Goal: Task Accomplishment & Management: Complete application form

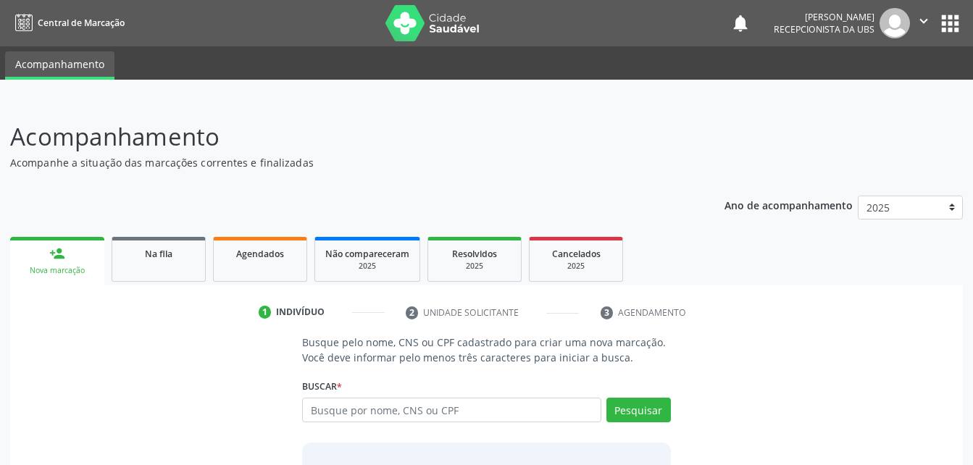
scroll to position [114, 0]
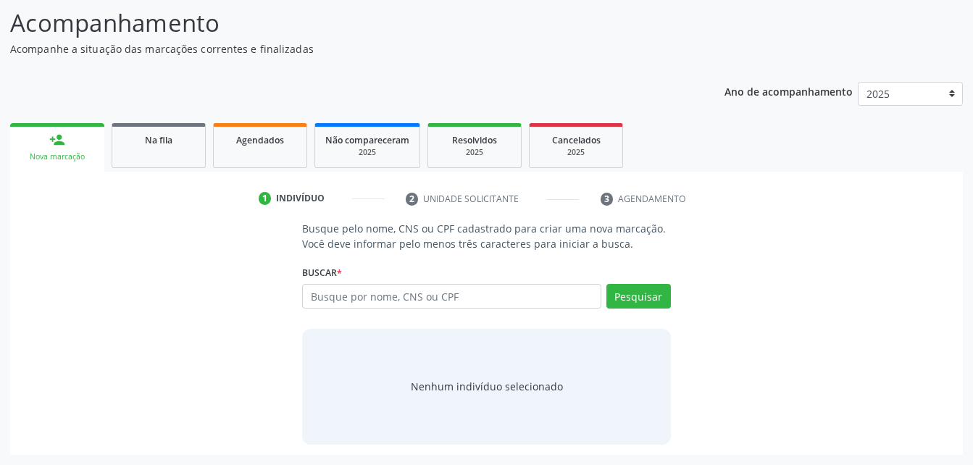
click at [383, 296] on input "text" at bounding box center [451, 296] width 299 height 25
type input "704 1071 0702 9971"
click at [645, 307] on button "Pesquisar" at bounding box center [639, 296] width 65 height 25
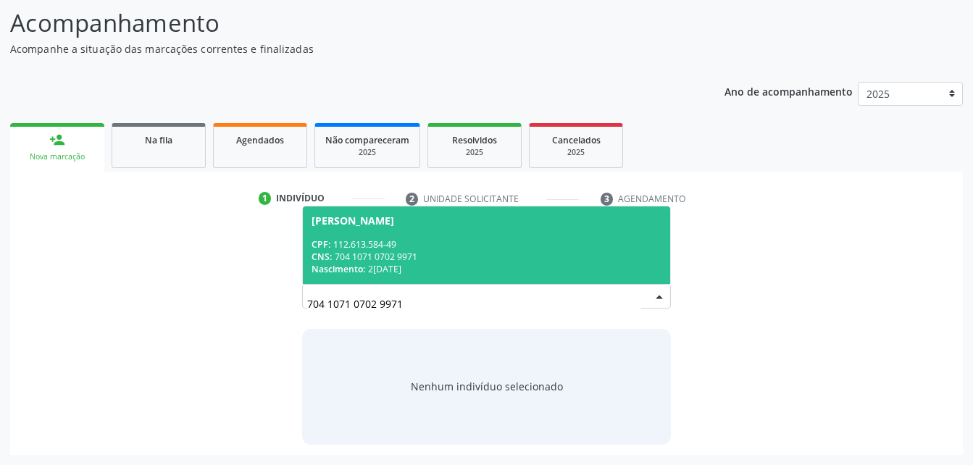
click at [560, 258] on div "CNS: 704 1071 0702 9971" at bounding box center [486, 257] width 349 height 12
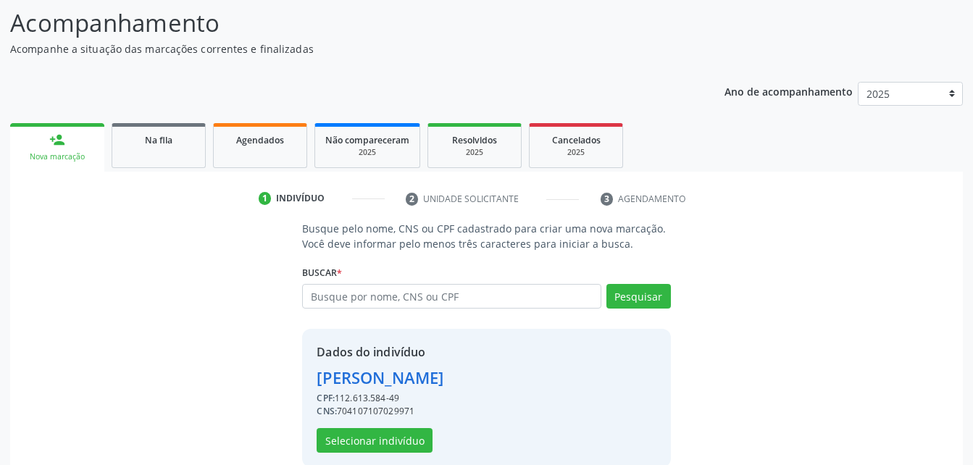
scroll to position [136, 0]
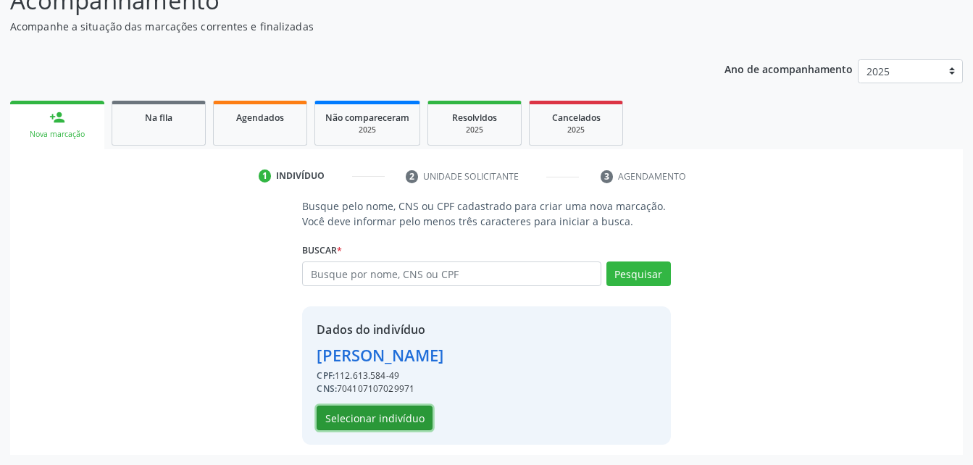
click at [382, 424] on button "Selecionar indivíduo" at bounding box center [375, 418] width 116 height 25
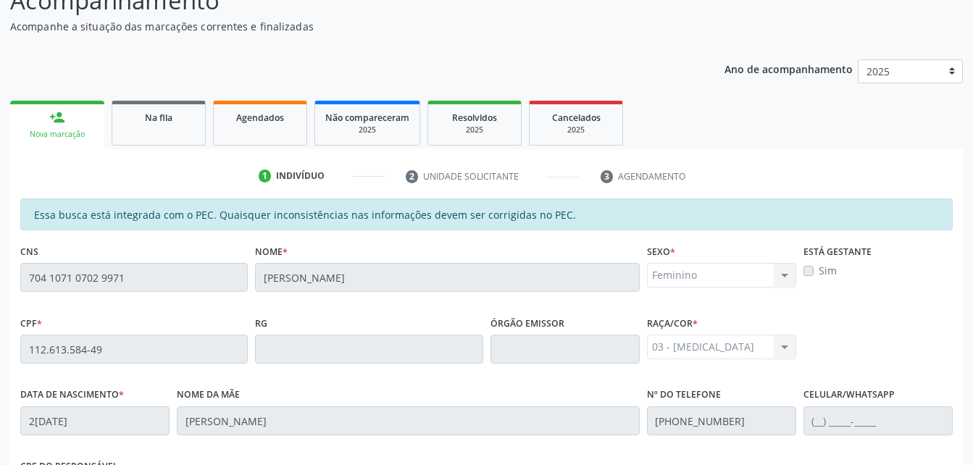
scroll to position [383, 0]
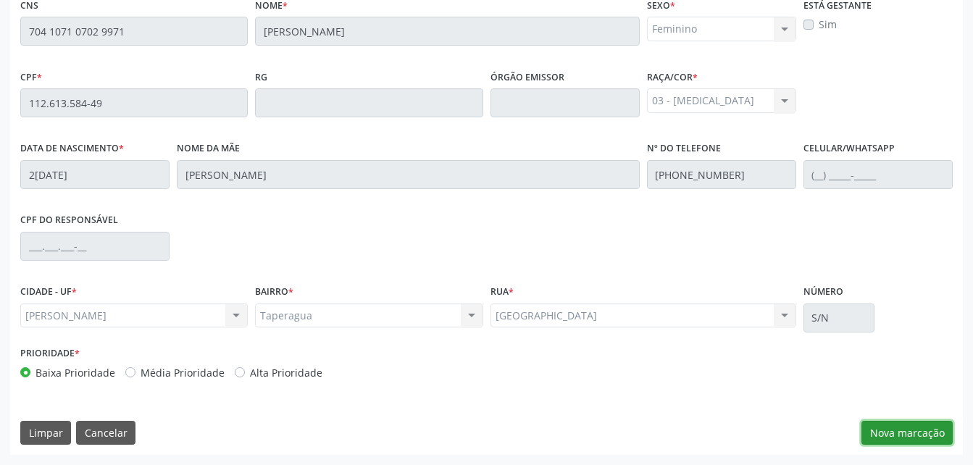
click at [886, 430] on button "Nova marcação" at bounding box center [907, 433] width 91 height 25
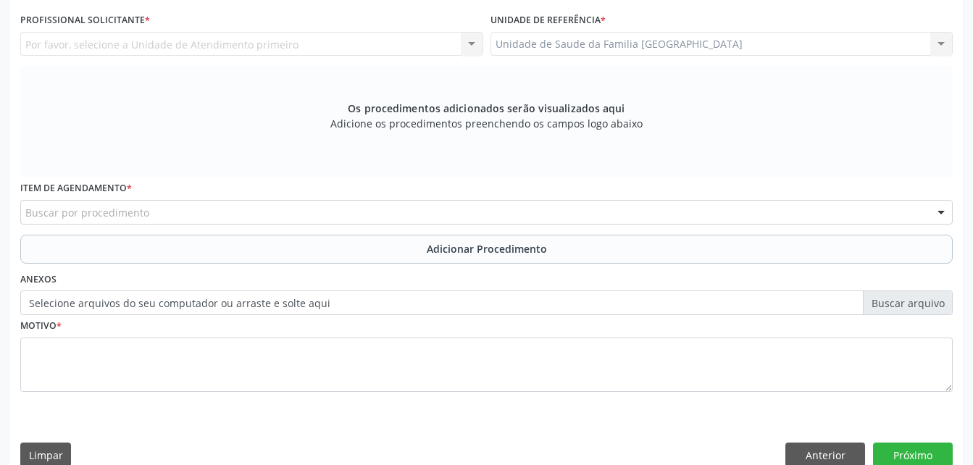
scroll to position [310, 0]
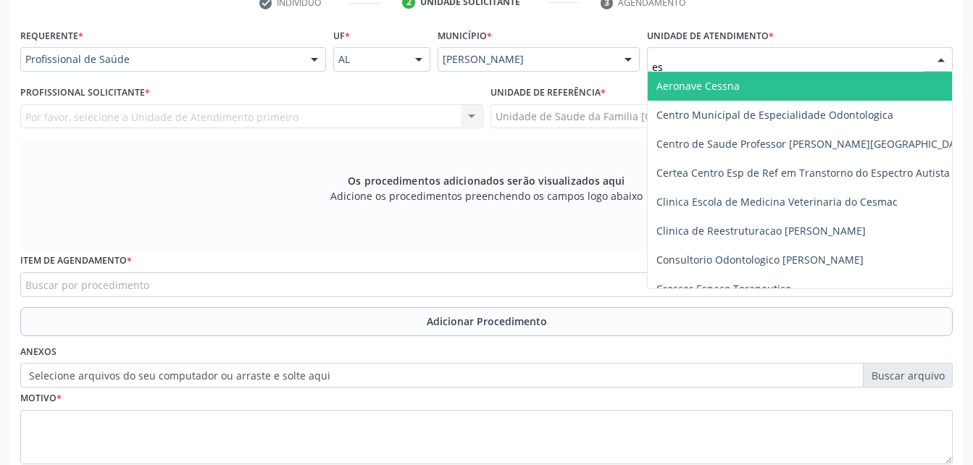
type input "est"
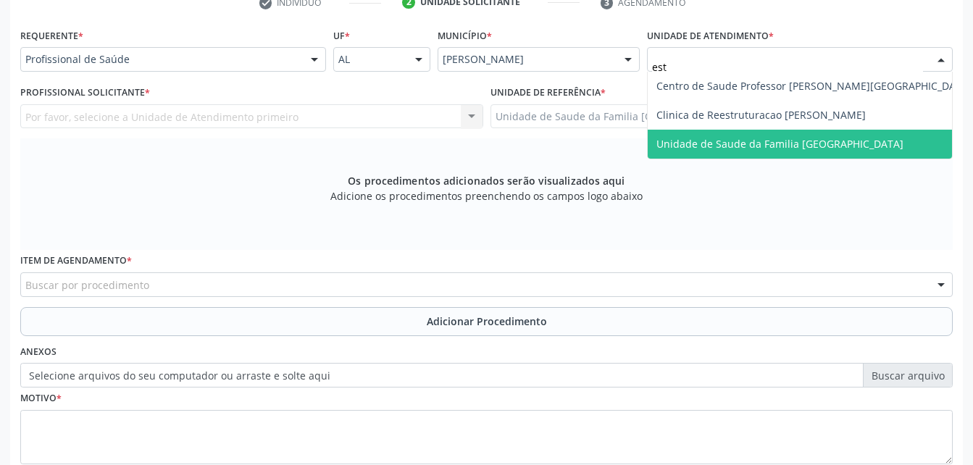
click at [747, 149] on span "Unidade de Saude da Familia [GEOGRAPHIC_DATA]" at bounding box center [780, 144] width 247 height 14
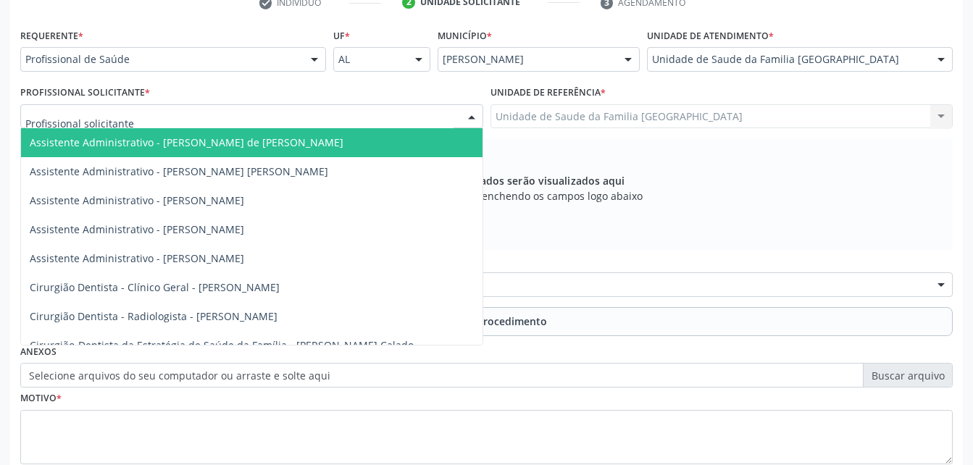
click at [295, 110] on div at bounding box center [251, 116] width 463 height 25
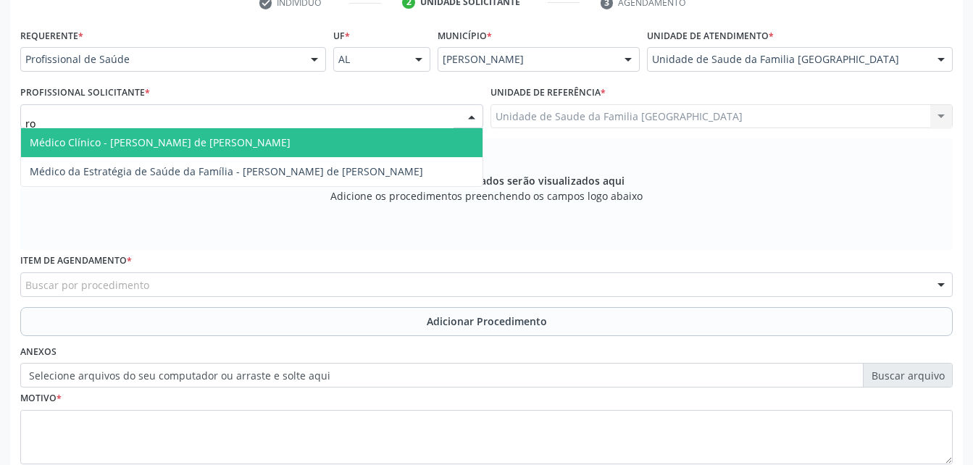
type input "rod"
click at [318, 136] on span "Médico Clínico - [PERSON_NAME] de [PERSON_NAME]" at bounding box center [252, 142] width 462 height 29
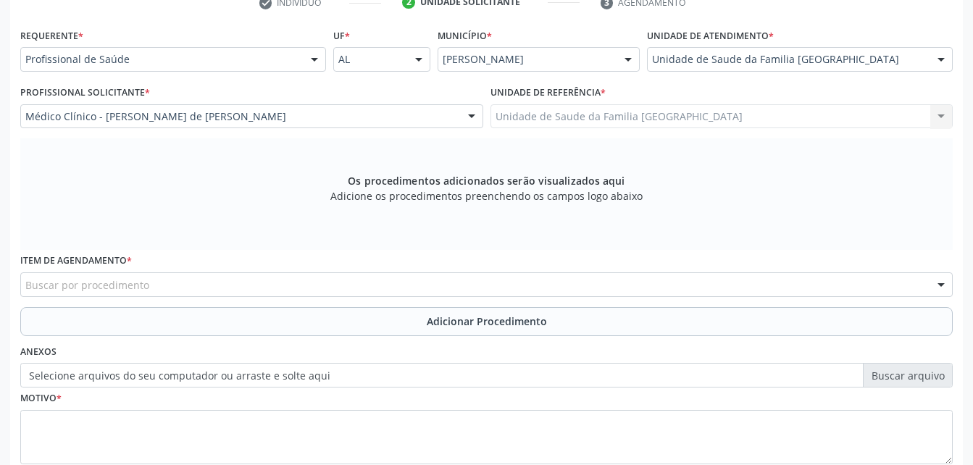
scroll to position [383, 0]
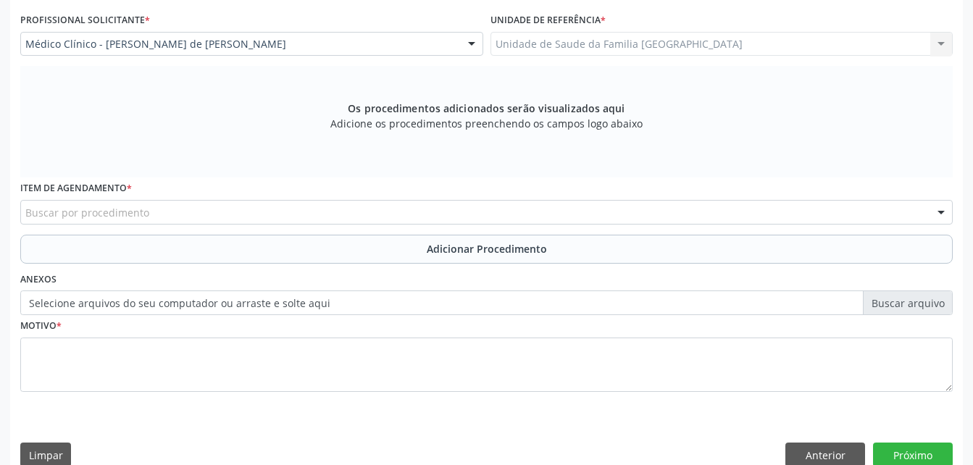
click at [352, 213] on div "Buscar por procedimento" at bounding box center [486, 212] width 933 height 25
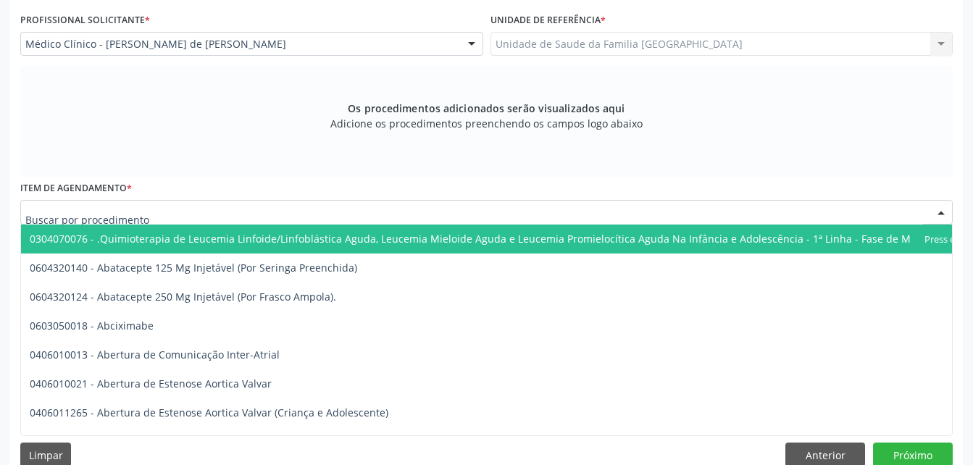
click at [352, 213] on input "text" at bounding box center [474, 219] width 898 height 29
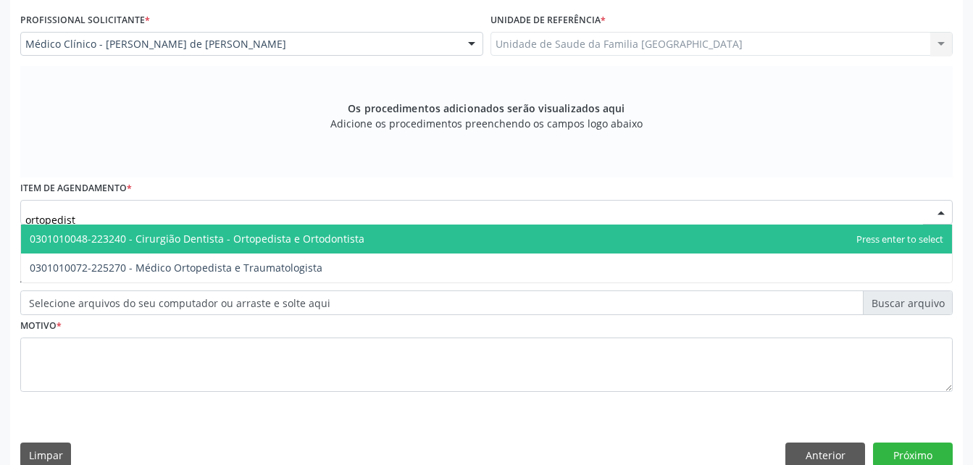
type input "ortopedista"
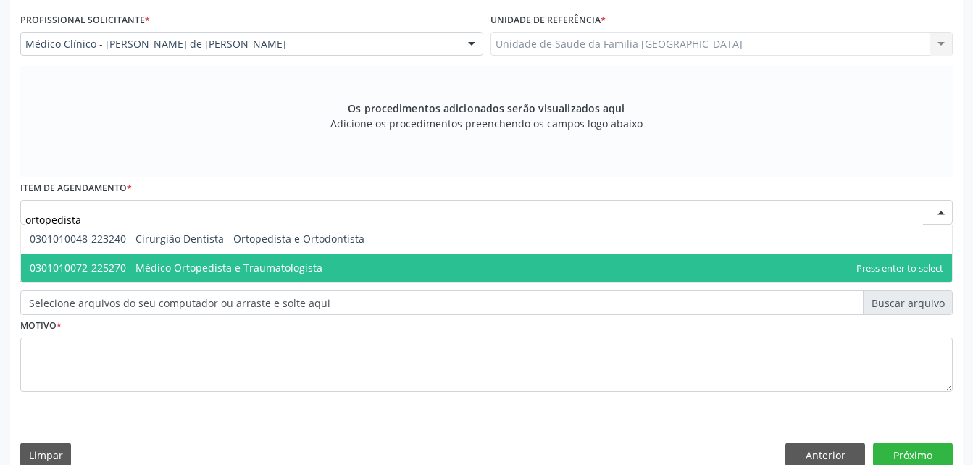
click at [355, 259] on span "0301010072-225270 - Médico Ortopedista e Traumatologista" at bounding box center [486, 268] width 931 height 29
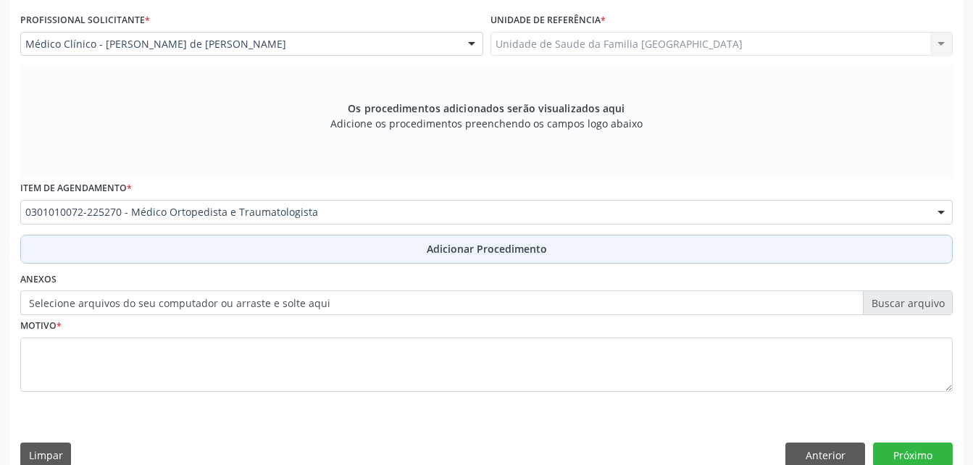
click at [329, 257] on button "Adicionar Procedimento" at bounding box center [486, 249] width 933 height 29
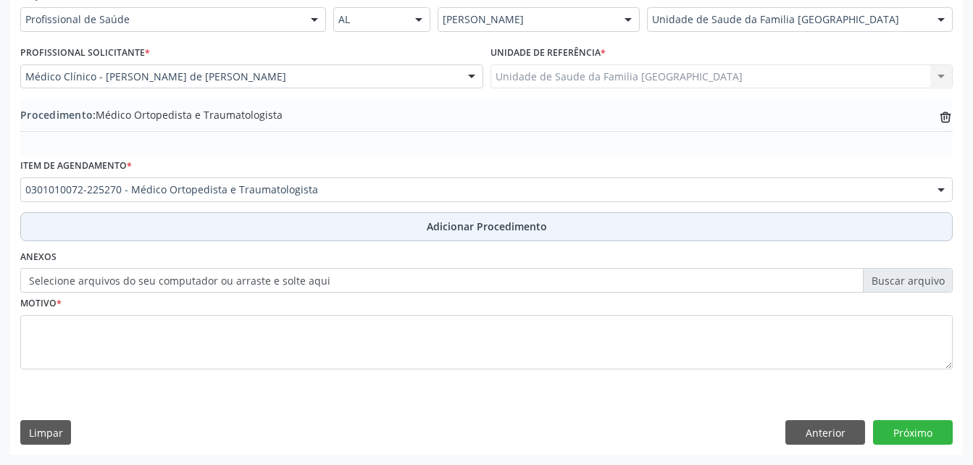
scroll to position [350, 0]
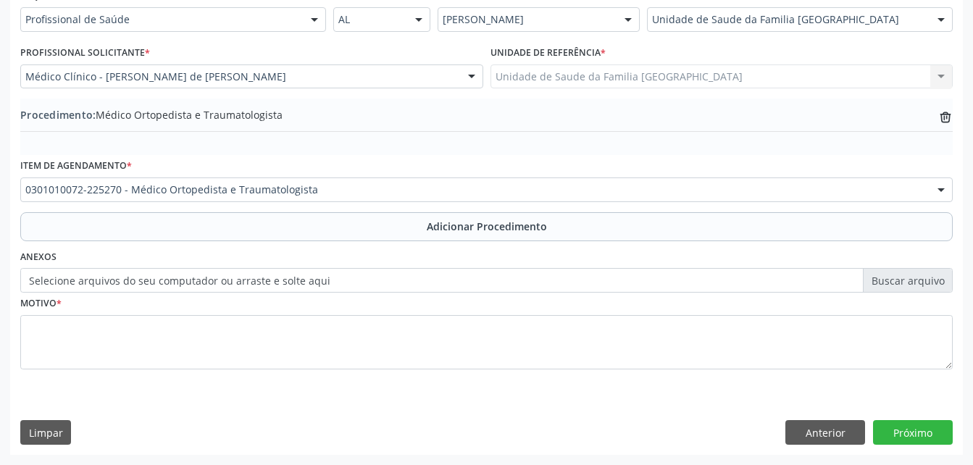
click at [299, 288] on label "Selecione arquivos do seu computador ou arraste e solte aqui" at bounding box center [486, 280] width 933 height 25
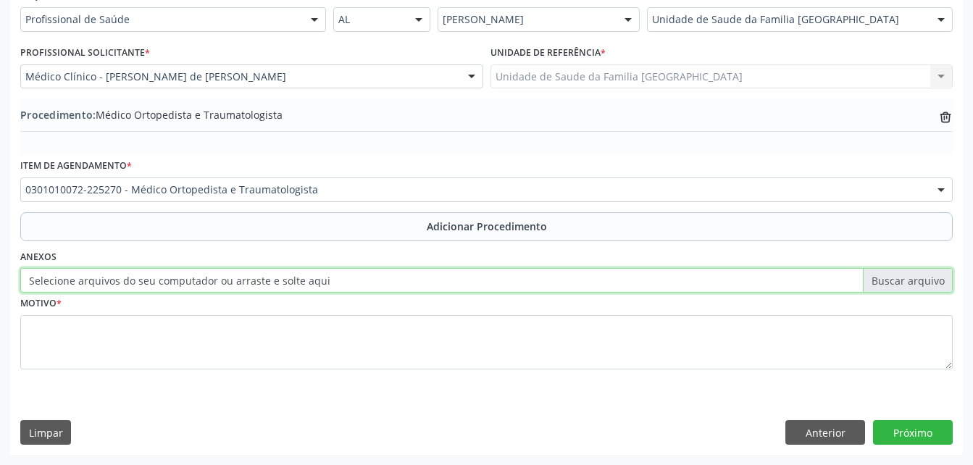
click at [299, 288] on input "Selecione arquivos do seu computador ou arraste e solte aqui" at bounding box center [486, 280] width 933 height 25
type input "C:\fakepath\WhatsApp Image 2[DATE]9.05.00.jpeg"
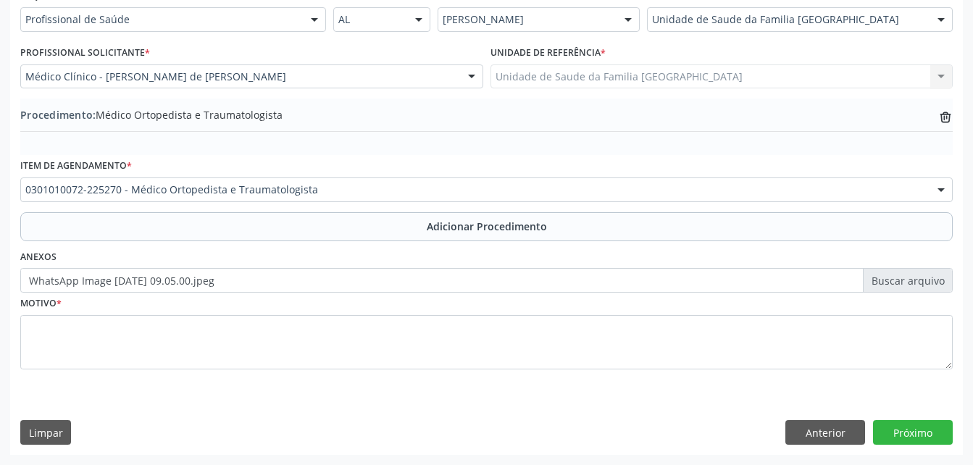
click at [549, 284] on label "WhatsApp Image [DATE] 09.05.00.jpeg" at bounding box center [486, 280] width 933 height 25
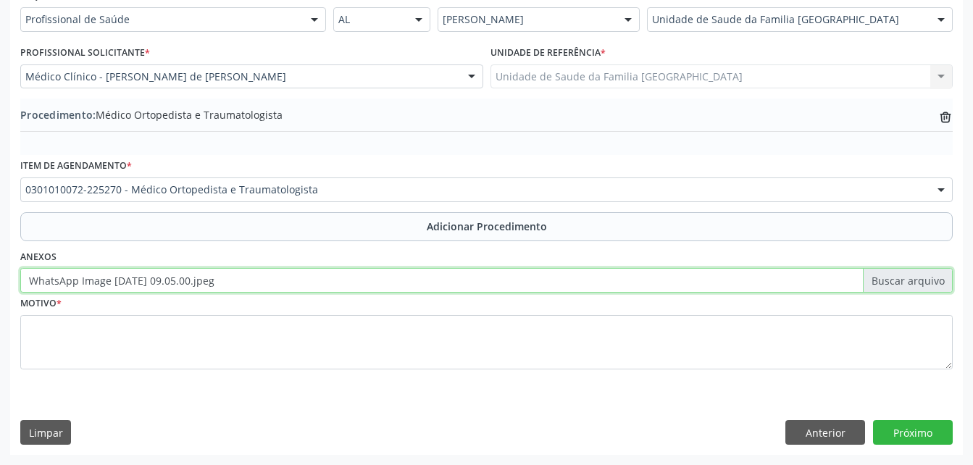
click at [549, 284] on input "WhatsApp Image [DATE] 09.05.00.jpeg" at bounding box center [486, 280] width 933 height 25
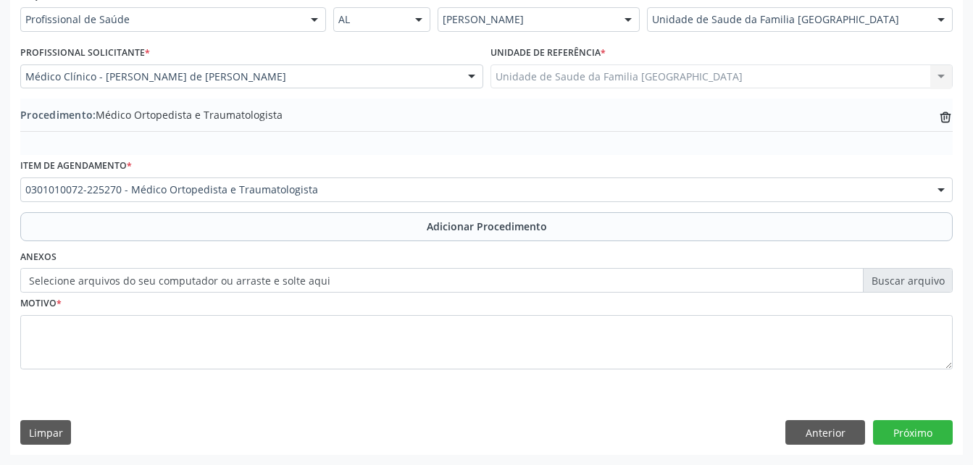
click at [300, 283] on label "Selecione arquivos do seu computador ou arraste e solte aqui" at bounding box center [486, 280] width 933 height 25
click at [300, 283] on input "Selecione arquivos do seu computador ou arraste e solte aqui" at bounding box center [486, 280] width 933 height 25
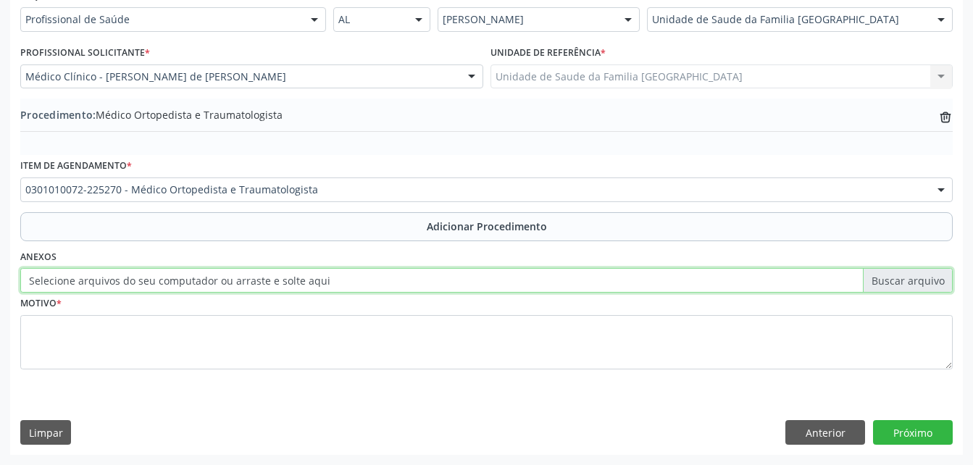
type input "C:\fakepath\WhatsApp Image [DATE] 09.05.00 (1).jpeg"
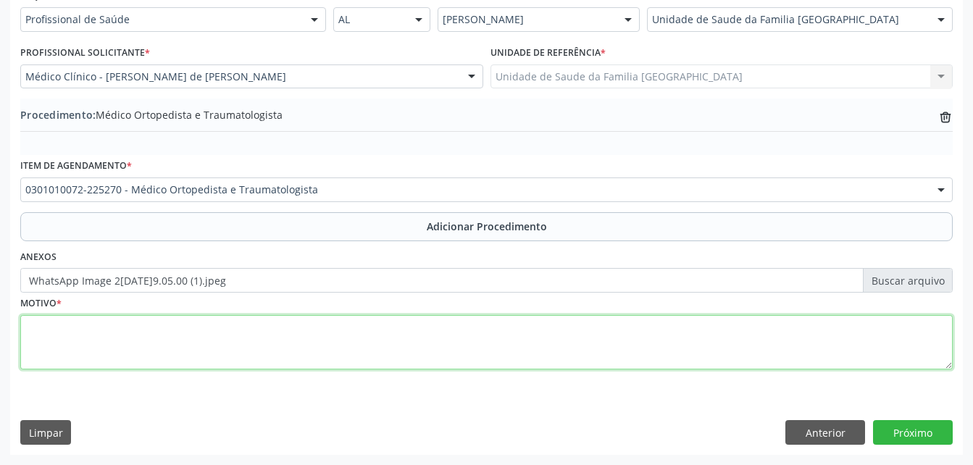
click at [465, 344] on textarea at bounding box center [486, 342] width 933 height 55
type textarea "retorno"
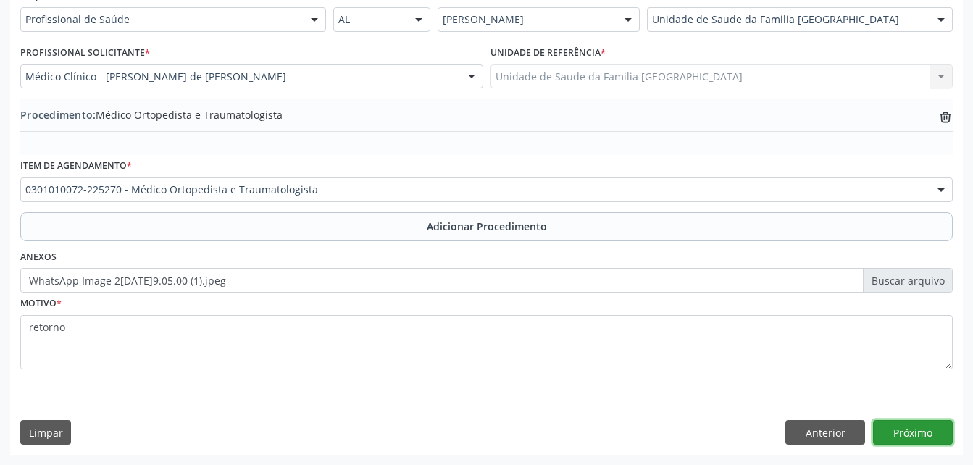
click at [895, 438] on button "Próximo" at bounding box center [913, 432] width 80 height 25
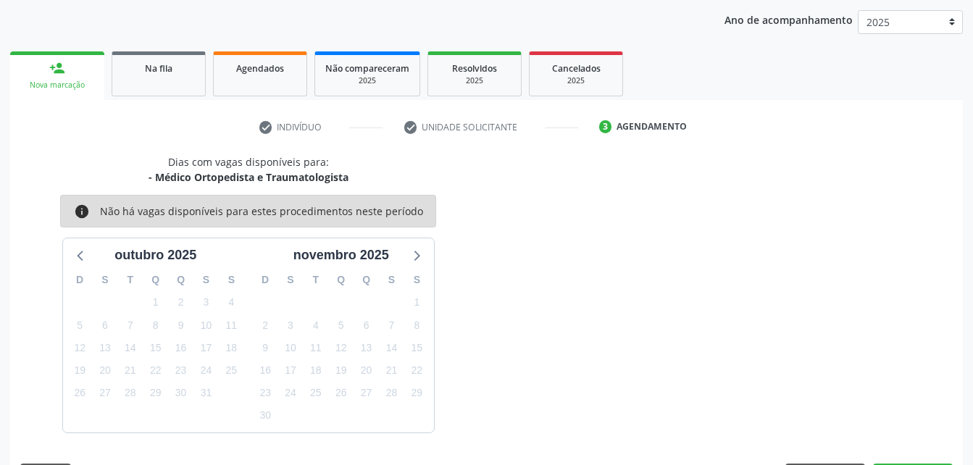
scroll to position [228, 0]
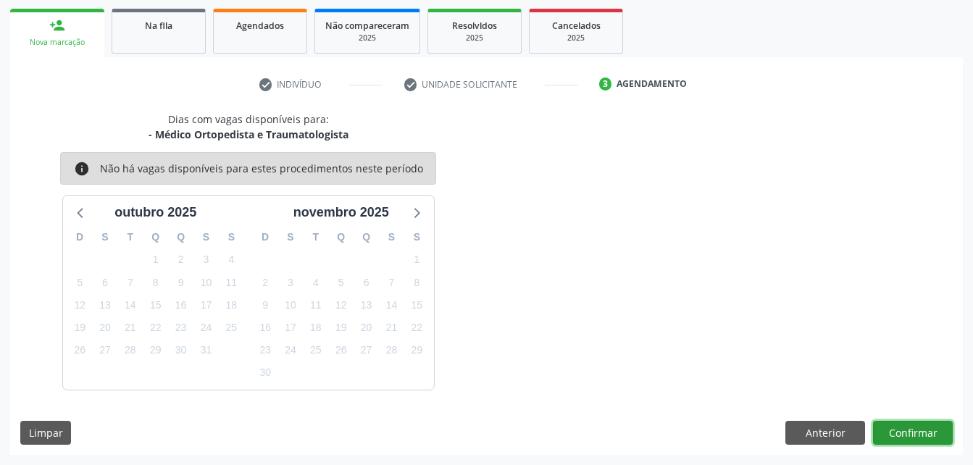
click at [895, 438] on button "Confirmar" at bounding box center [913, 433] width 80 height 25
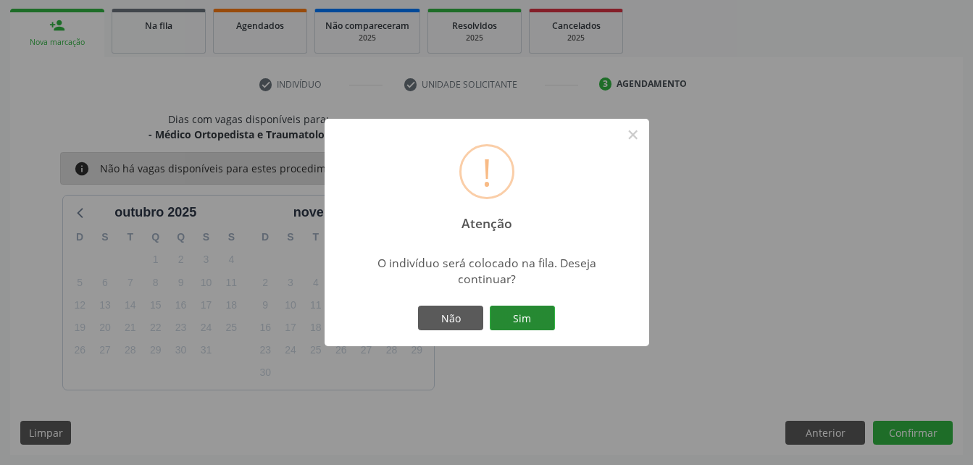
click at [514, 322] on button "Sim" at bounding box center [522, 318] width 65 height 25
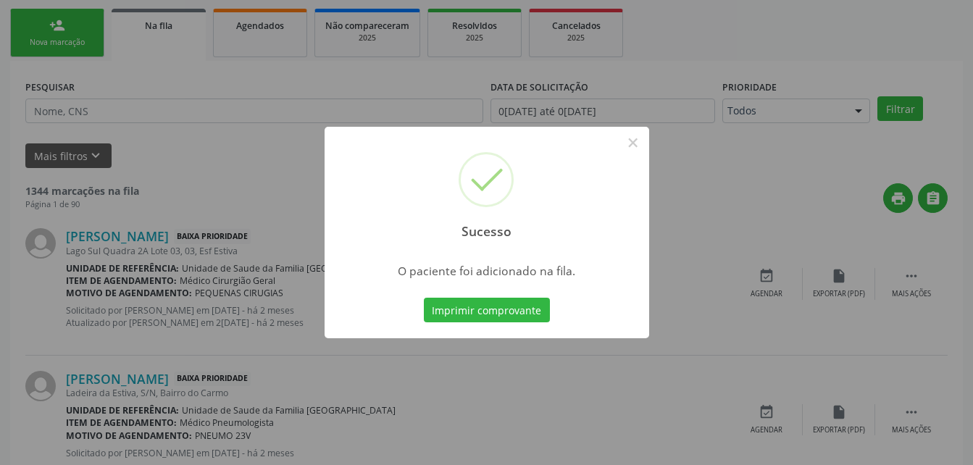
scroll to position [33, 0]
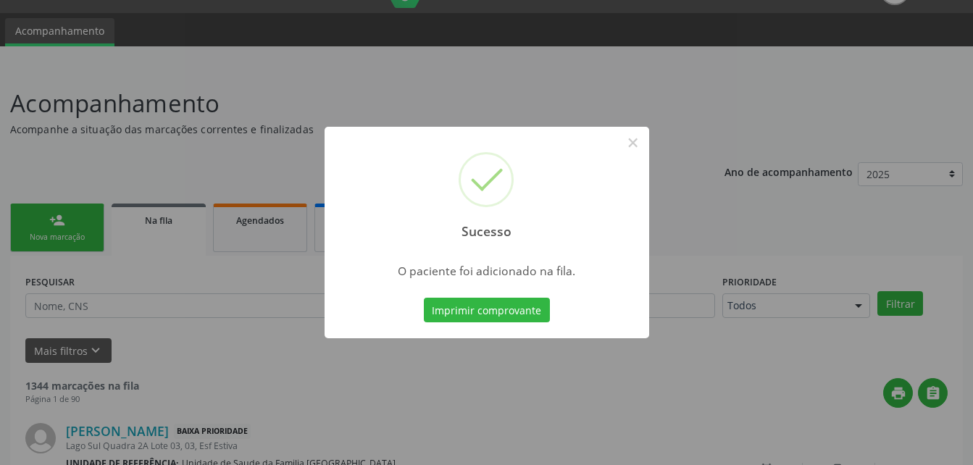
click at [75, 211] on div "Sucesso × O paciente foi adicionado na fila. Imprimir comprovante Cancel" at bounding box center [486, 232] width 973 height 465
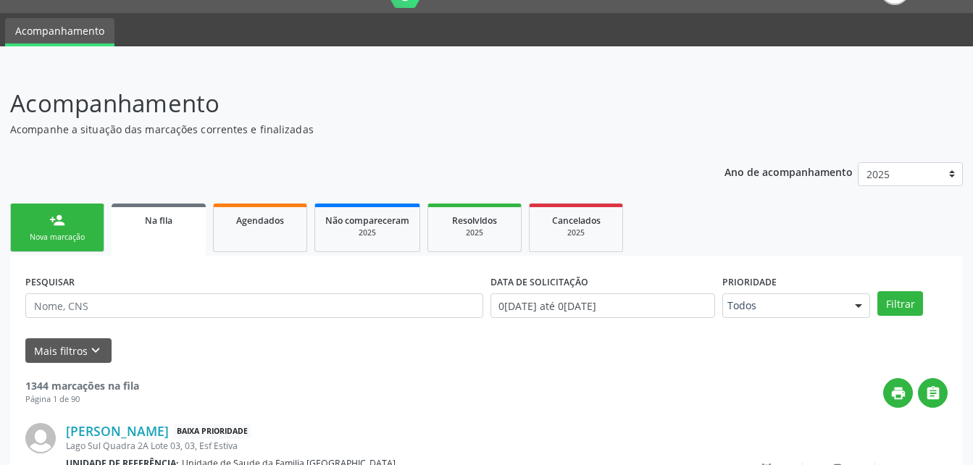
click at [76, 220] on link "person_add Nova marcação" at bounding box center [57, 228] width 94 height 49
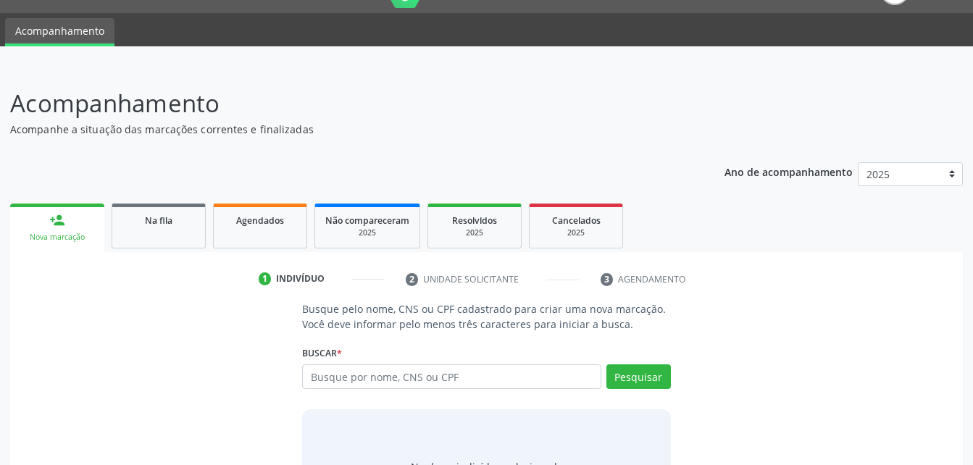
scroll to position [114, 0]
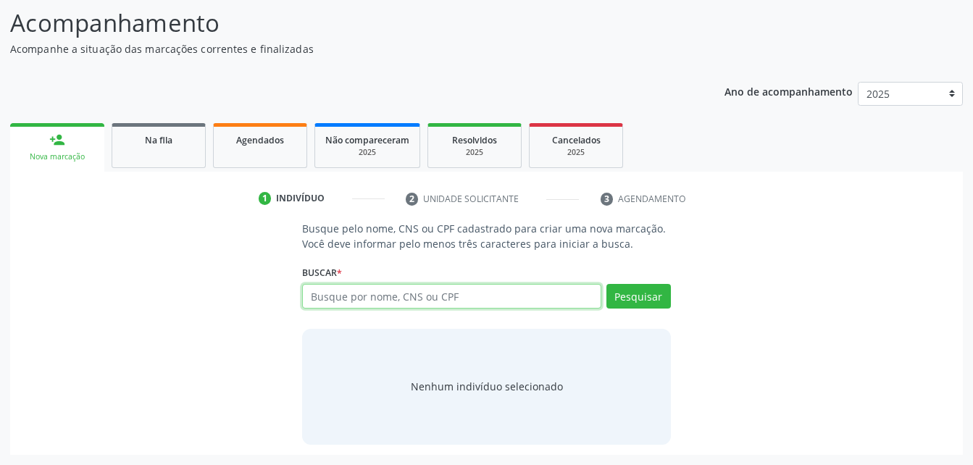
click at [375, 290] on input "text" at bounding box center [451, 296] width 299 height 25
paste input "704 1071 0702 9971"
type input "704 1071 0702 9971"
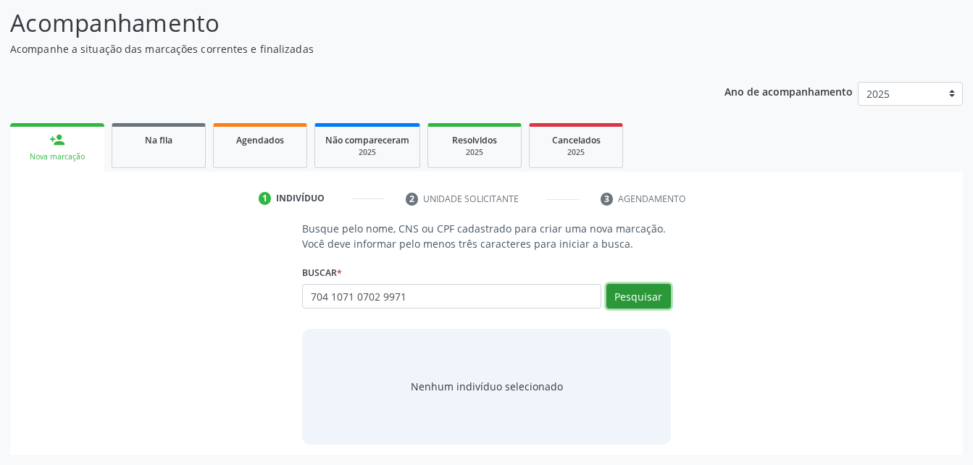
click at [633, 290] on button "Pesquisar" at bounding box center [639, 296] width 65 height 25
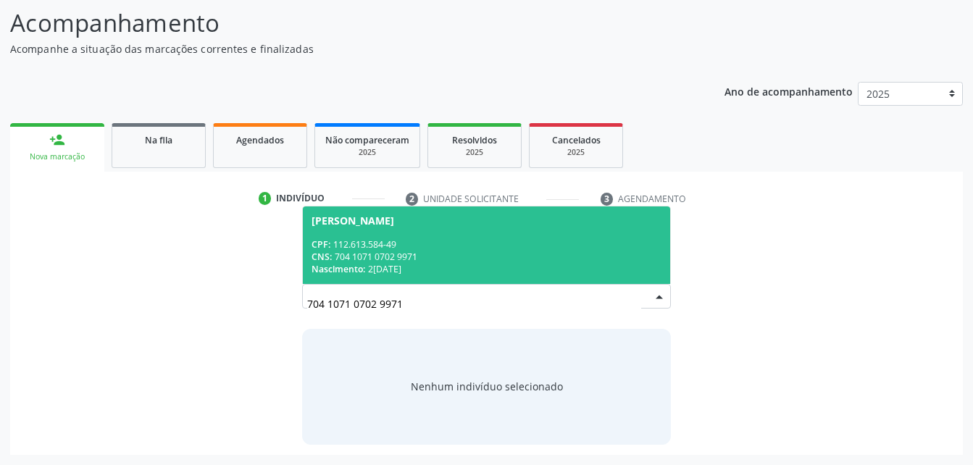
click at [511, 270] on div "Nascimento: 2[DATE]" at bounding box center [486, 269] width 349 height 12
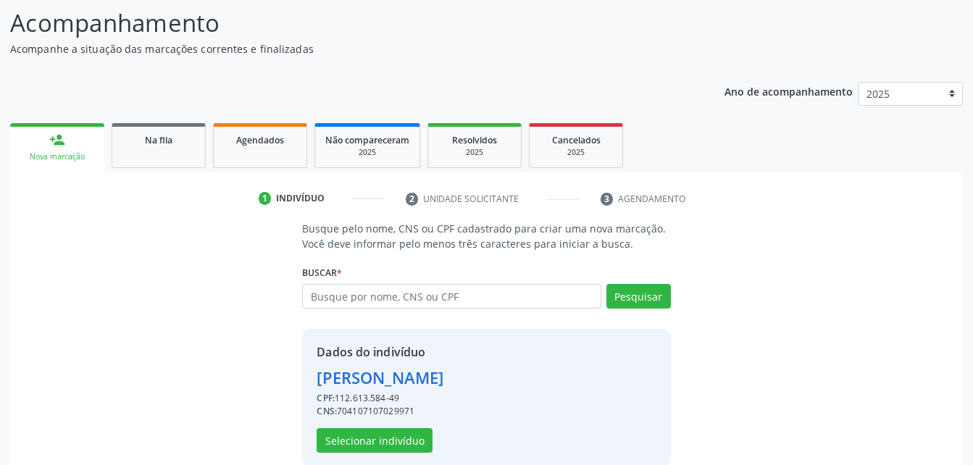
scroll to position [136, 0]
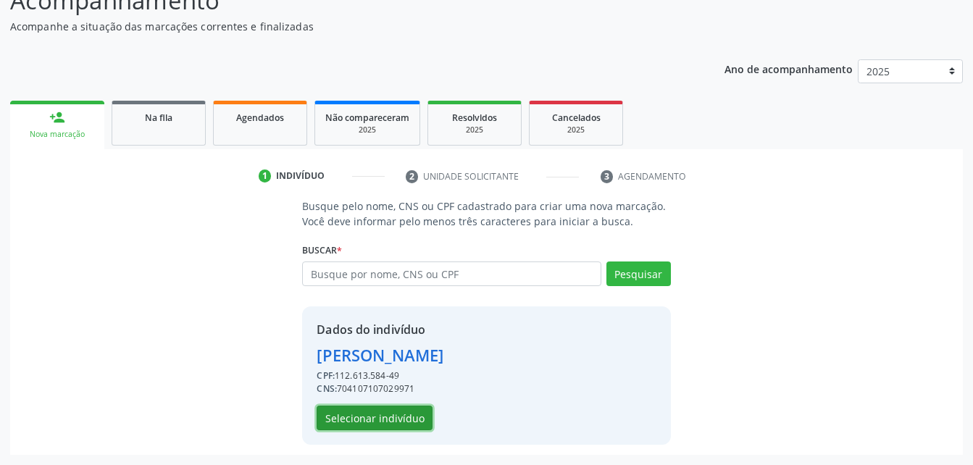
click at [406, 423] on button "Selecionar indivíduo" at bounding box center [375, 418] width 116 height 25
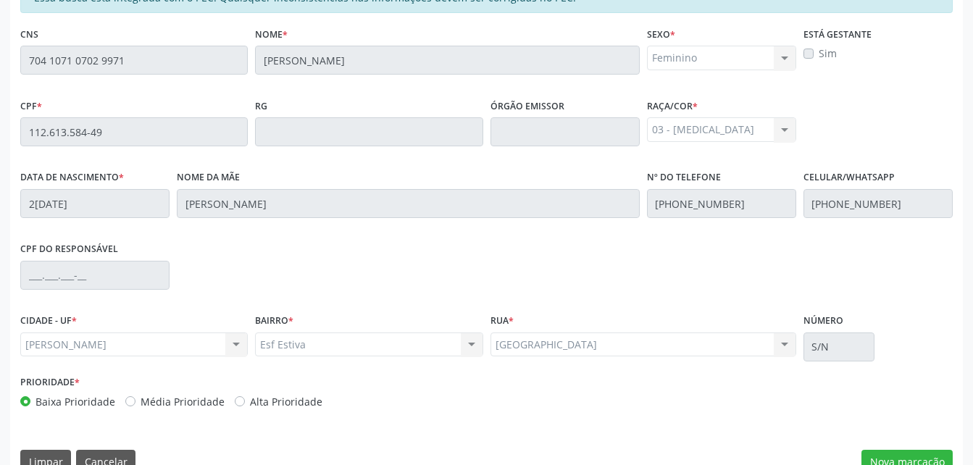
scroll to position [383, 0]
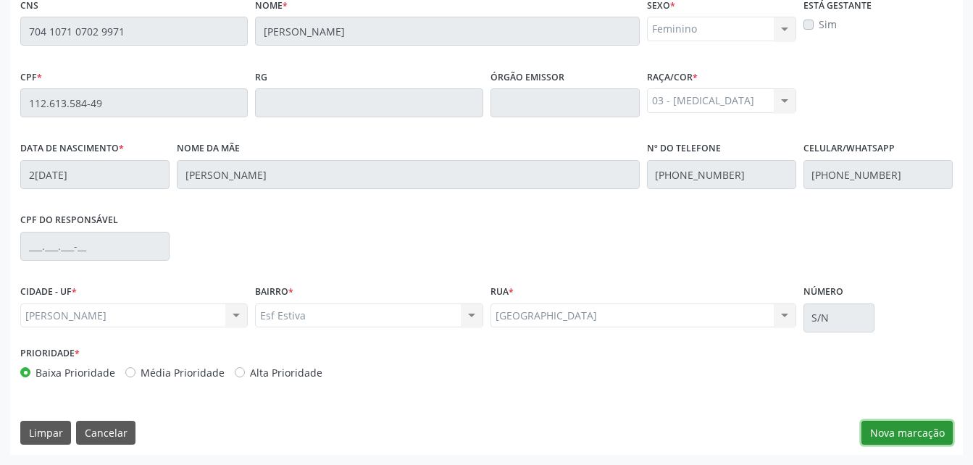
click at [875, 426] on button "Nova marcação" at bounding box center [907, 433] width 91 height 25
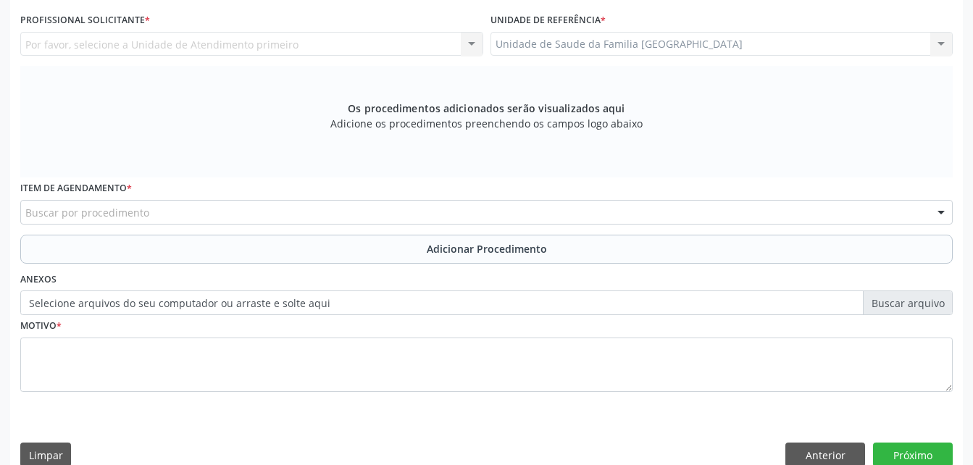
scroll to position [238, 0]
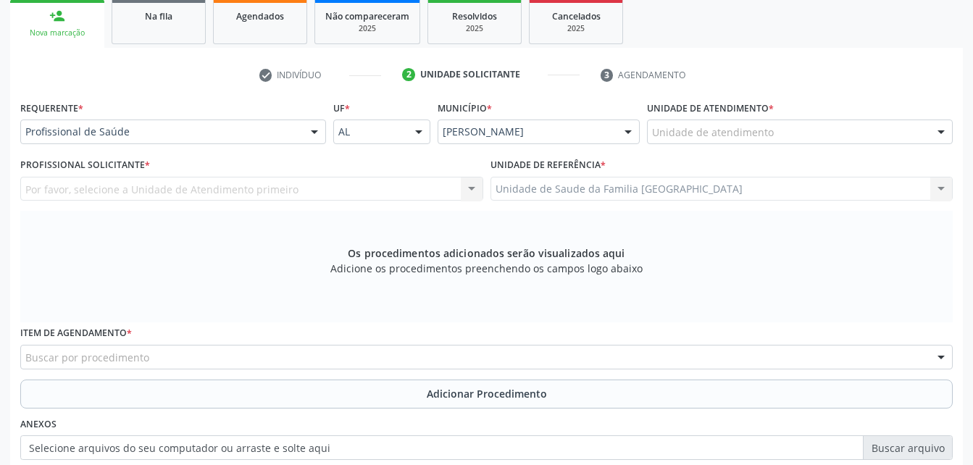
click at [805, 122] on div "Unidade de atendimento" at bounding box center [800, 132] width 306 height 25
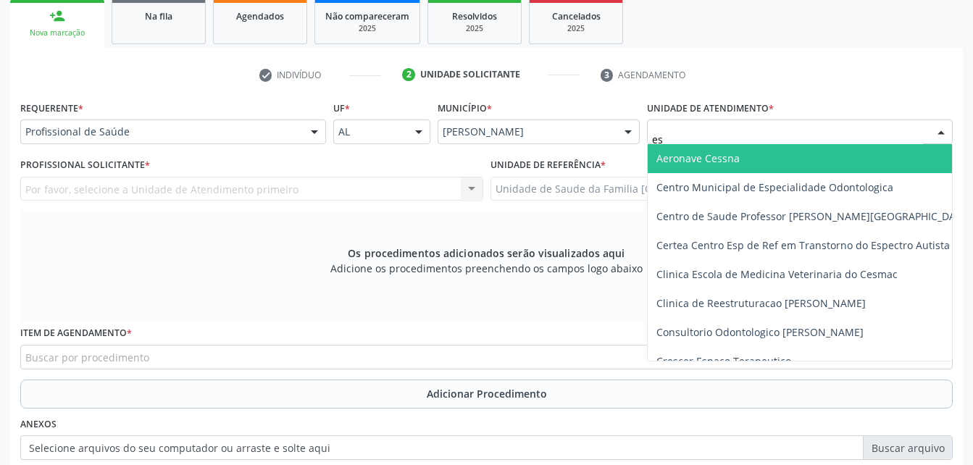
type input "est"
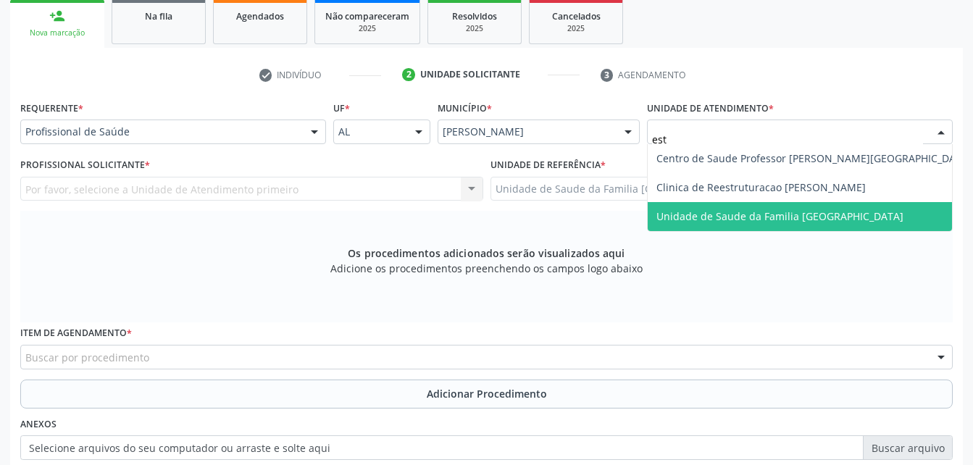
click at [807, 221] on span "Unidade de Saude da Familia [GEOGRAPHIC_DATA]" at bounding box center [780, 216] width 247 height 14
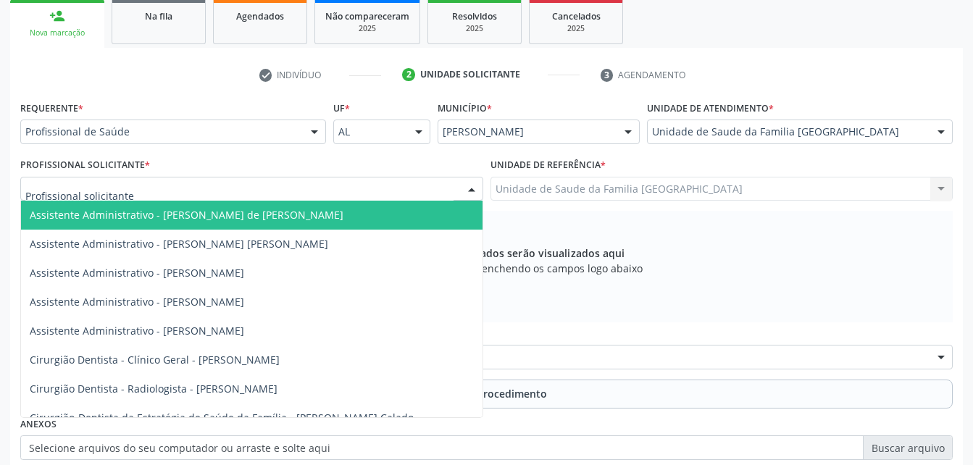
click at [275, 196] on div at bounding box center [251, 189] width 463 height 25
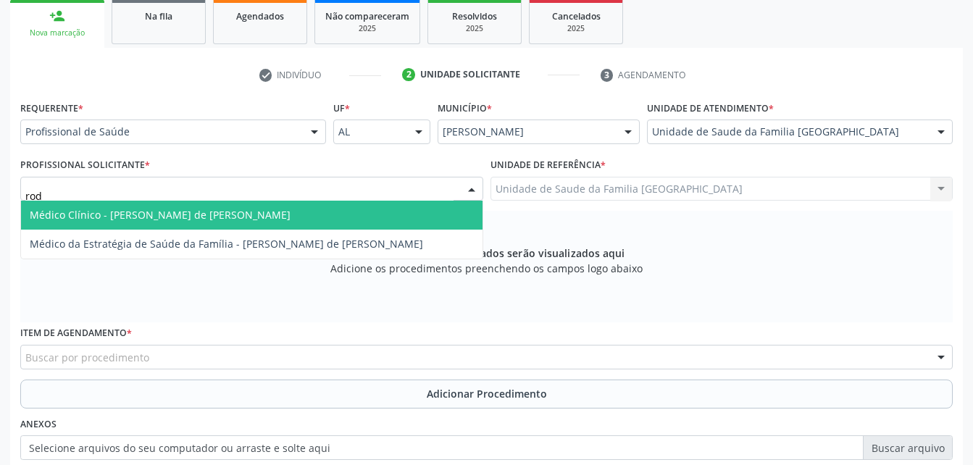
type input "rodr"
click at [274, 206] on span "Médico Clínico - [PERSON_NAME] de [PERSON_NAME]" at bounding box center [252, 215] width 462 height 29
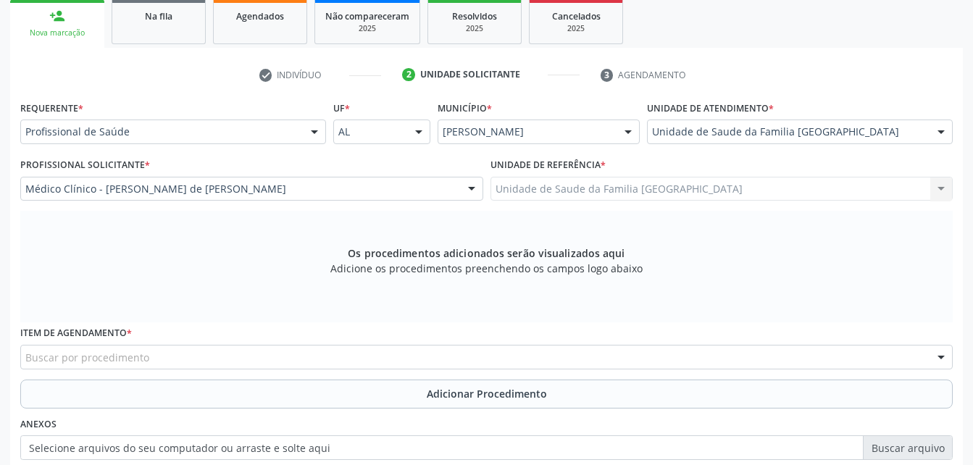
scroll to position [310, 0]
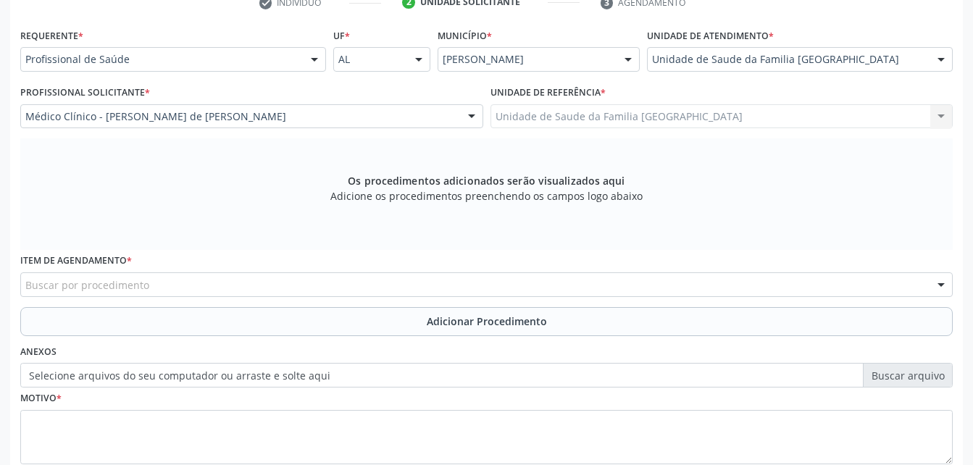
click at [306, 279] on div "Buscar por procedimento" at bounding box center [486, 285] width 933 height 25
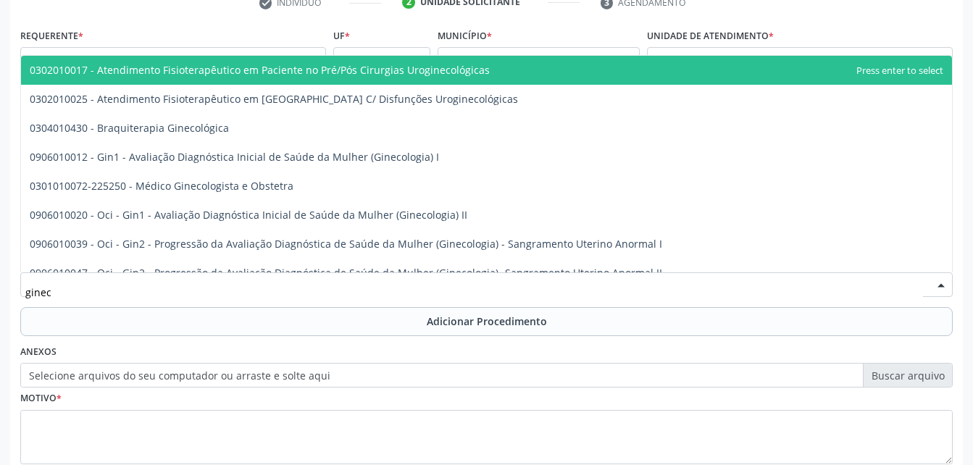
type input "gineco"
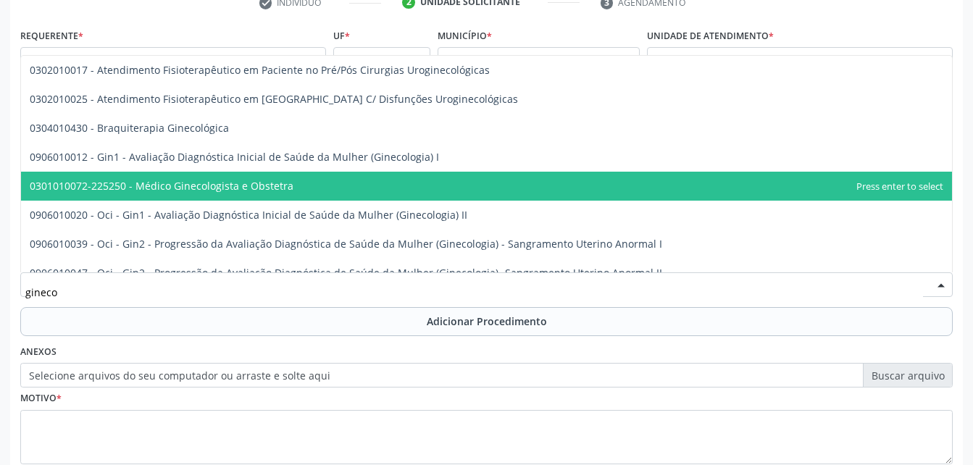
click at [280, 185] on span "0301010072-225250 - Médico Ginecologista e Obstetra" at bounding box center [162, 186] width 264 height 14
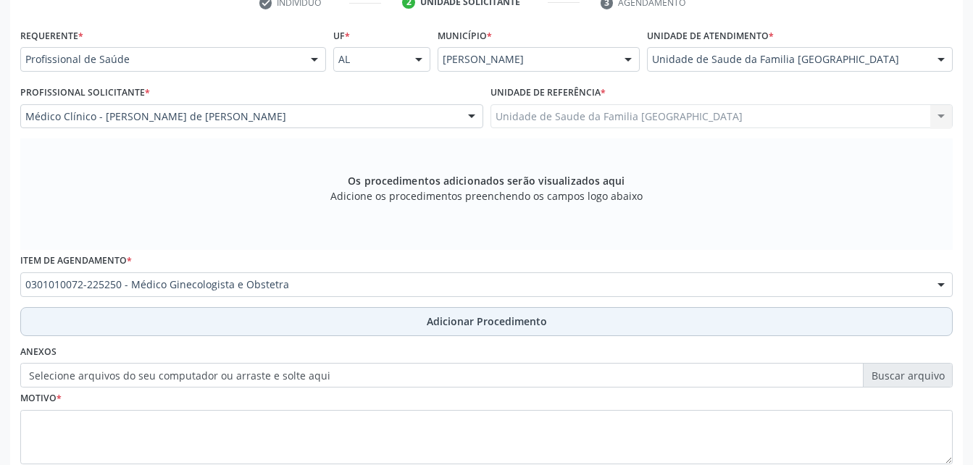
click at [346, 321] on button "Adicionar Procedimento" at bounding box center [486, 321] width 933 height 29
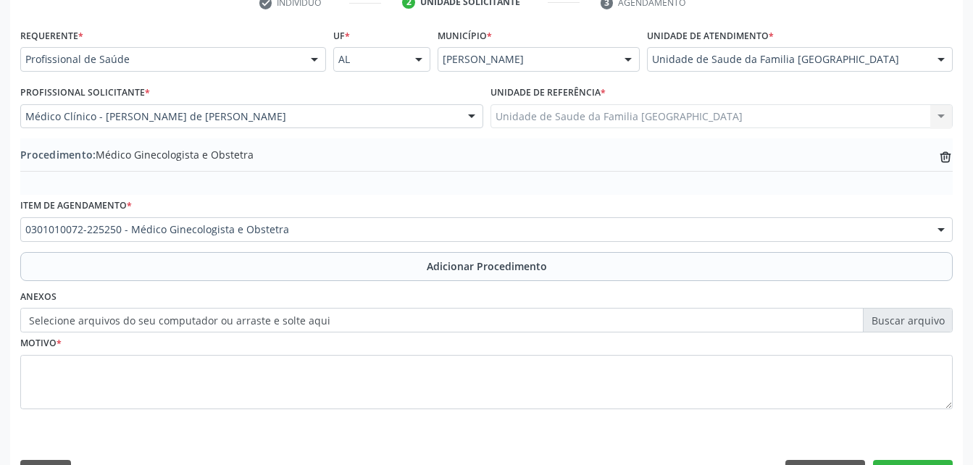
click at [298, 322] on label "Selecione arquivos do seu computador ou arraste e solte aqui" at bounding box center [486, 320] width 933 height 25
click at [298, 322] on input "Selecione arquivos do seu computador ou arraste e solte aqui" at bounding box center [486, 320] width 933 height 25
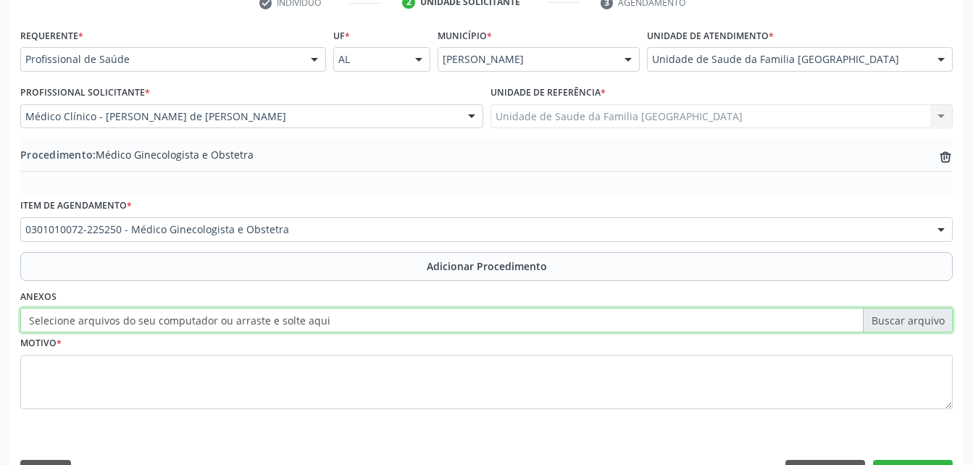
type input "C:\fakepath\WhatsApp Image 2[DATE]9.05.10.jpeg"
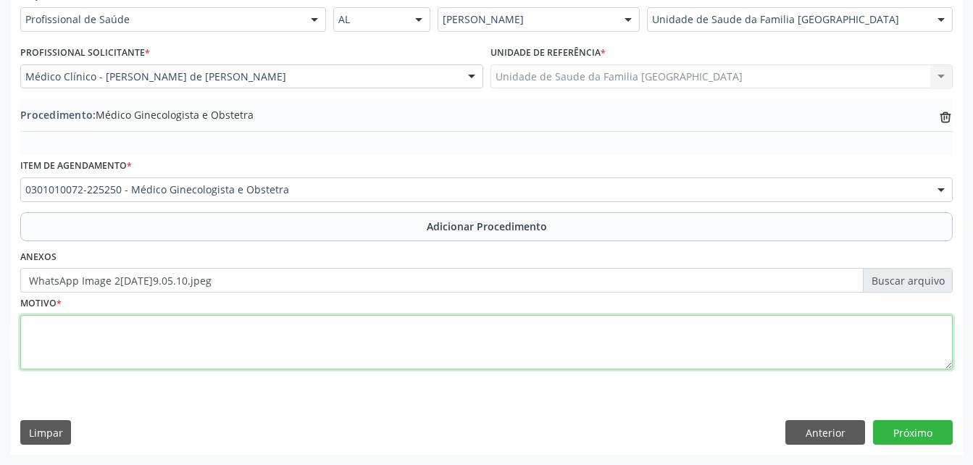
click at [409, 344] on textarea at bounding box center [486, 342] width 933 height 55
type textarea "i"
click at [151, 330] on textarea "tratamento nao inflamatorio da [MEDICAL_DATA]" at bounding box center [486, 342] width 933 height 55
click at [96, 330] on textarea "tratamento nao inflamatório da [MEDICAL_DATA]" at bounding box center [486, 342] width 933 height 55
type textarea "tratamento não inflamatório da [MEDICAL_DATA]"
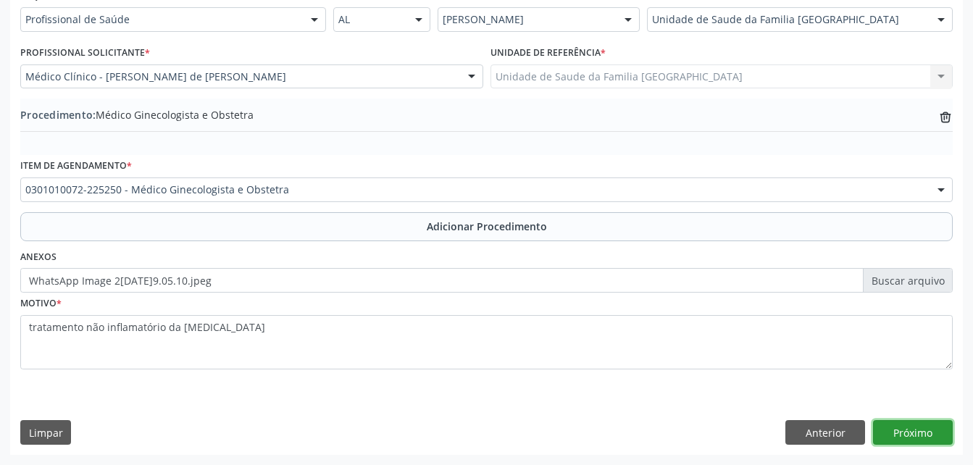
click at [913, 433] on button "Próximo" at bounding box center [913, 432] width 80 height 25
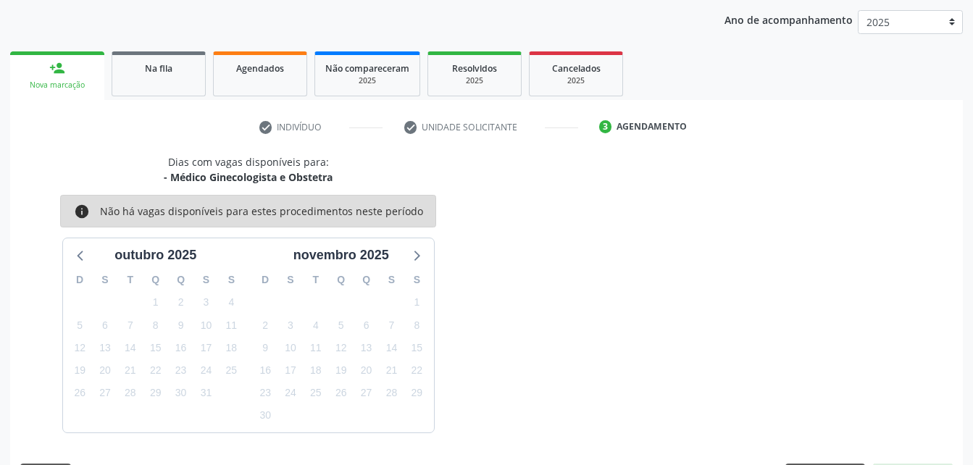
scroll to position [228, 0]
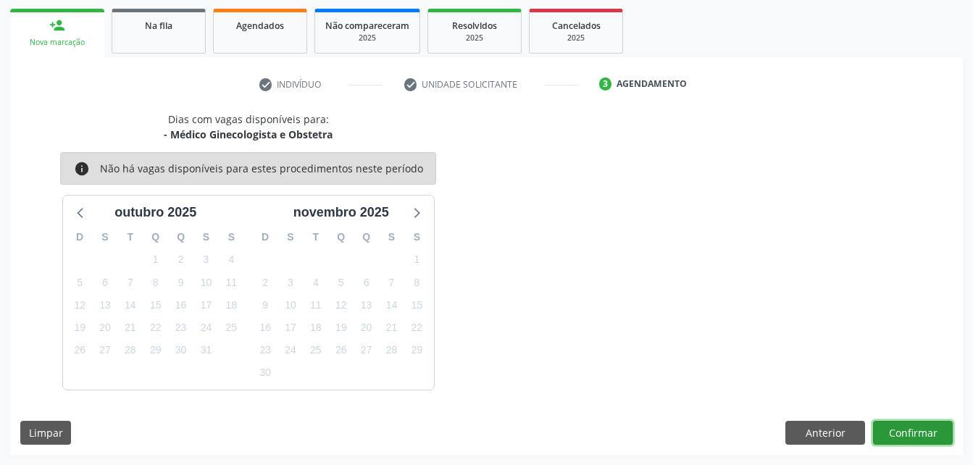
click at [913, 433] on button "Confirmar" at bounding box center [913, 433] width 80 height 25
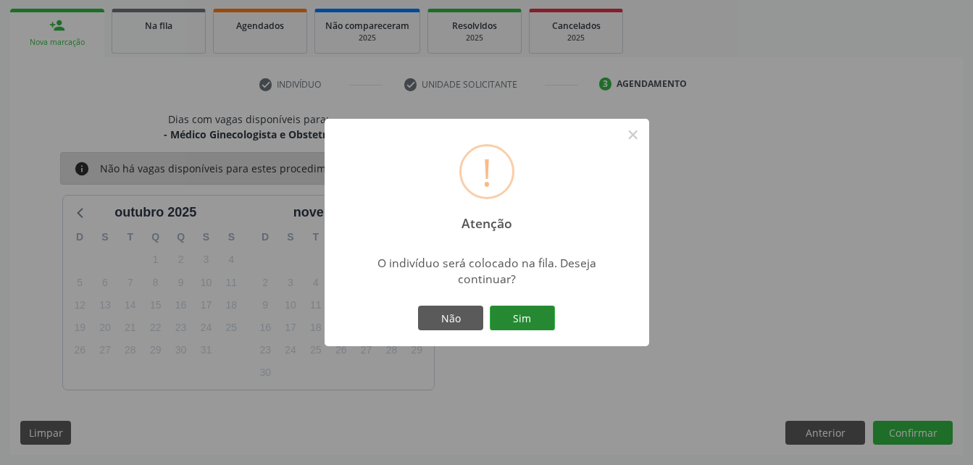
click at [515, 320] on button "Sim" at bounding box center [522, 318] width 65 height 25
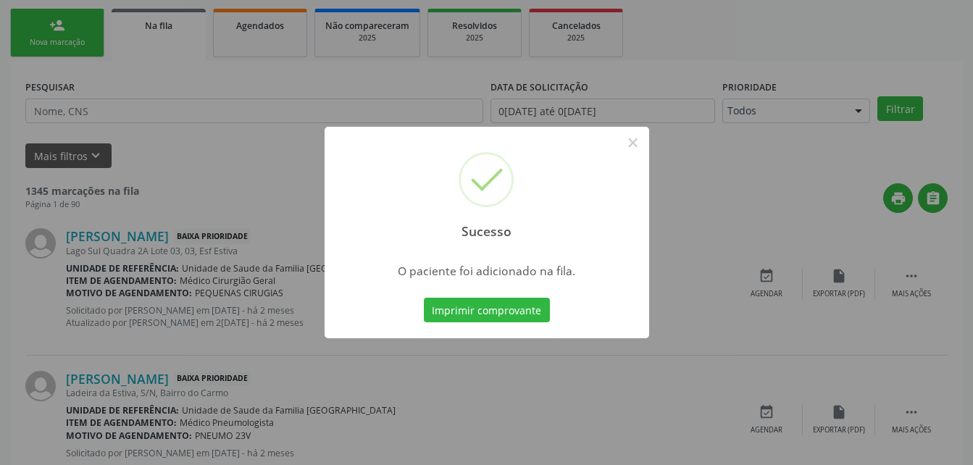
scroll to position [33, 0]
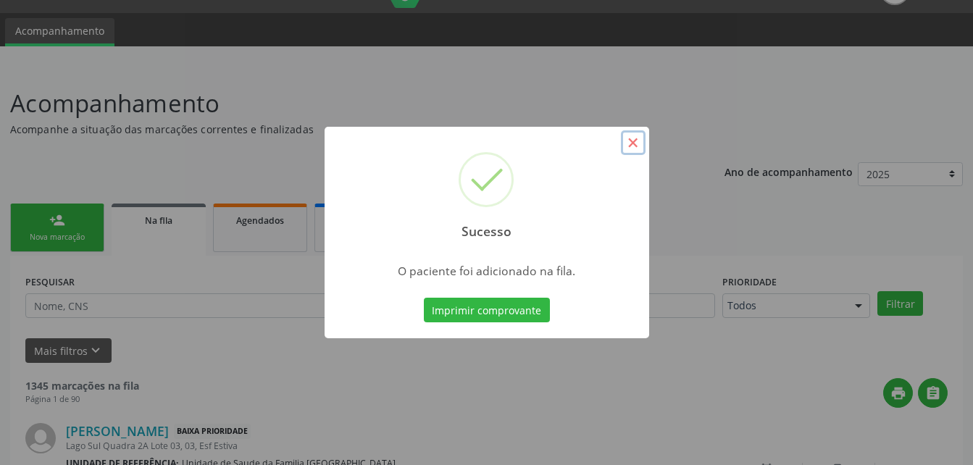
click at [640, 144] on button "×" at bounding box center [633, 142] width 25 height 25
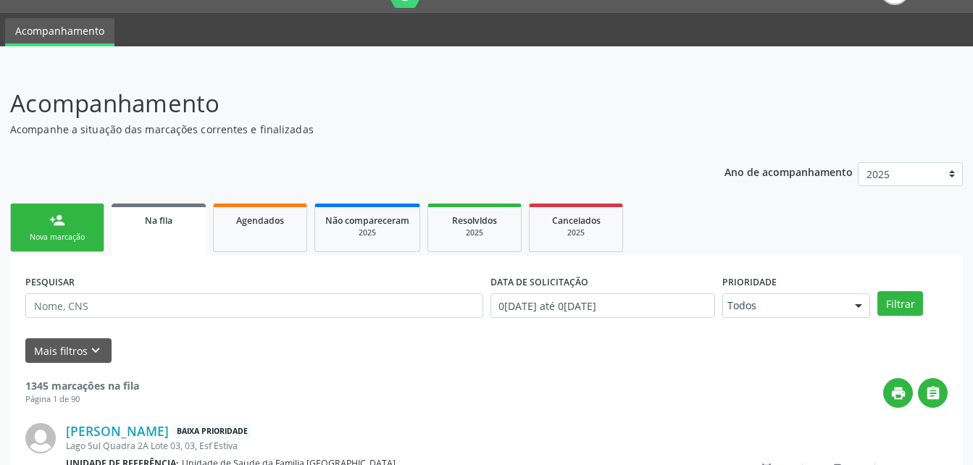
click at [43, 228] on link "person_add Nova marcação" at bounding box center [57, 228] width 94 height 49
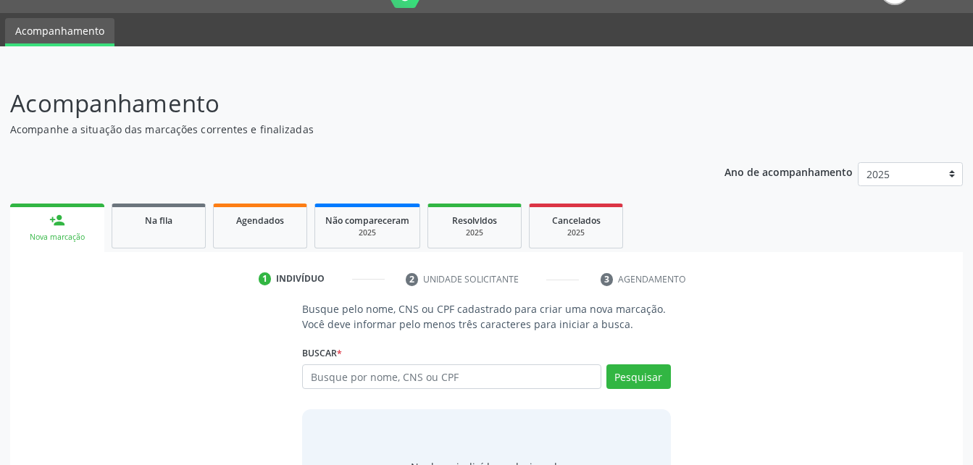
scroll to position [106, 0]
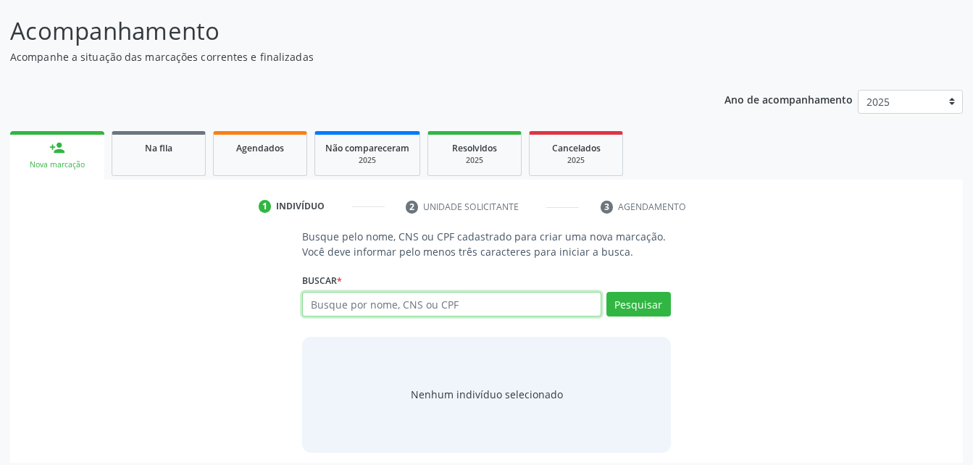
click at [393, 299] on input "text" at bounding box center [451, 304] width 299 height 25
type input "m"
click at [284, 163] on link "Agendados" at bounding box center [260, 153] width 94 height 45
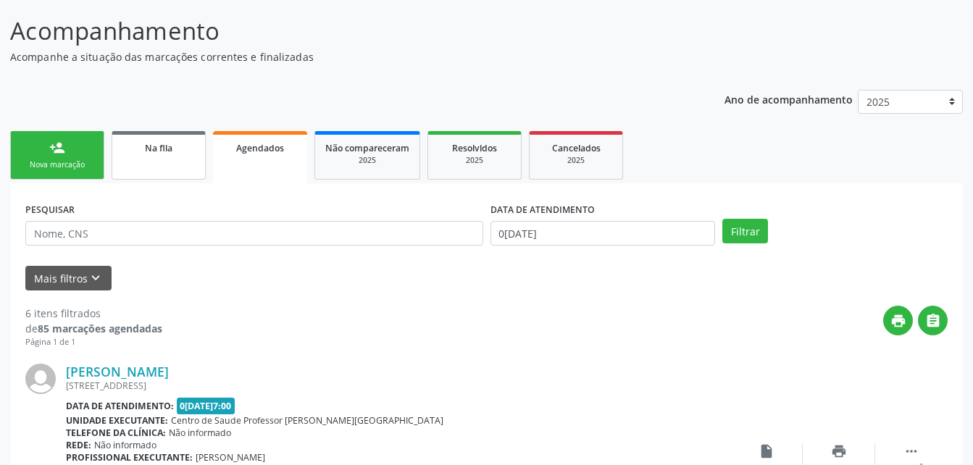
click at [138, 159] on link "Na fila" at bounding box center [159, 155] width 94 height 49
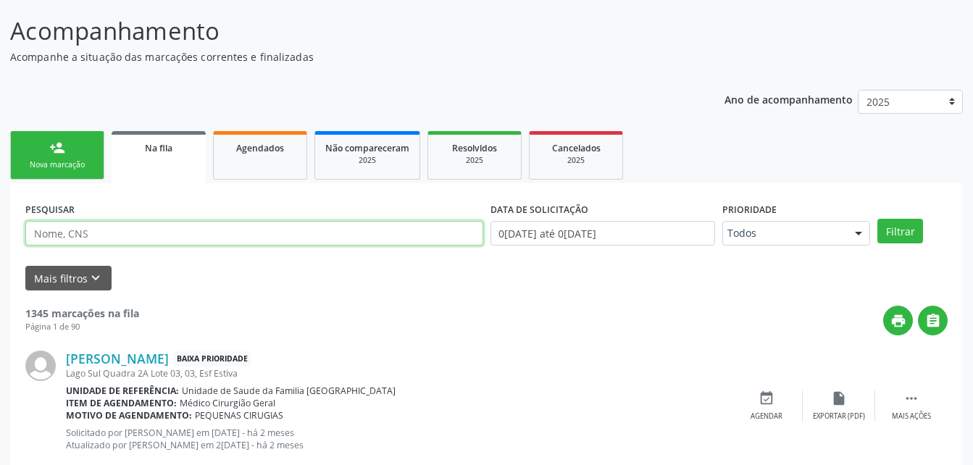
click at [172, 238] on input "text" at bounding box center [254, 233] width 458 height 25
type input "[PERSON_NAME]"
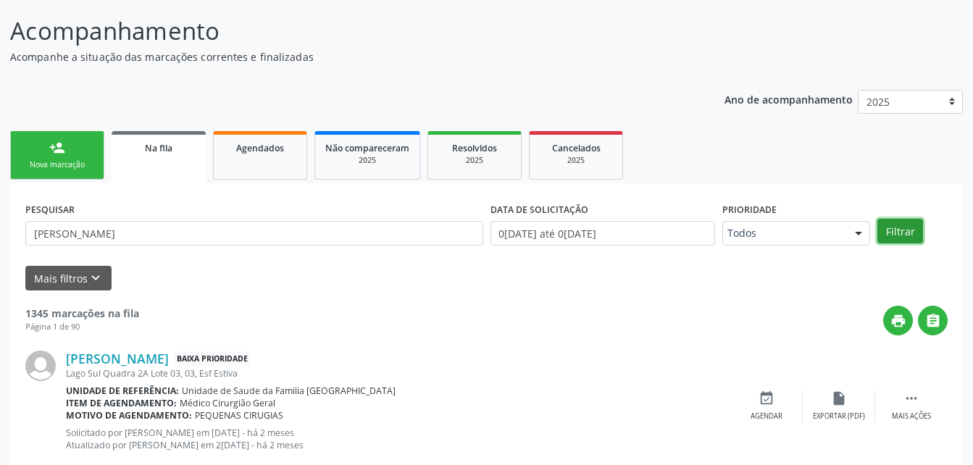
click at [881, 233] on button "Filtrar" at bounding box center [901, 231] width 46 height 25
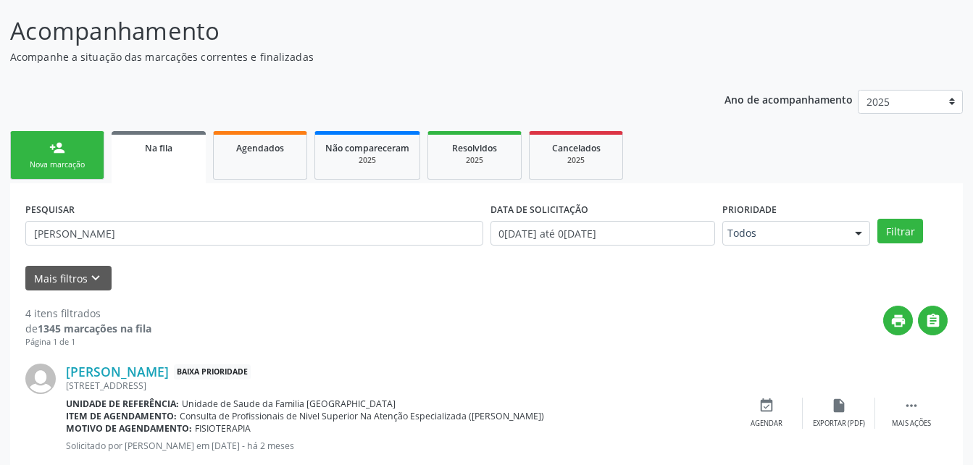
scroll to position [251, 0]
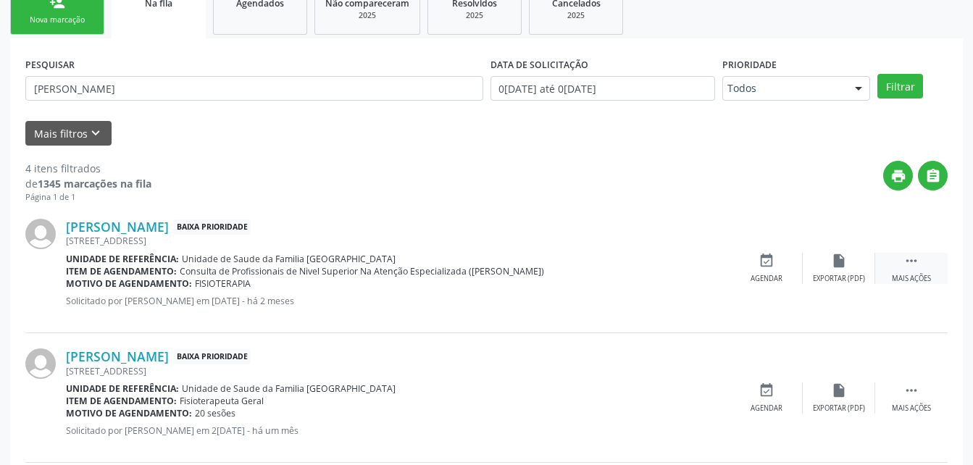
click at [907, 261] on icon "" at bounding box center [912, 261] width 16 height 16
click at [838, 268] on icon "edit" at bounding box center [839, 261] width 16 height 16
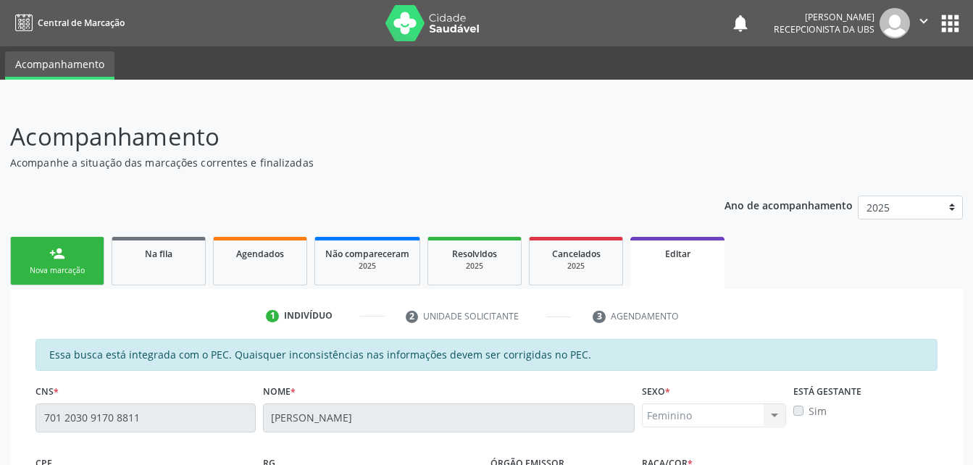
scroll to position [145, 0]
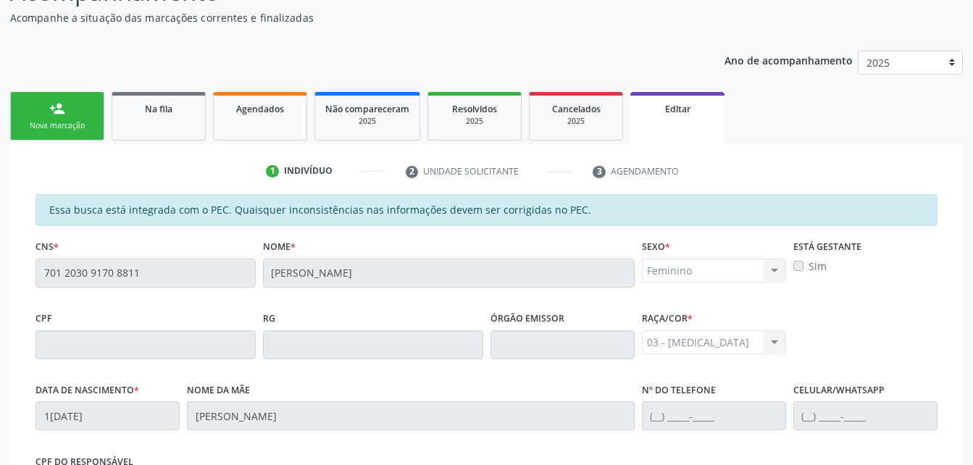
click at [146, 272] on div "CNS * 701 2030 9170 8811" at bounding box center [146, 272] width 228 height 72
drag, startPoint x: 72, startPoint y: 106, endPoint x: 0, endPoint y: 302, distance: 208.4
click at [72, 106] on link "person_add Nova marcação" at bounding box center [57, 116] width 94 height 49
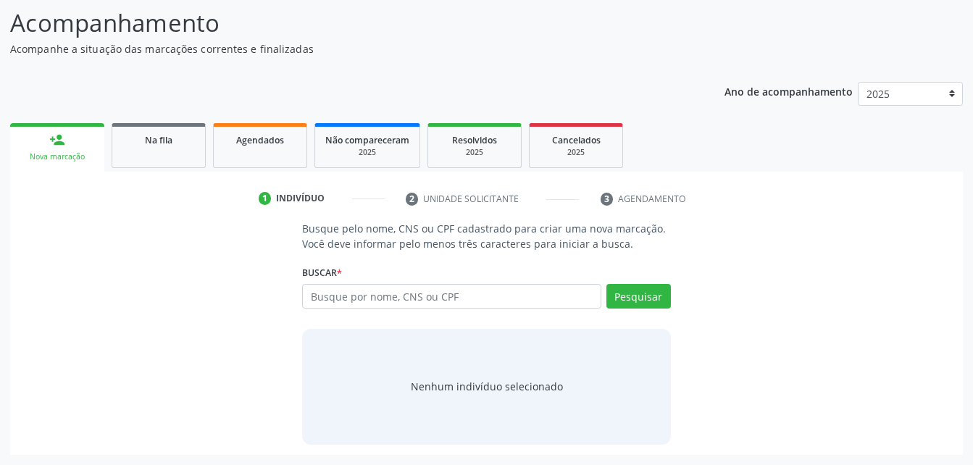
scroll to position [114, 0]
click at [415, 301] on input "text" at bounding box center [451, 296] width 299 height 25
paste input "701 2030 9170 8811"
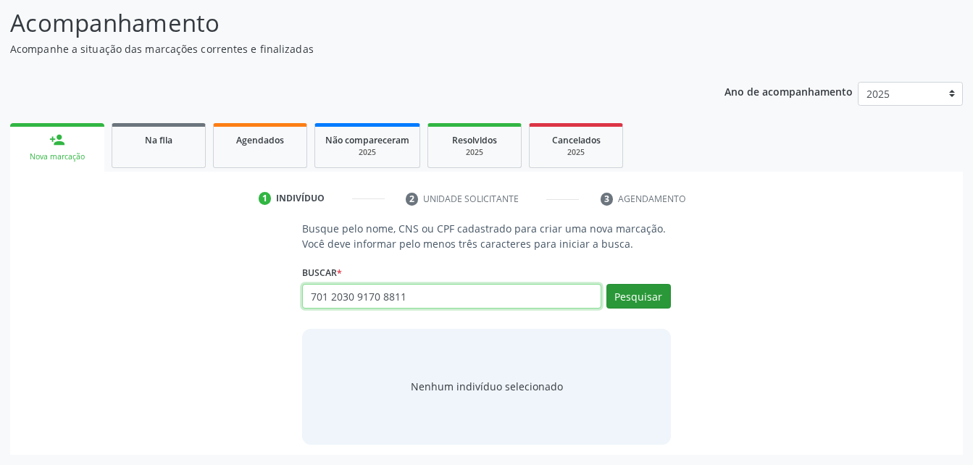
type input "701 2030 9170 8811"
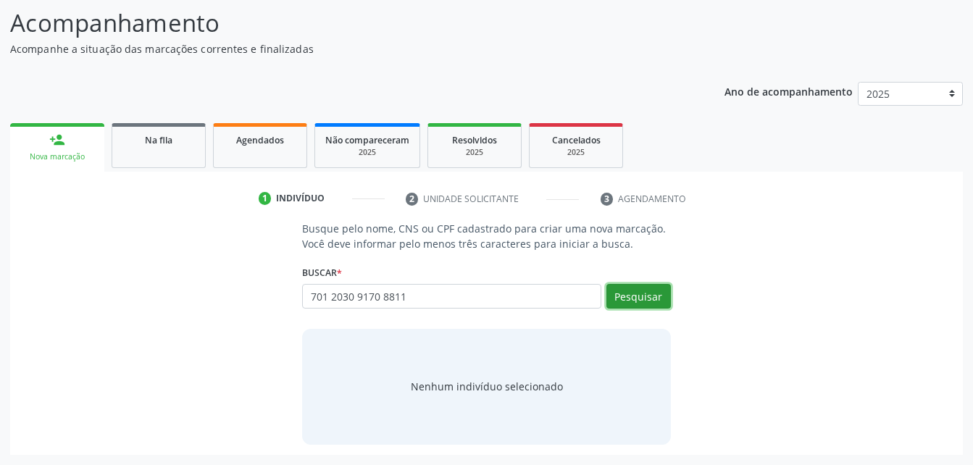
click at [645, 292] on button "Pesquisar" at bounding box center [639, 296] width 65 height 25
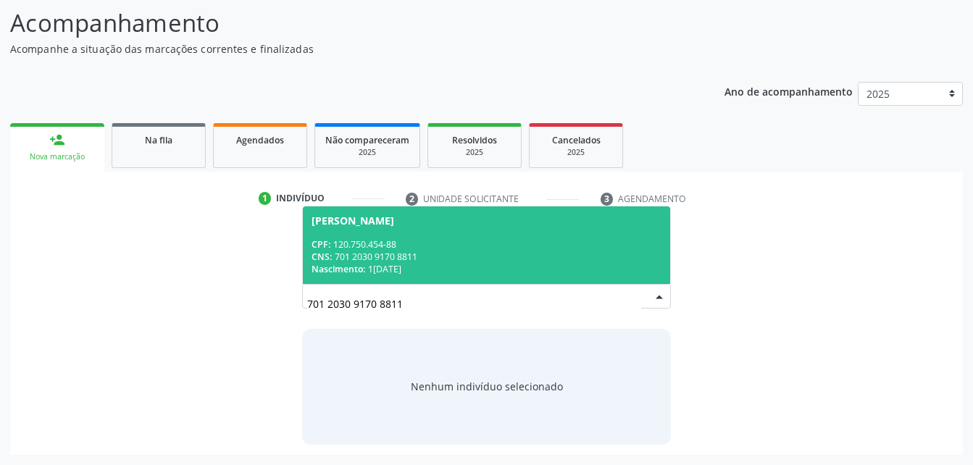
click at [450, 247] on div "CPF: 120.750.454-88" at bounding box center [486, 244] width 349 height 12
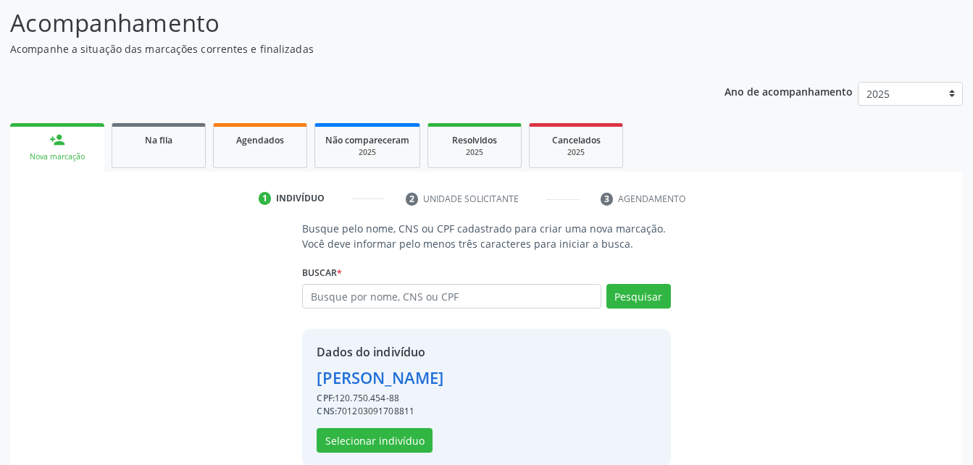
scroll to position [136, 0]
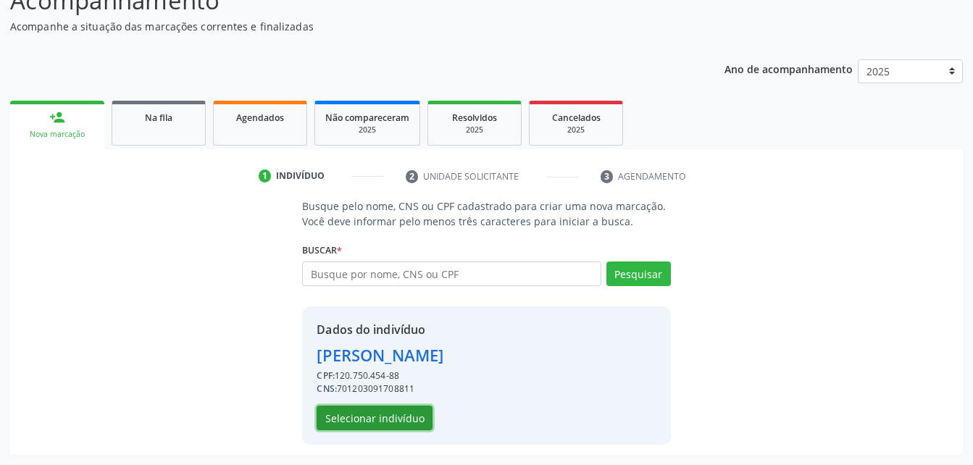
click at [410, 422] on button "Selecionar indivíduo" at bounding box center [375, 418] width 116 height 25
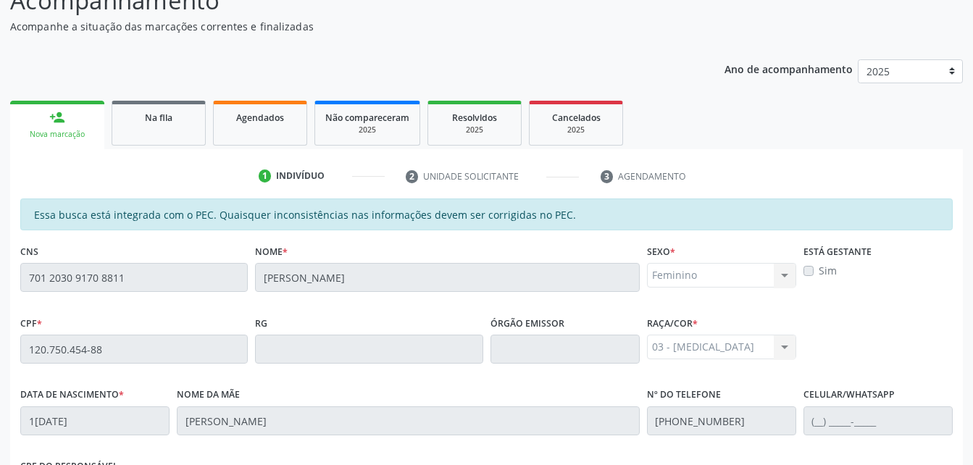
scroll to position [383, 0]
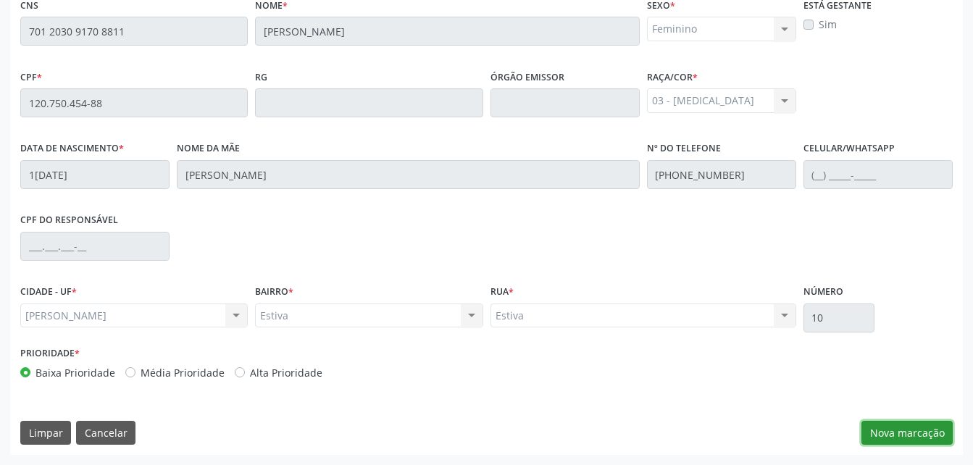
click at [923, 425] on button "Nova marcação" at bounding box center [907, 433] width 91 height 25
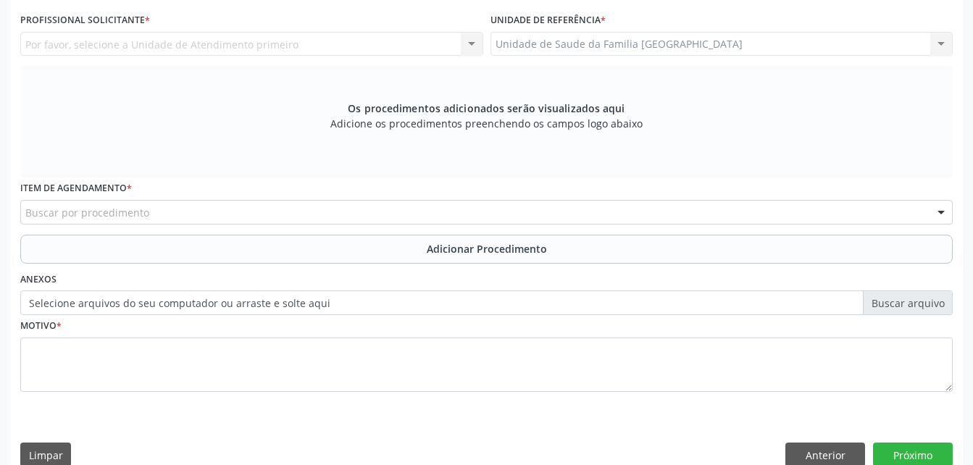
scroll to position [310, 0]
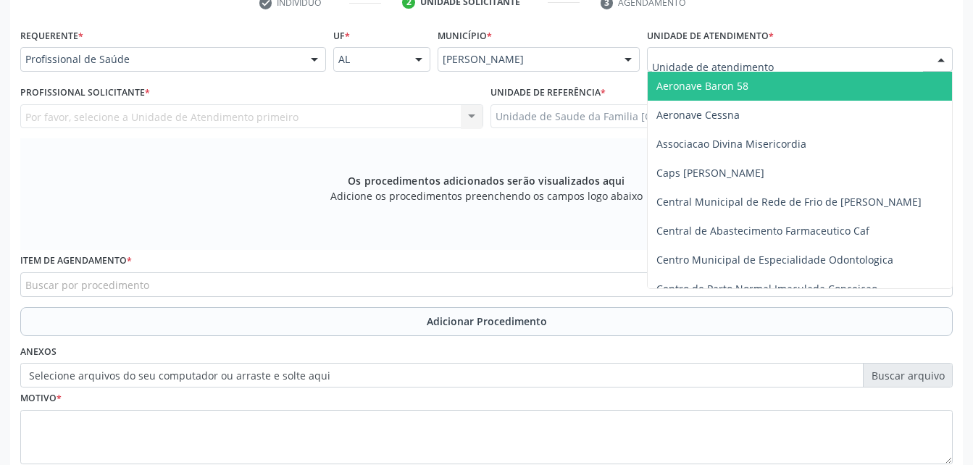
click at [770, 57] on div at bounding box center [800, 59] width 306 height 25
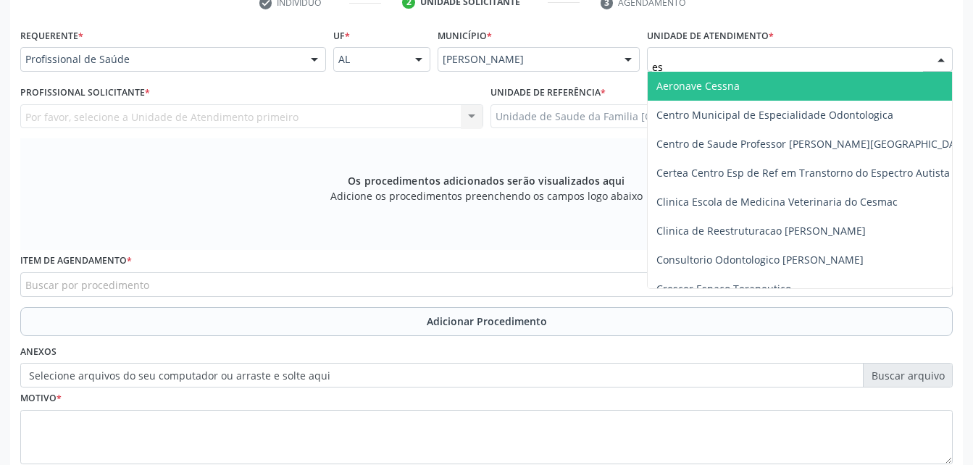
type input "est"
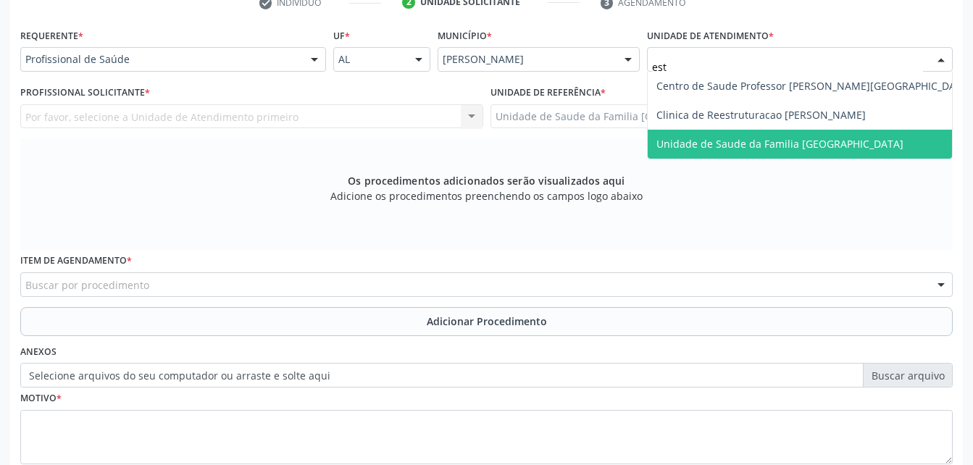
click at [790, 132] on span "Unidade de Saude da Familia [GEOGRAPHIC_DATA]" at bounding box center [814, 144] width 333 height 29
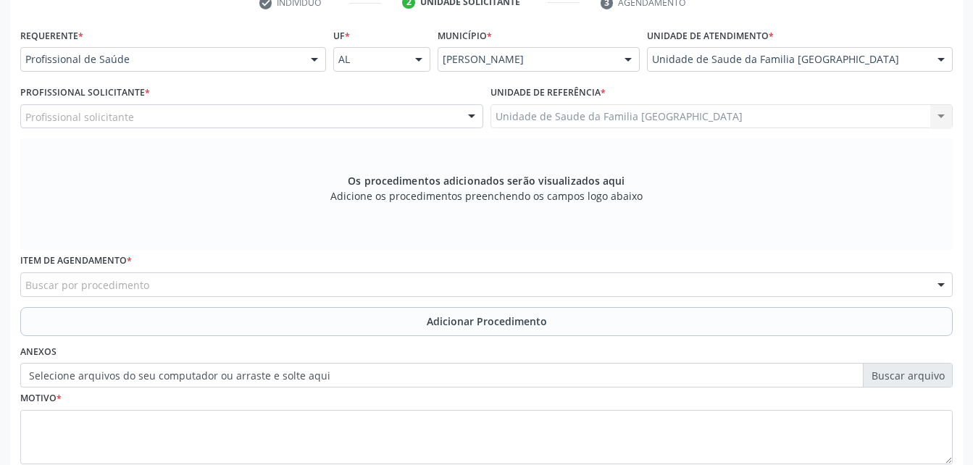
click at [230, 119] on div "Profissional solicitante" at bounding box center [251, 116] width 463 height 25
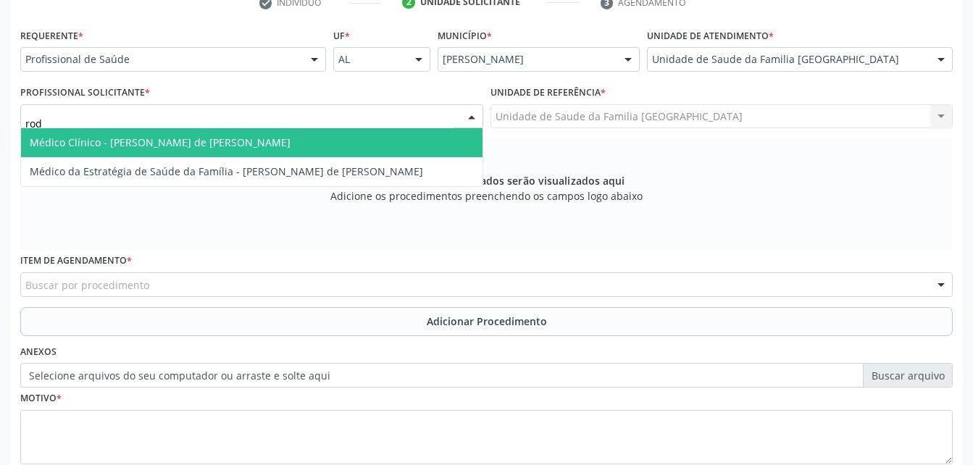
type input "rodr"
click at [238, 138] on span "Médico Clínico - [PERSON_NAME] de [PERSON_NAME]" at bounding box center [160, 143] width 261 height 14
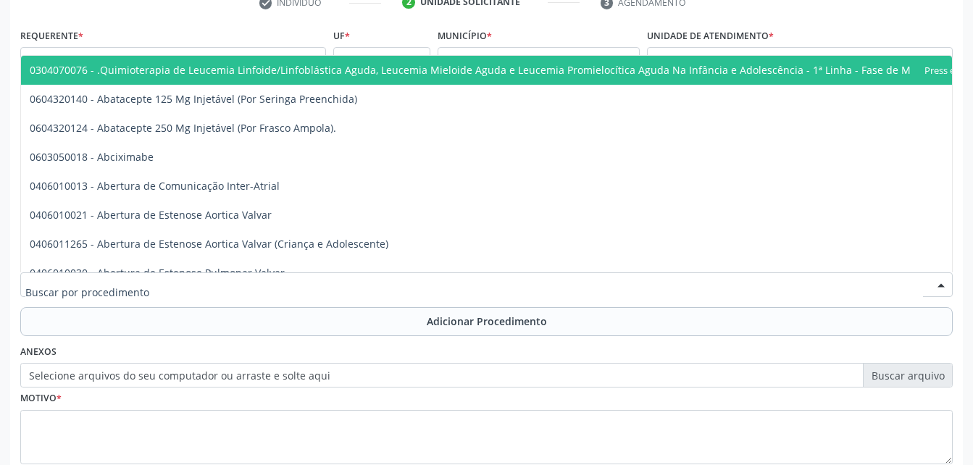
click at [252, 285] on div at bounding box center [486, 285] width 933 height 25
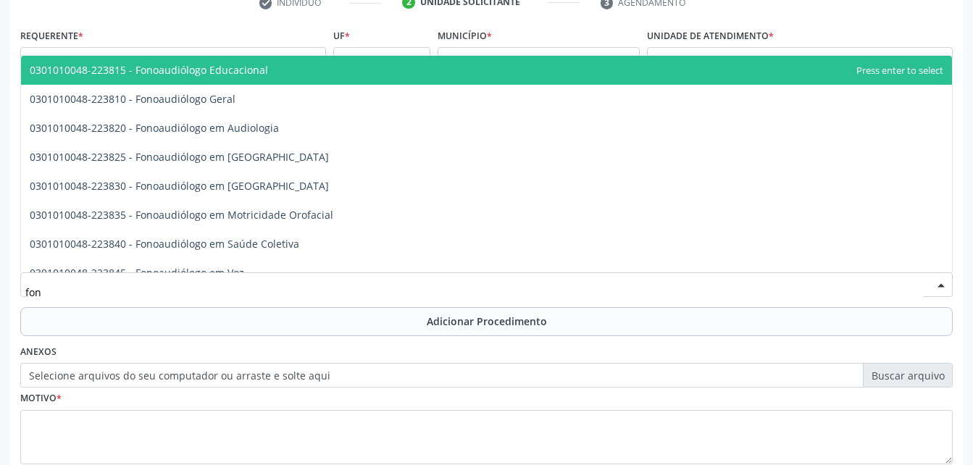
type input "fono"
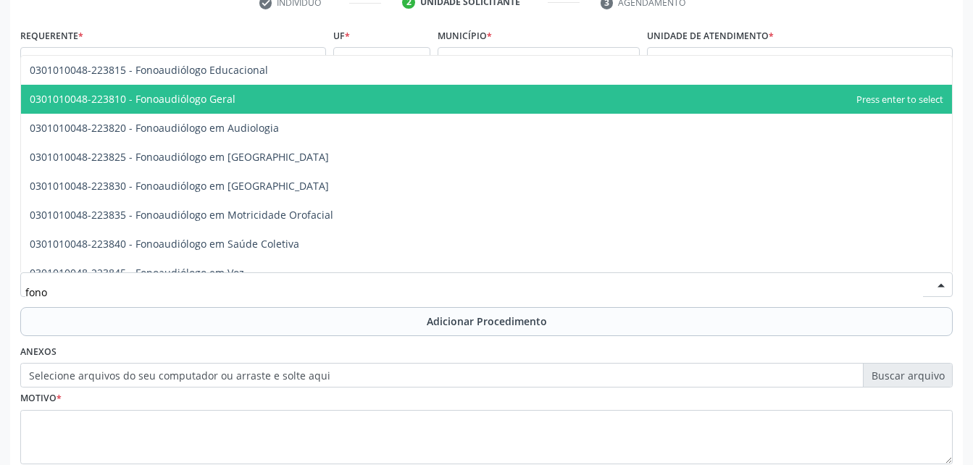
click at [255, 108] on span "0301010048-223810 - Fonoaudiólogo Geral" at bounding box center [486, 99] width 931 height 29
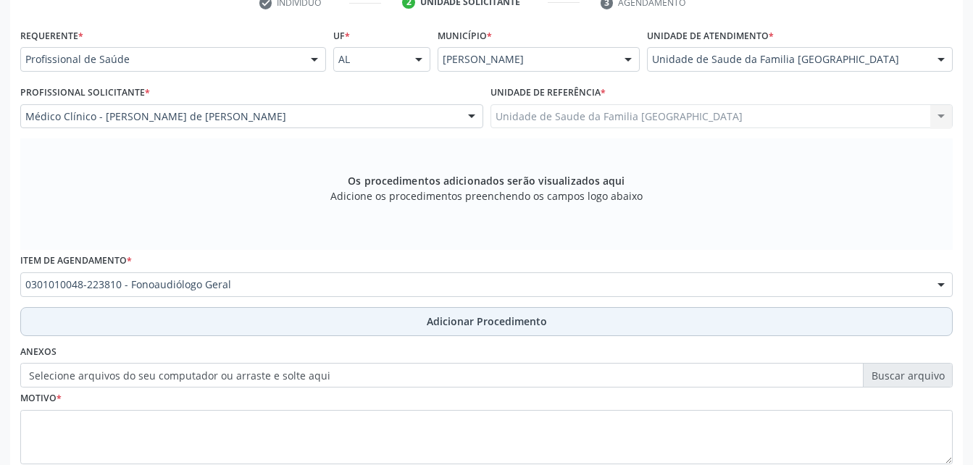
click at [339, 322] on button "Adicionar Procedimento" at bounding box center [486, 321] width 933 height 29
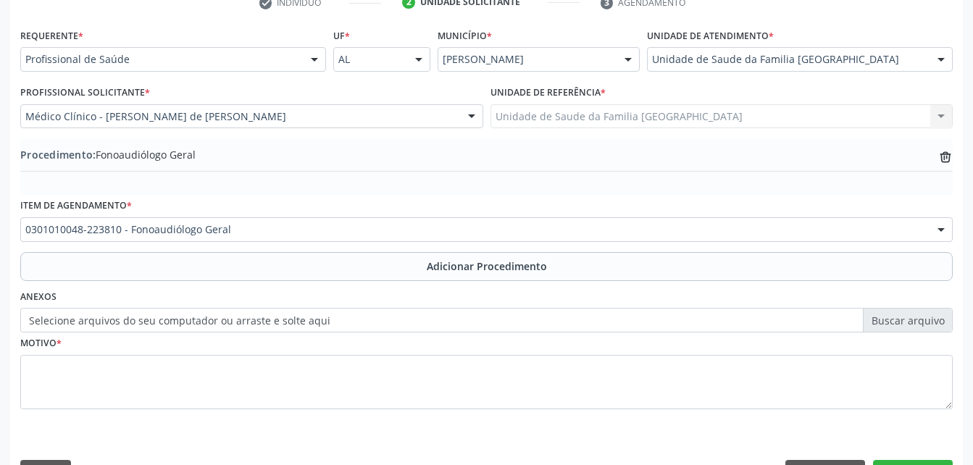
click at [352, 319] on label "Selecione arquivos do seu computador ou arraste e solte aqui" at bounding box center [486, 320] width 933 height 25
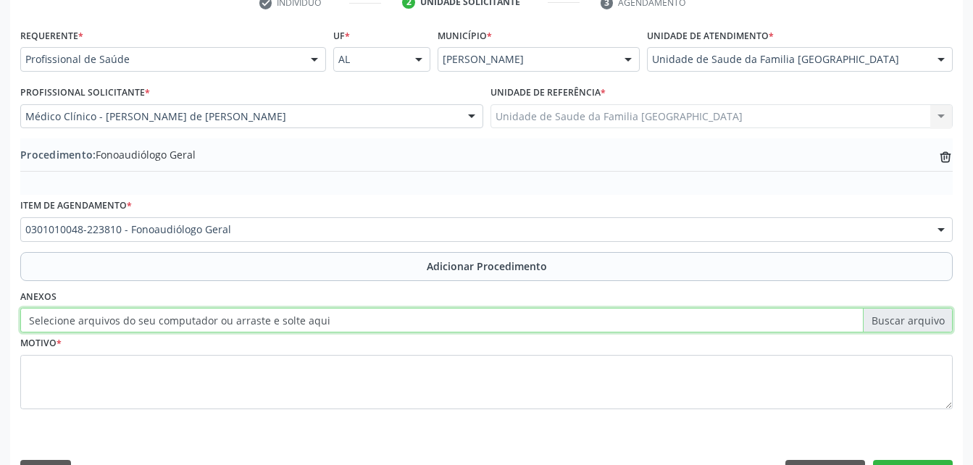
click at [352, 319] on input "Selecione arquivos do seu computador ou arraste e solte aqui" at bounding box center [486, 320] width 933 height 25
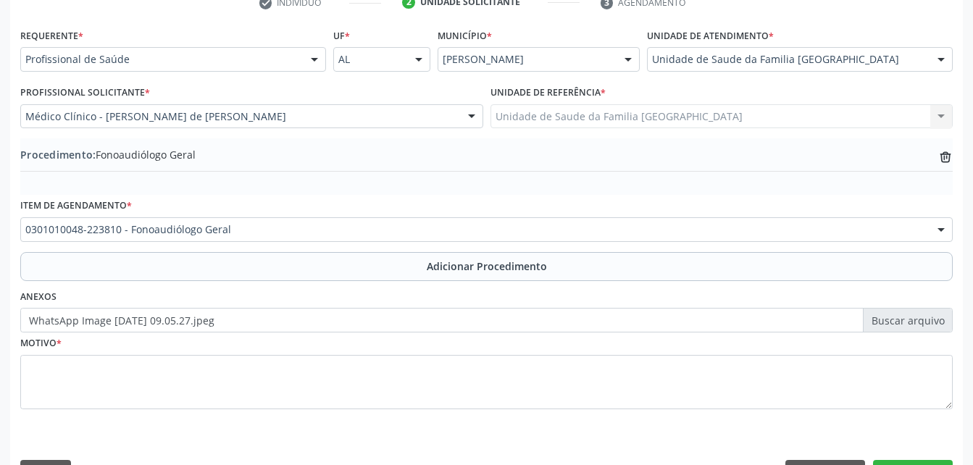
click at [728, 312] on label "WhatsApp Image [DATE] 09.05.27.jpeg" at bounding box center [486, 320] width 933 height 25
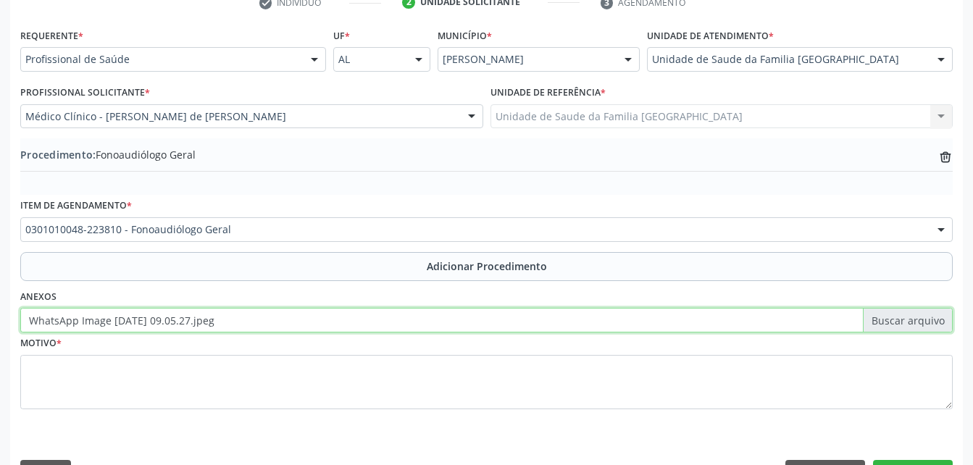
click at [728, 312] on input "WhatsApp Image [DATE] 09.05.27.jpeg" at bounding box center [486, 320] width 933 height 25
type input "C:\fakepath\WhatsApp Image 2[DATE]9.05.27 (1).jpeg"
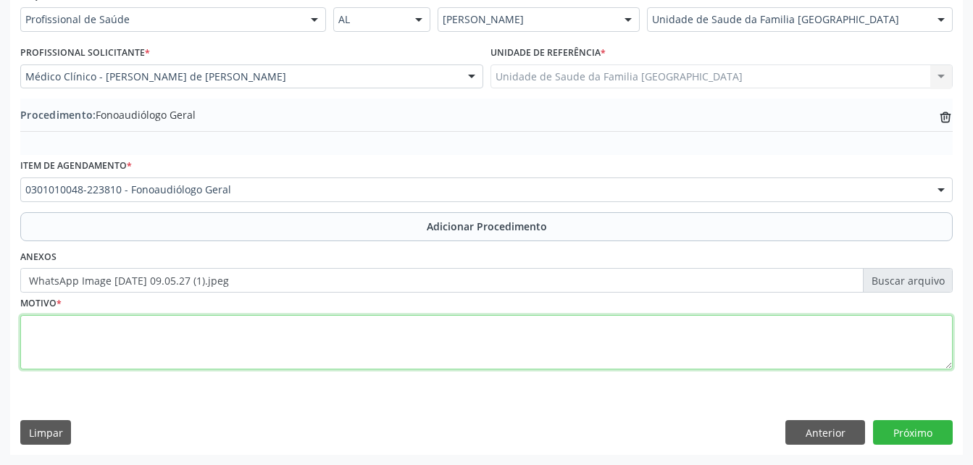
click at [340, 328] on textarea at bounding box center [486, 342] width 933 height 55
type textarea "[MEDICAL_DATA] de AVC"
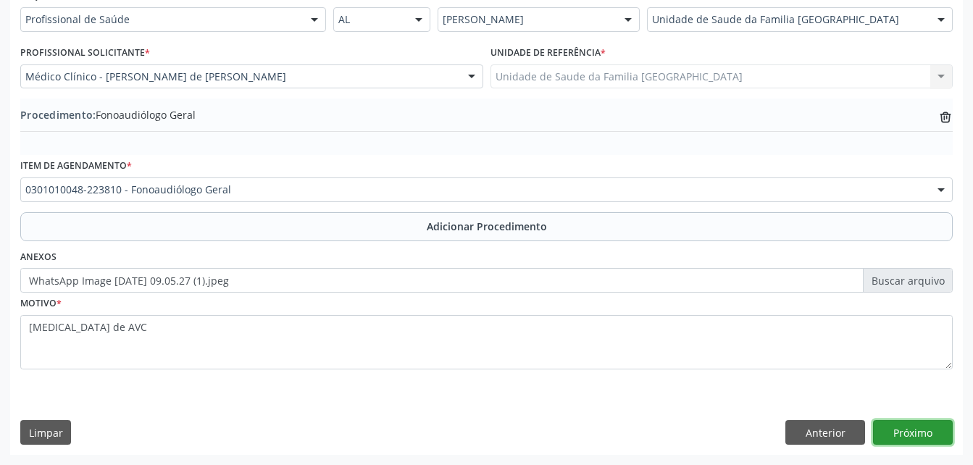
click at [928, 426] on button "Próximo" at bounding box center [913, 432] width 80 height 25
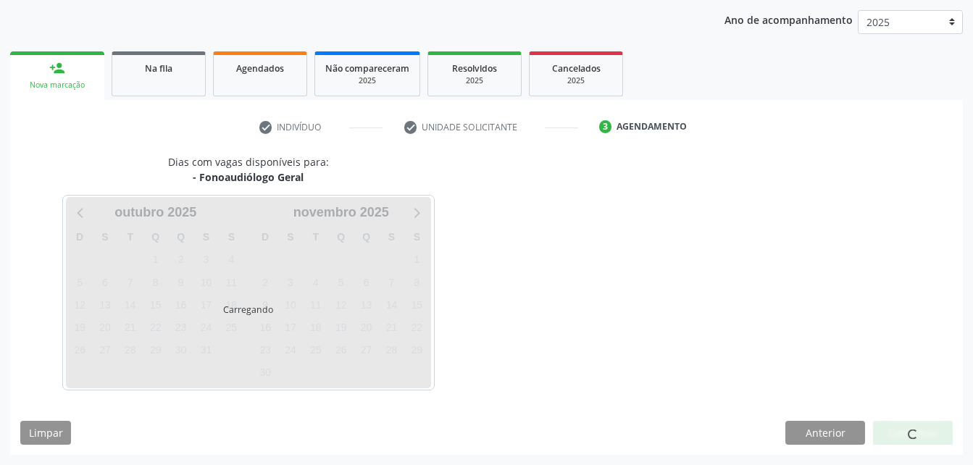
scroll to position [228, 0]
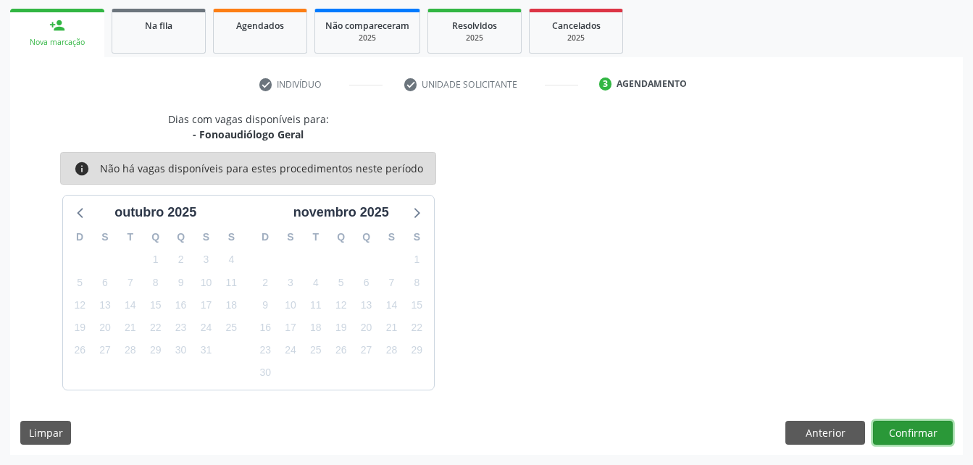
click at [928, 426] on button "Confirmar" at bounding box center [913, 433] width 80 height 25
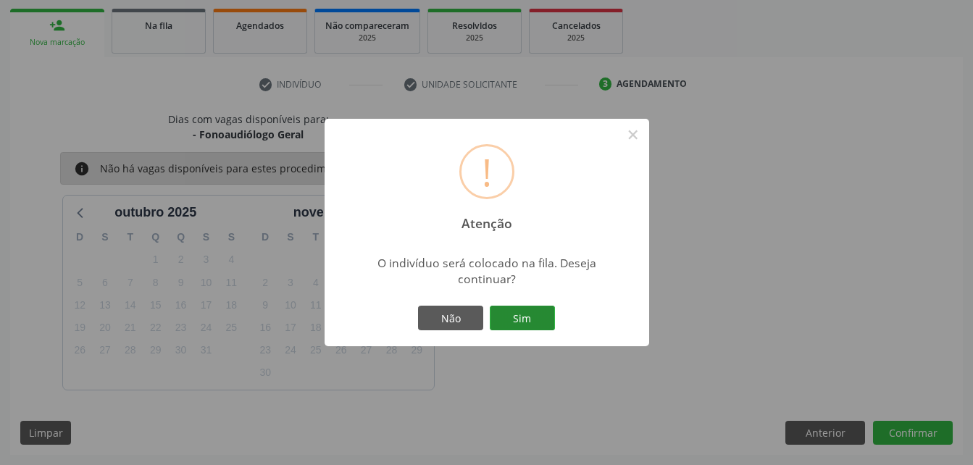
click at [525, 312] on button "Sim" at bounding box center [522, 318] width 65 height 25
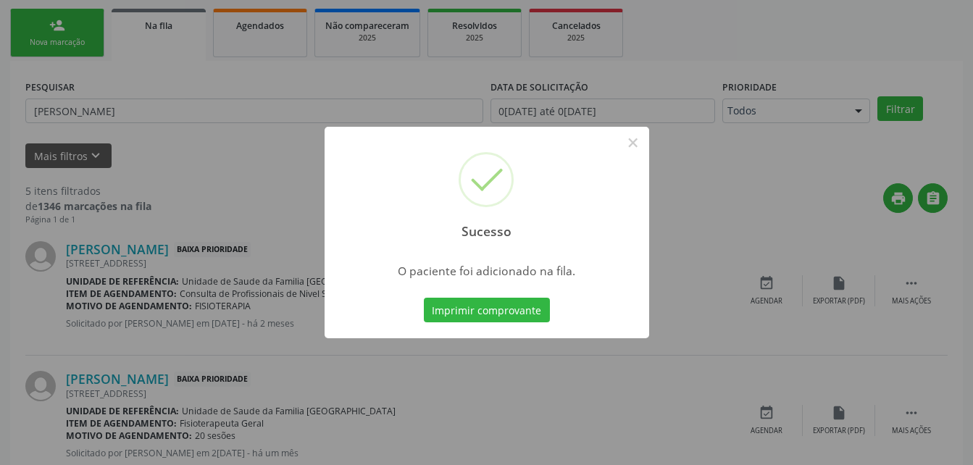
scroll to position [33, 0]
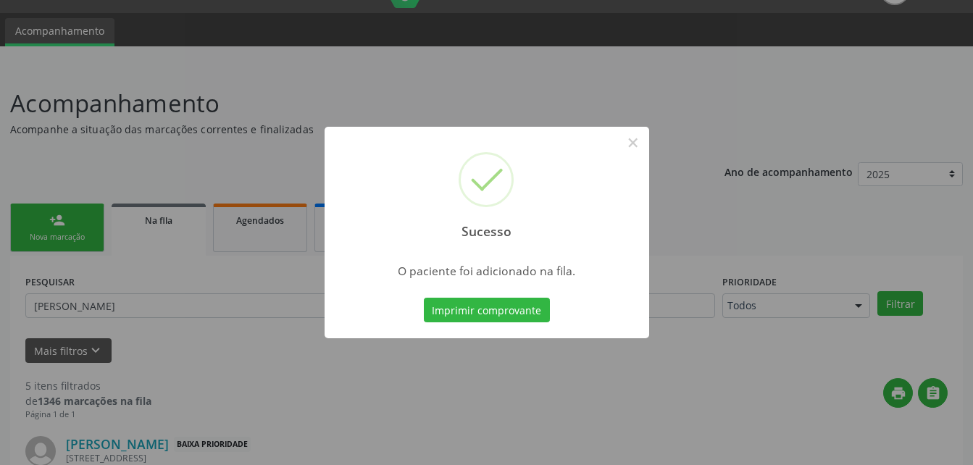
click at [25, 251] on div "Sucesso × O paciente foi adicionado na fila. Imprimir comprovante Cancel" at bounding box center [486, 232] width 973 height 465
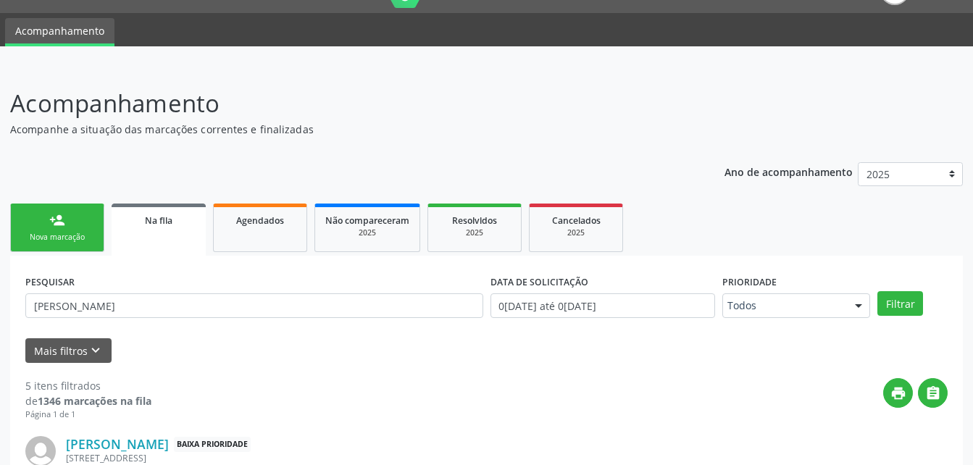
scroll to position [106, 0]
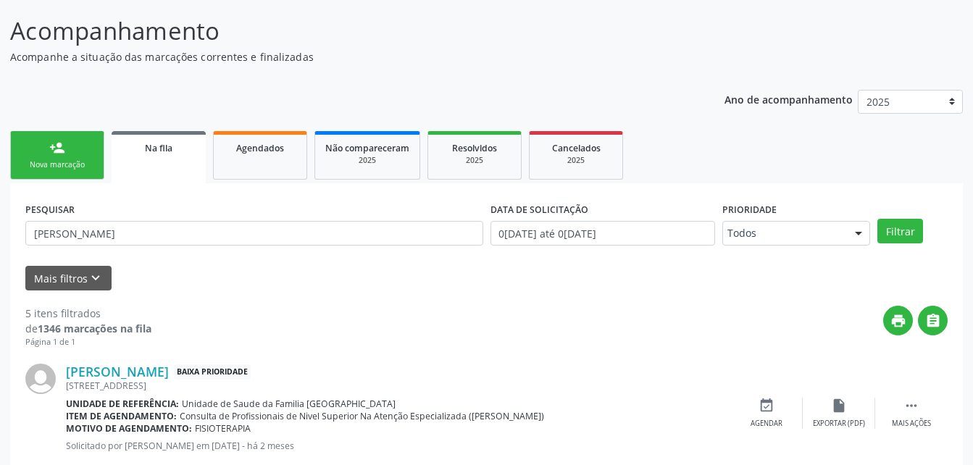
click at [76, 149] on link "person_add Nova marcação" at bounding box center [57, 155] width 94 height 49
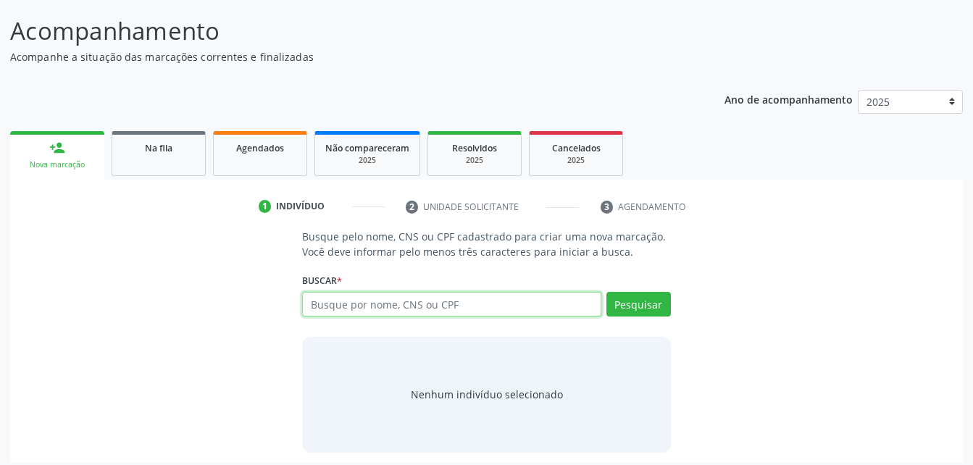
click at [416, 300] on input "text" at bounding box center [451, 304] width 299 height 25
paste input "708709141949394"
type input "708709141949394"
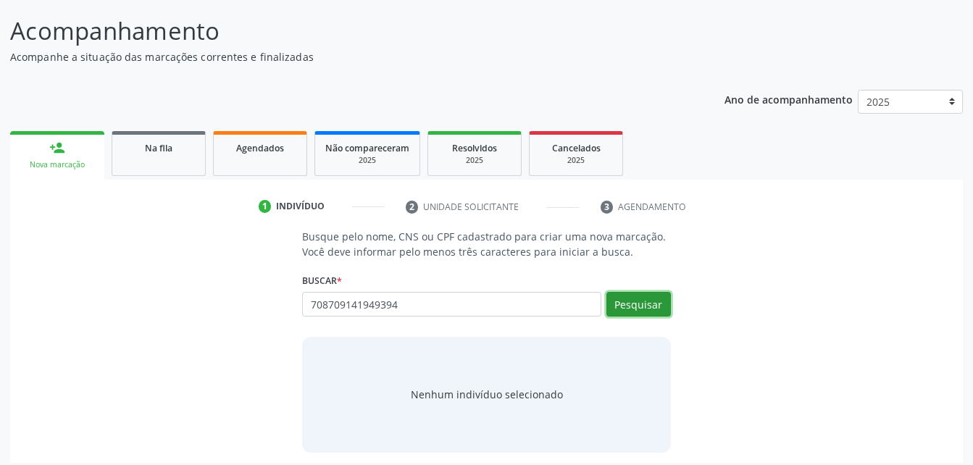
click at [638, 299] on button "Pesquisar" at bounding box center [639, 304] width 65 height 25
type input "708709141949394"
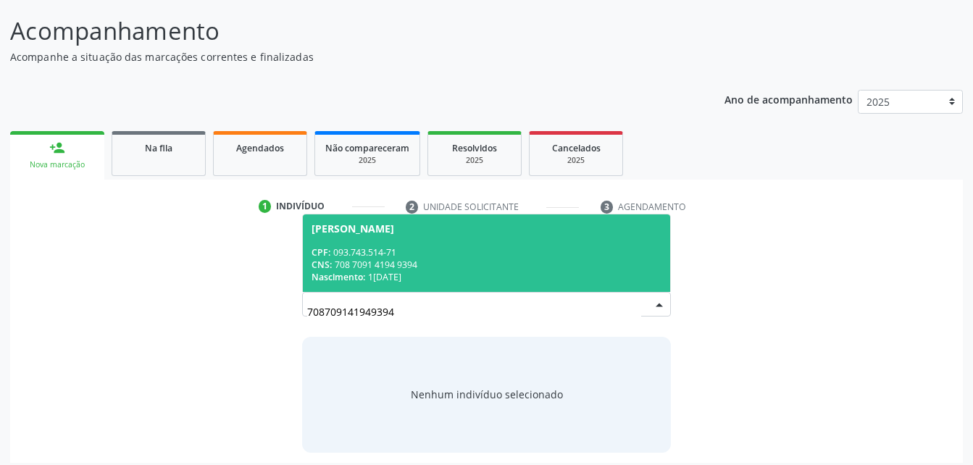
click at [476, 240] on span "[PERSON_NAME] CPF: 093.743.514-71 CNS: 708 7091 4194 9394 Nascimento: [DATE]" at bounding box center [486, 254] width 367 height 78
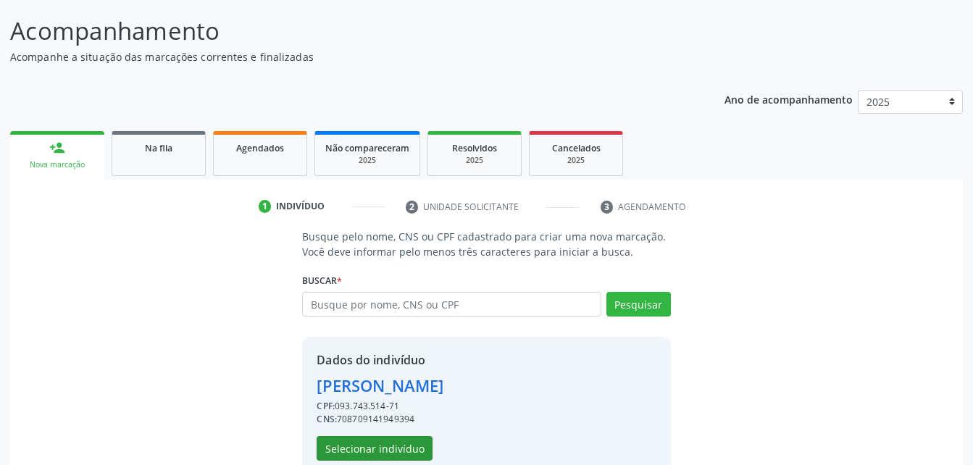
scroll to position [136, 0]
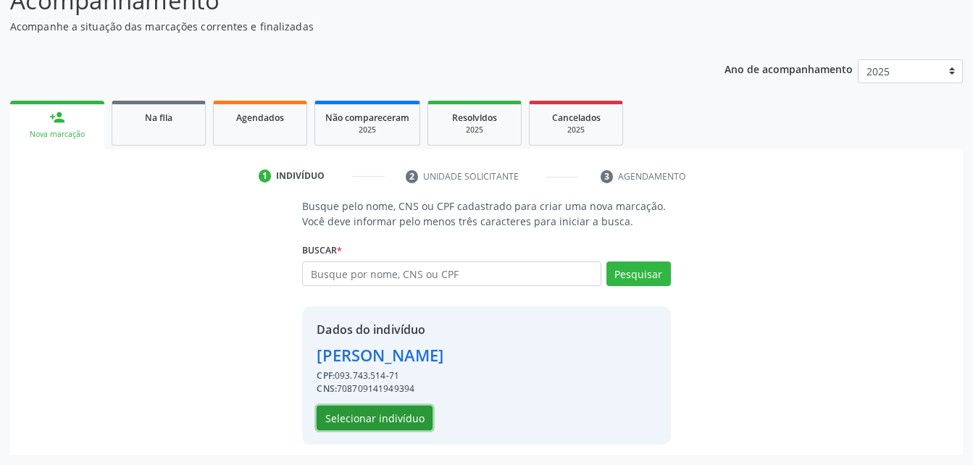
click at [394, 407] on button "Selecionar indivíduo" at bounding box center [375, 418] width 116 height 25
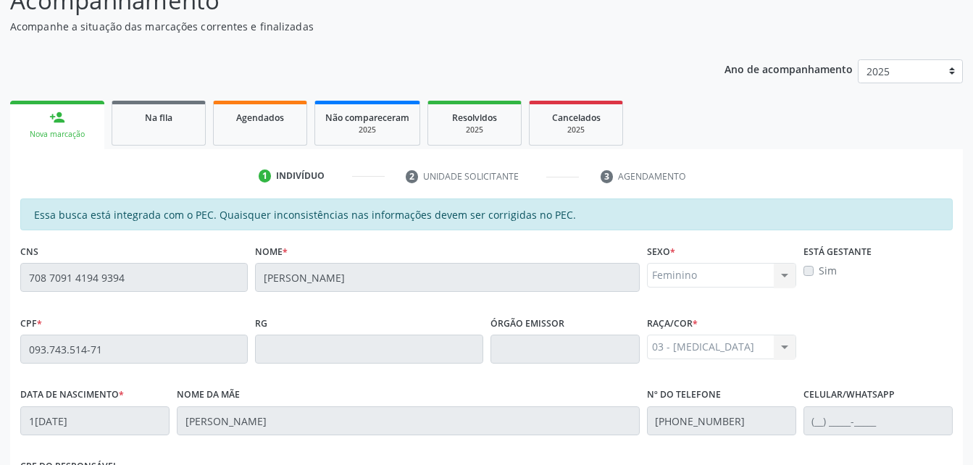
scroll to position [383, 0]
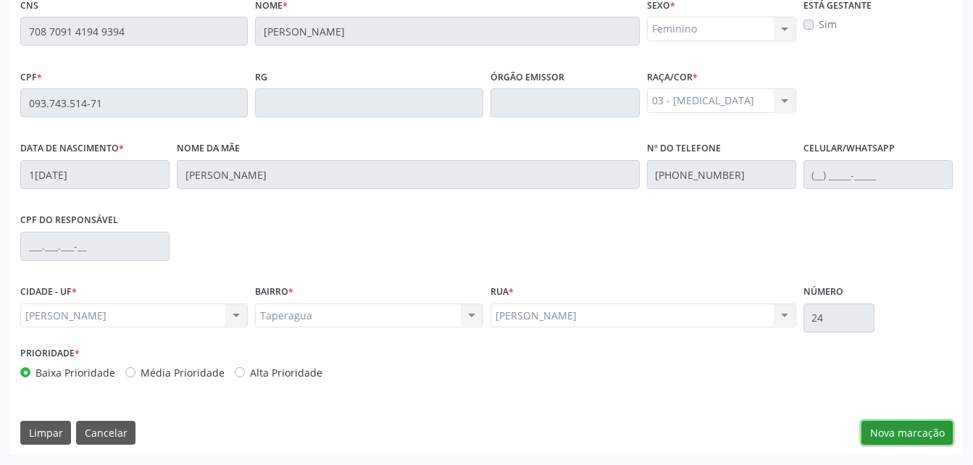
click at [947, 429] on button "Nova marcação" at bounding box center [907, 433] width 91 height 25
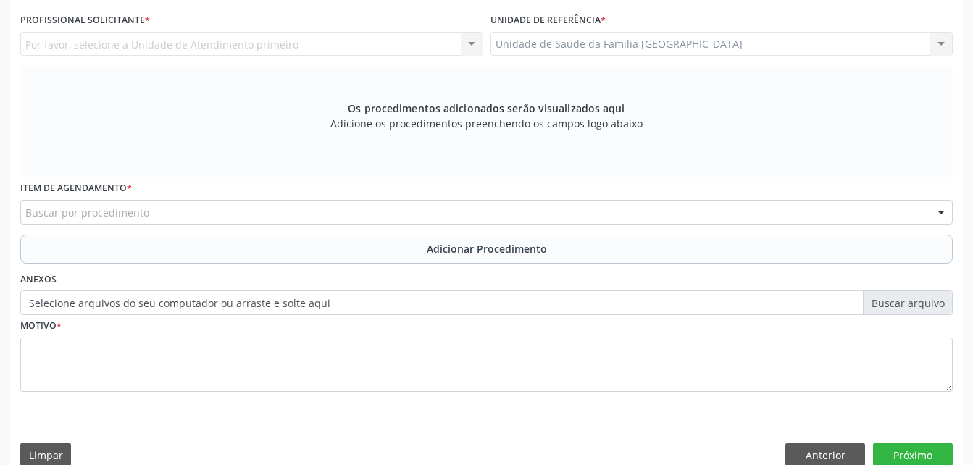
scroll to position [238, 0]
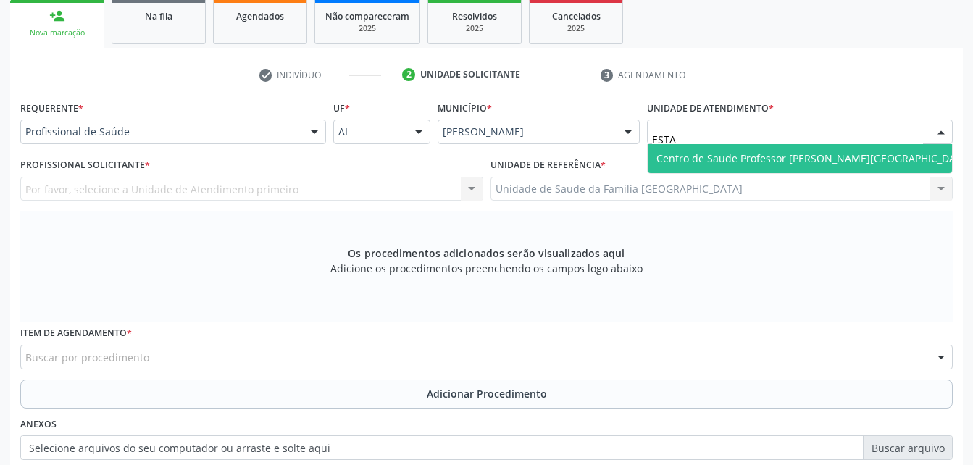
type input "ESTAC"
click at [773, 154] on span "Centro de Saude Professor [PERSON_NAME][GEOGRAPHIC_DATA]" at bounding box center [814, 158] width 315 height 14
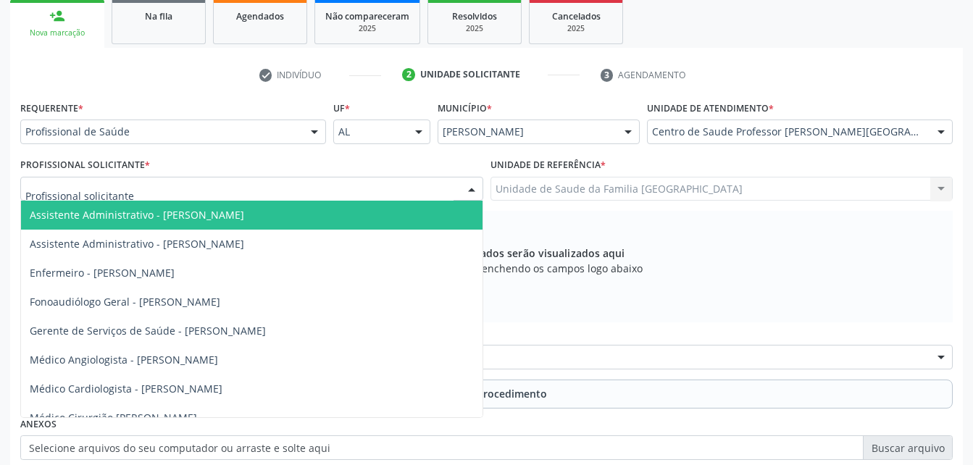
click at [261, 197] on div at bounding box center [251, 189] width 463 height 25
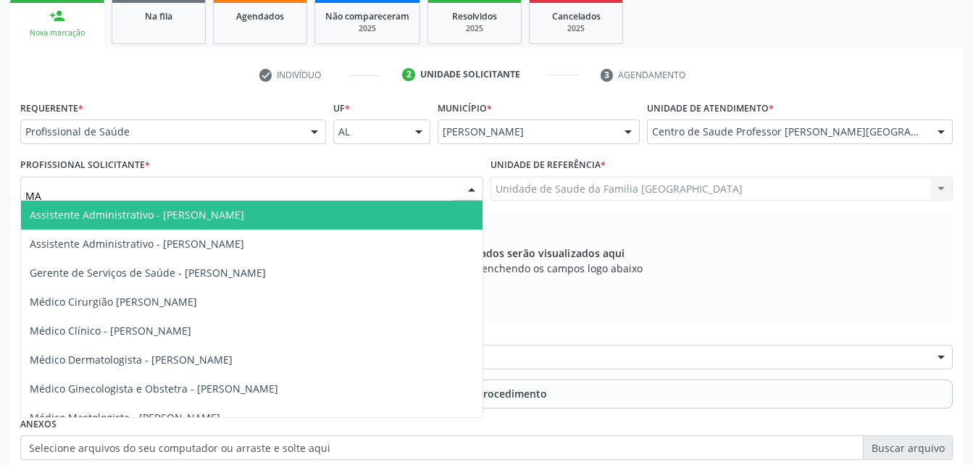
type input "MAN"
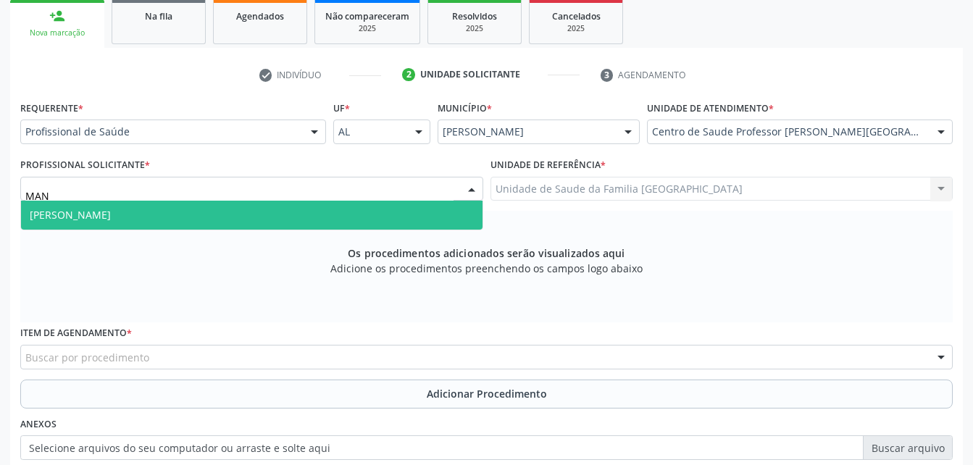
click at [282, 220] on span "[PERSON_NAME]" at bounding box center [252, 215] width 462 height 29
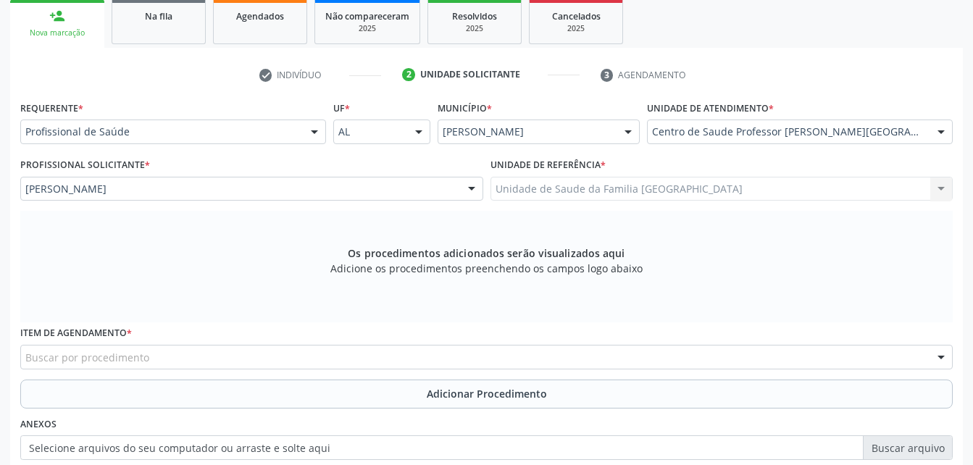
scroll to position [310, 0]
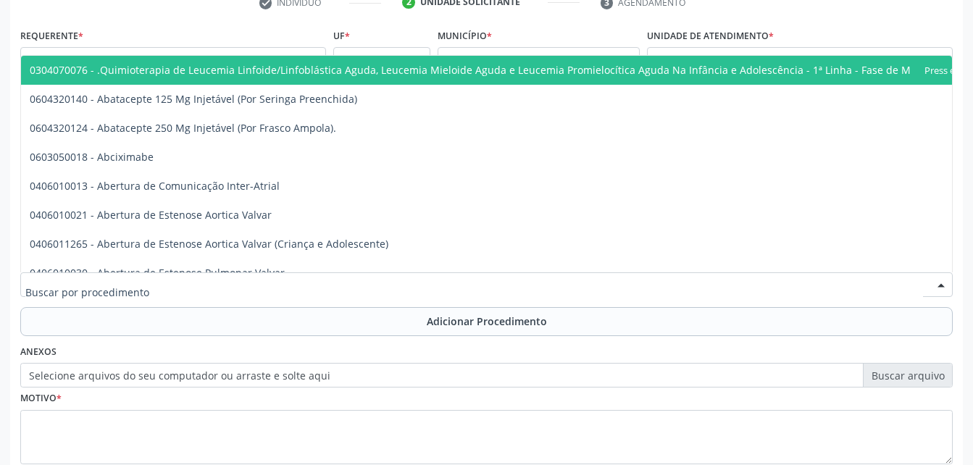
click at [313, 282] on div at bounding box center [486, 285] width 933 height 25
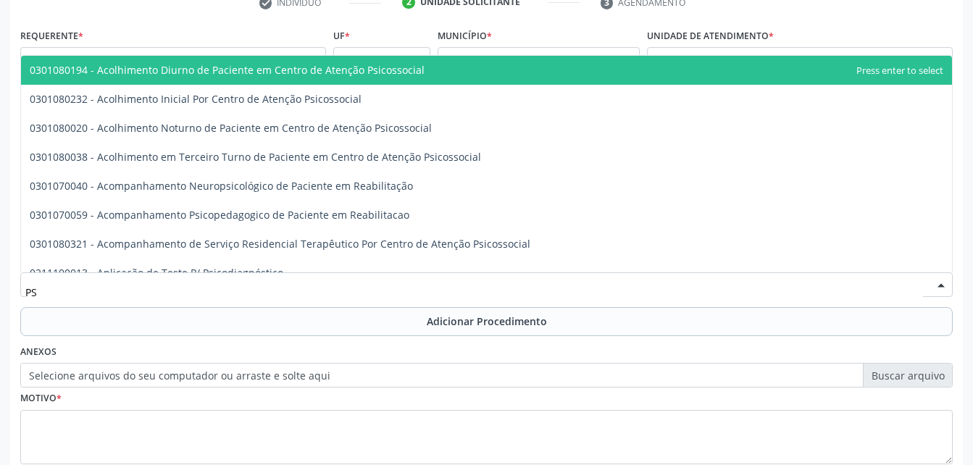
type input "P"
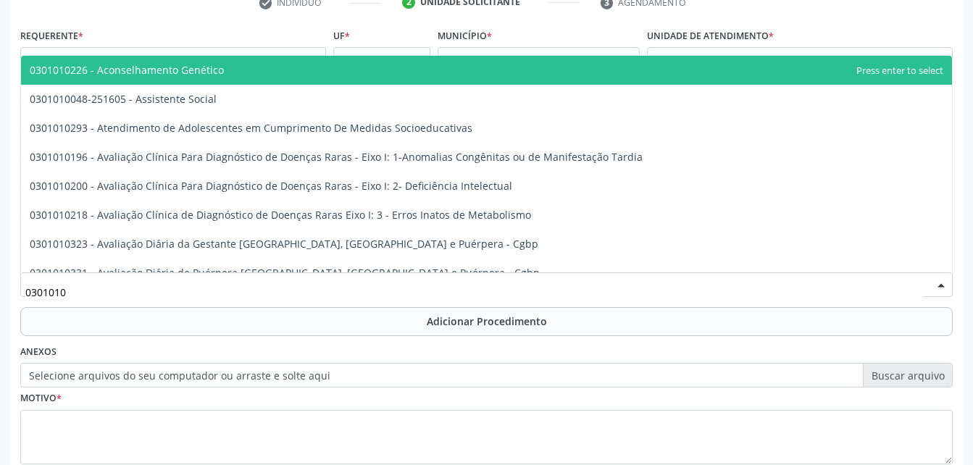
type input "03010100"
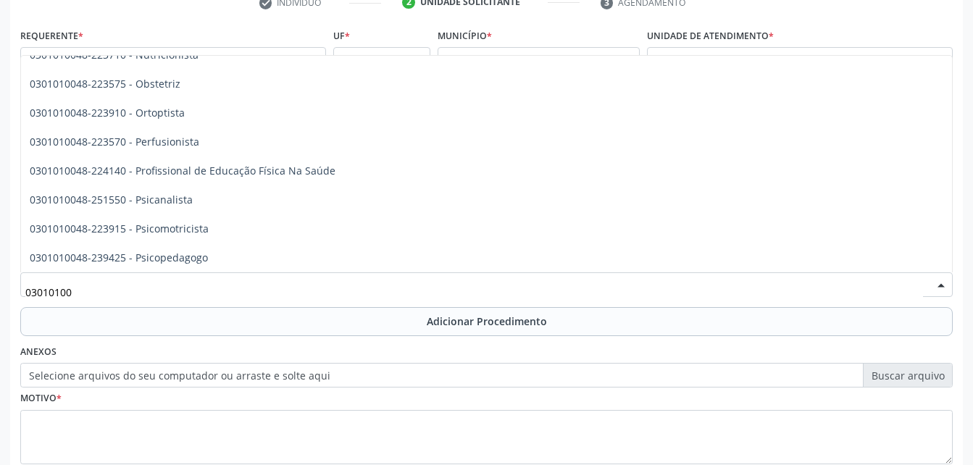
scroll to position [4480, 0]
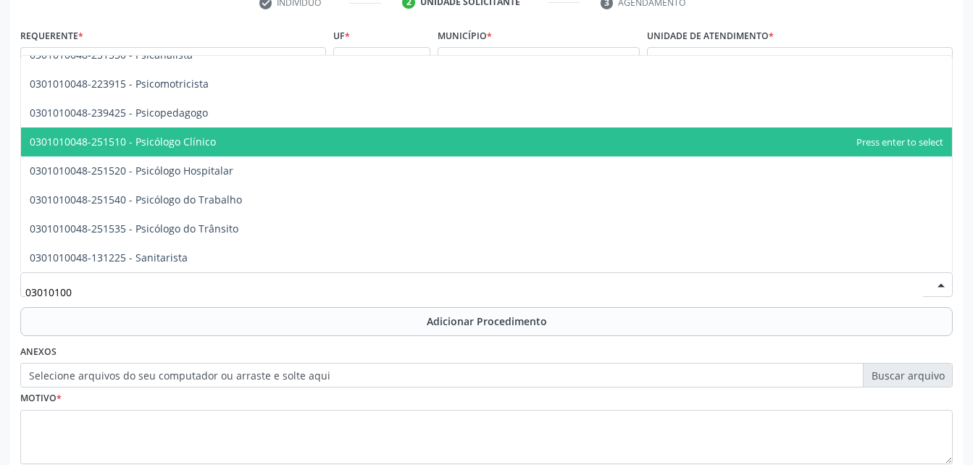
click at [323, 146] on span "0301010048-251510 - Psicólogo Clínico" at bounding box center [486, 142] width 931 height 29
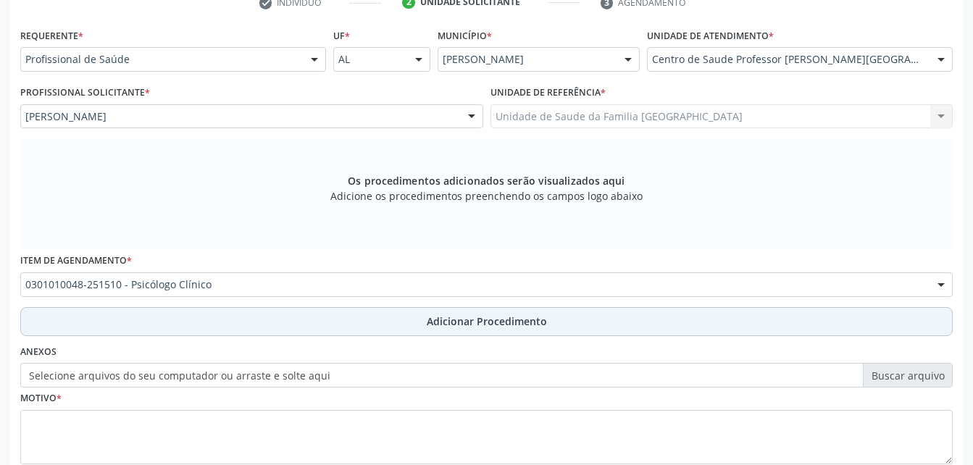
click at [430, 325] on span "Adicionar Procedimento" at bounding box center [487, 321] width 120 height 15
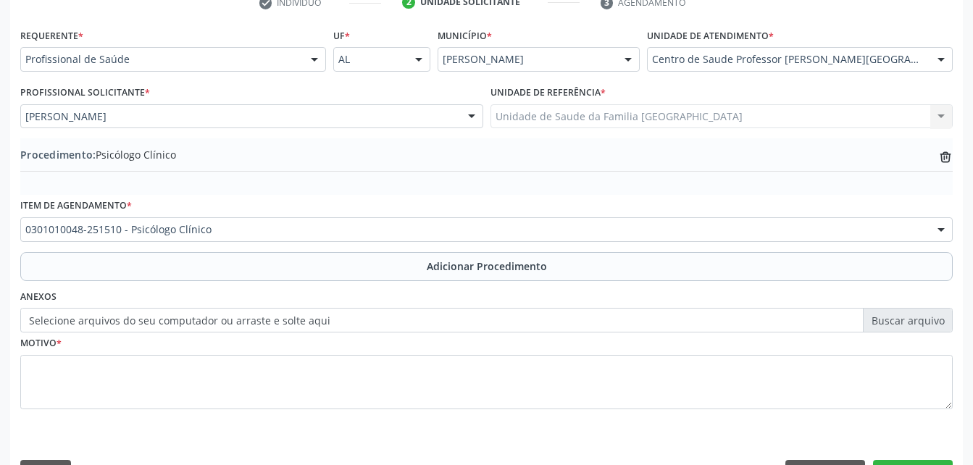
scroll to position [350, 0]
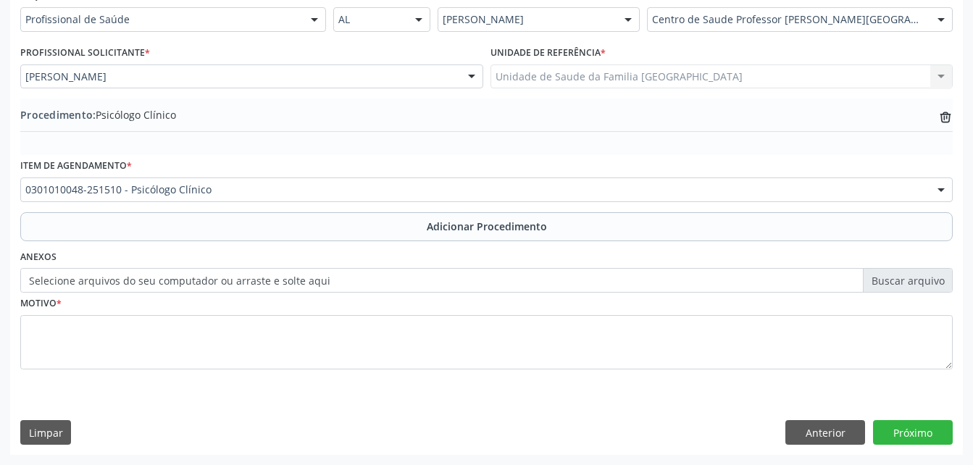
click at [294, 278] on label "Selecione arquivos do seu computador ou arraste e solte aqui" at bounding box center [486, 280] width 933 height 25
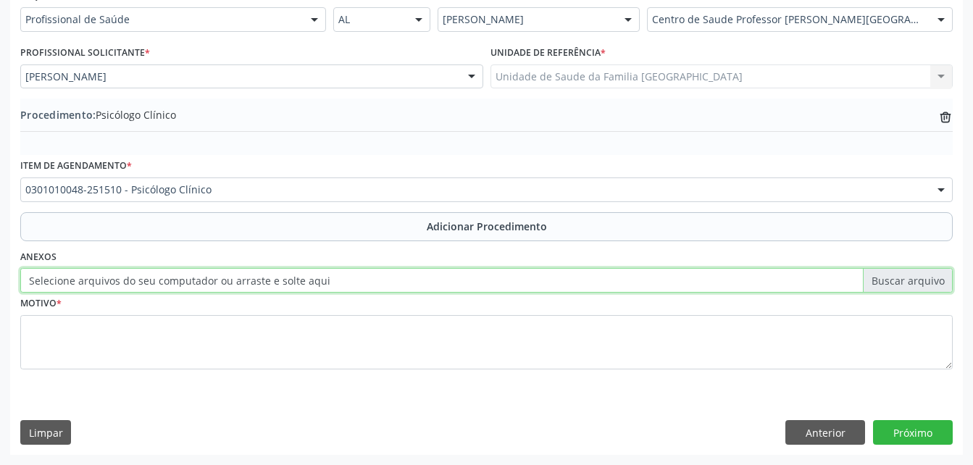
click at [294, 278] on input "Selecione arquivos do seu computador ou arraste e solte aqui" at bounding box center [486, 280] width 933 height 25
type input "C:\fakepath\WhatsApp Image [DATE] 09.05.56.jpeg"
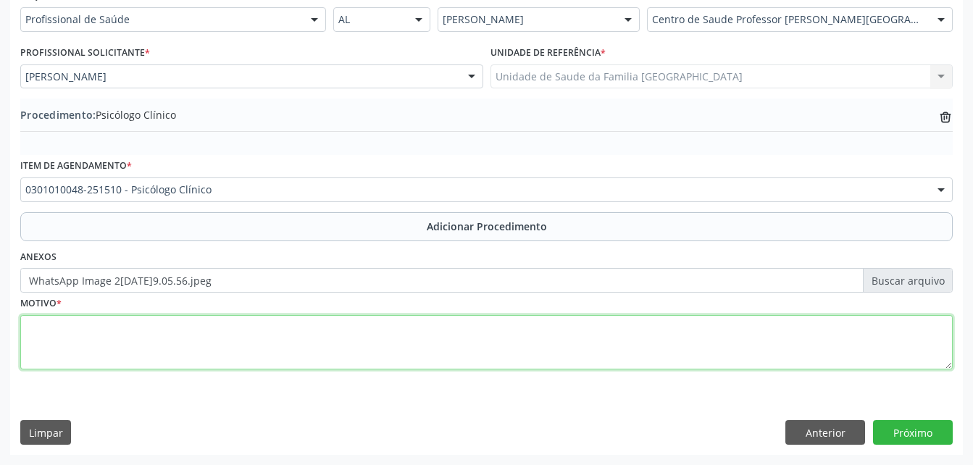
click at [331, 323] on textarea at bounding box center [486, 342] width 933 height 55
type textarea "t"
type textarea "T. PERSONALIDADE"
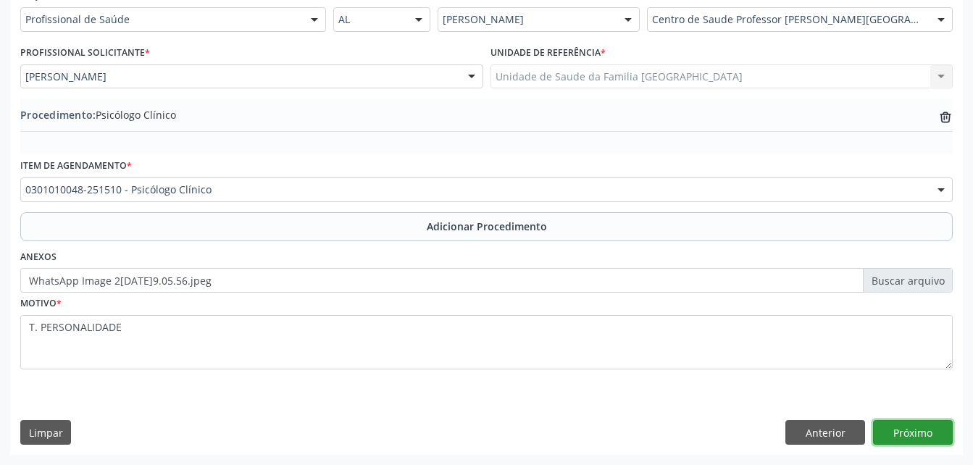
click at [901, 431] on button "Próximo" at bounding box center [913, 432] width 80 height 25
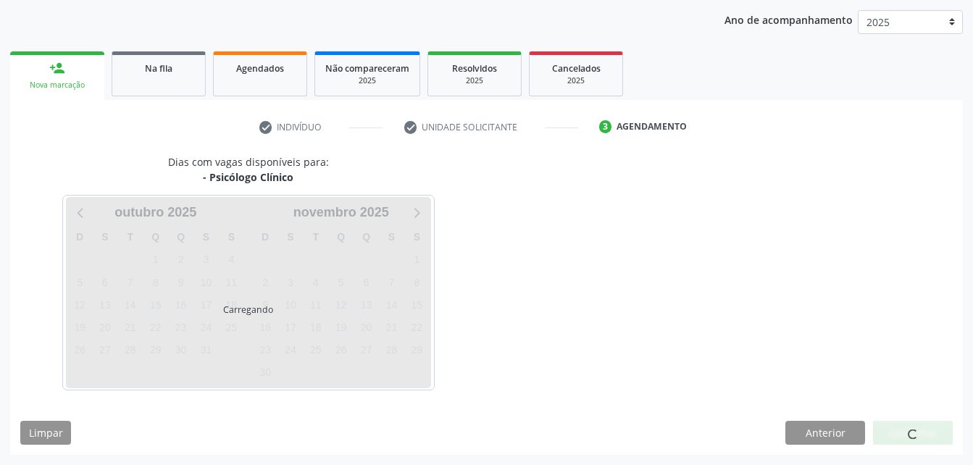
scroll to position [228, 0]
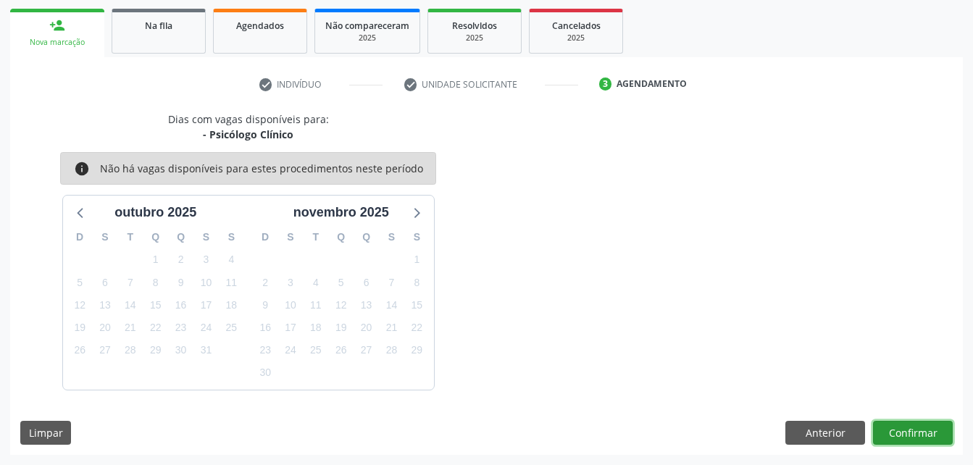
click at [901, 431] on button "Confirmar" at bounding box center [913, 433] width 80 height 25
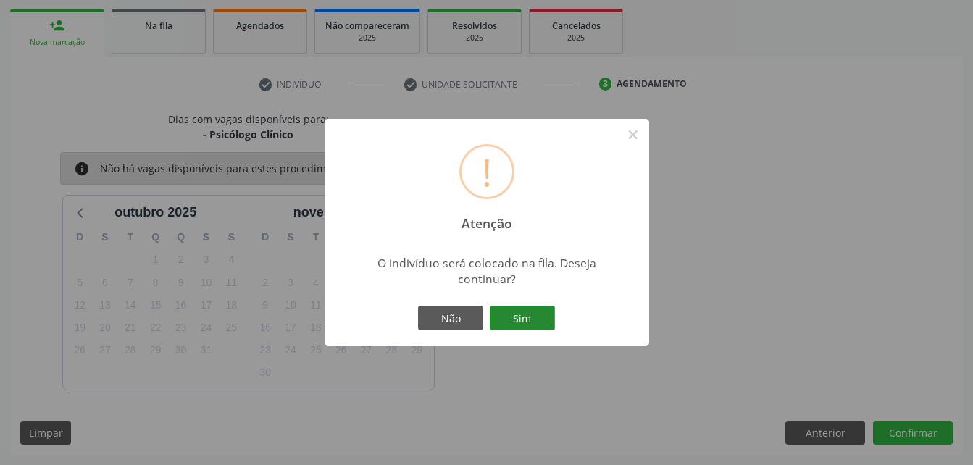
click at [550, 320] on button "Sim" at bounding box center [522, 318] width 65 height 25
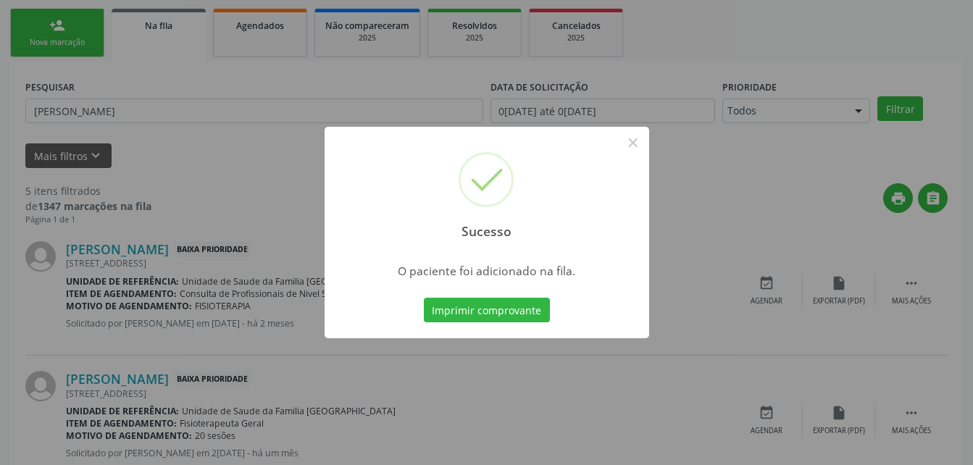
scroll to position [33, 0]
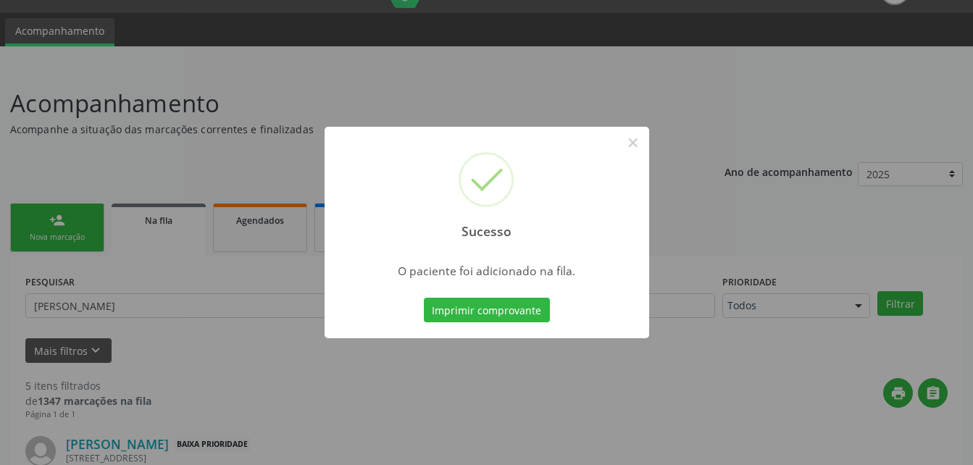
click at [40, 243] on div "Sucesso × O paciente foi adicionado na fila. Imprimir comprovante Cancel" at bounding box center [486, 232] width 973 height 465
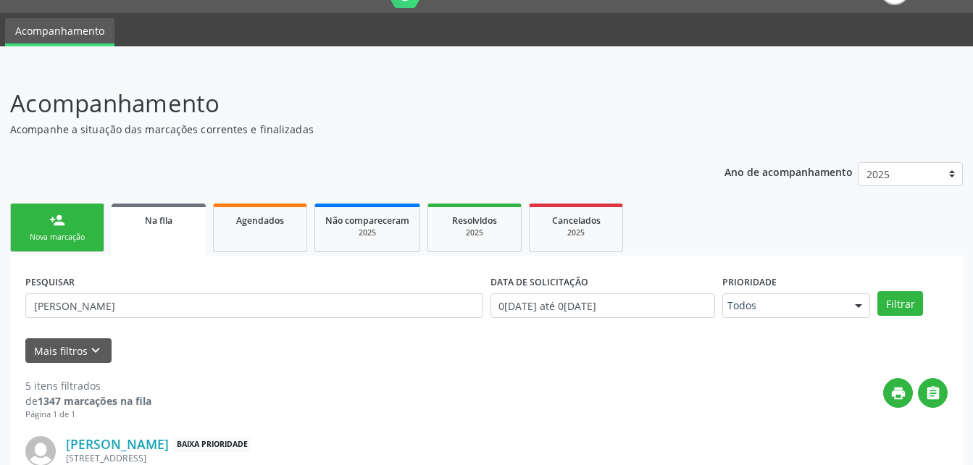
drag, startPoint x: 49, startPoint y: 223, endPoint x: 237, endPoint y: 17, distance: 278.6
click at [49, 223] on div "person_add" at bounding box center [57, 220] width 16 height 16
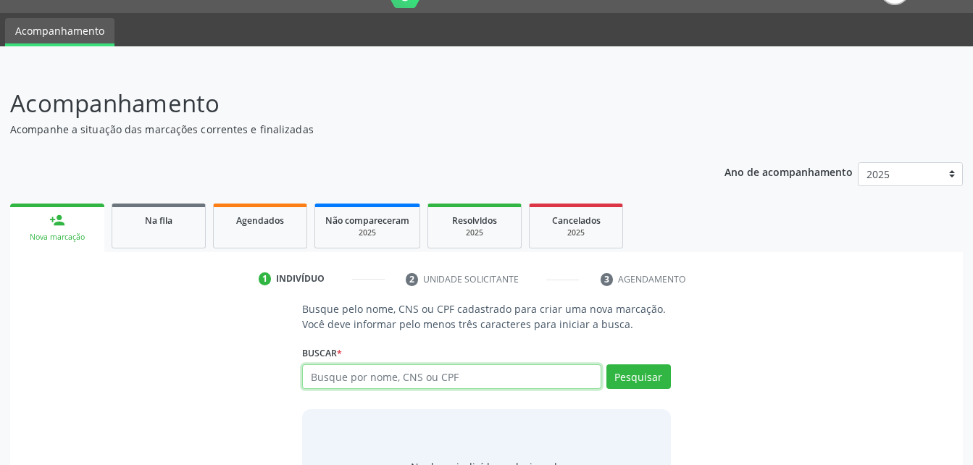
click at [500, 368] on input "text" at bounding box center [451, 377] width 299 height 25
paste input "700003292369503"
type input "700003292369503"
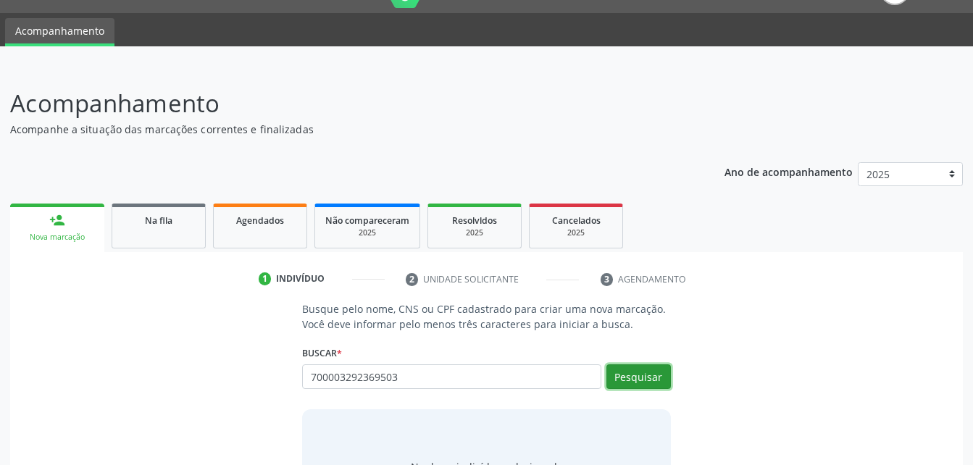
click at [612, 373] on button "Pesquisar" at bounding box center [639, 377] width 65 height 25
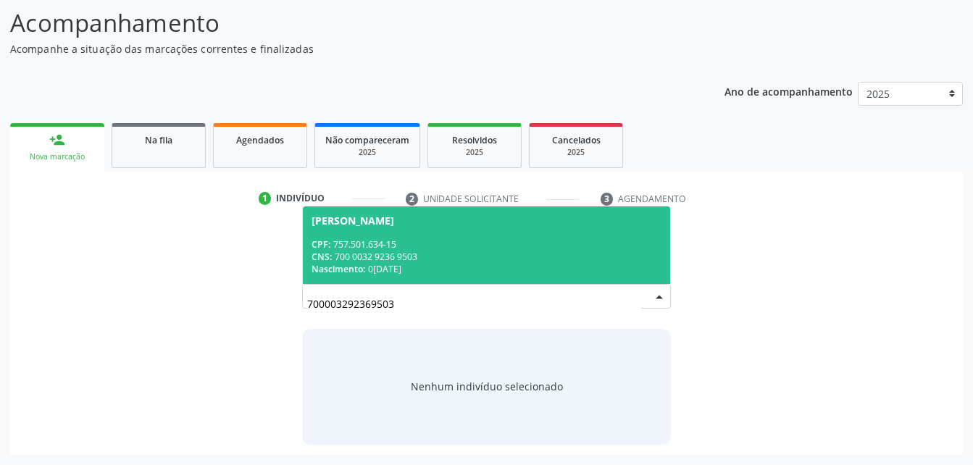
click at [395, 253] on div "CNS: 700 0032 9236 9503" at bounding box center [486, 257] width 349 height 12
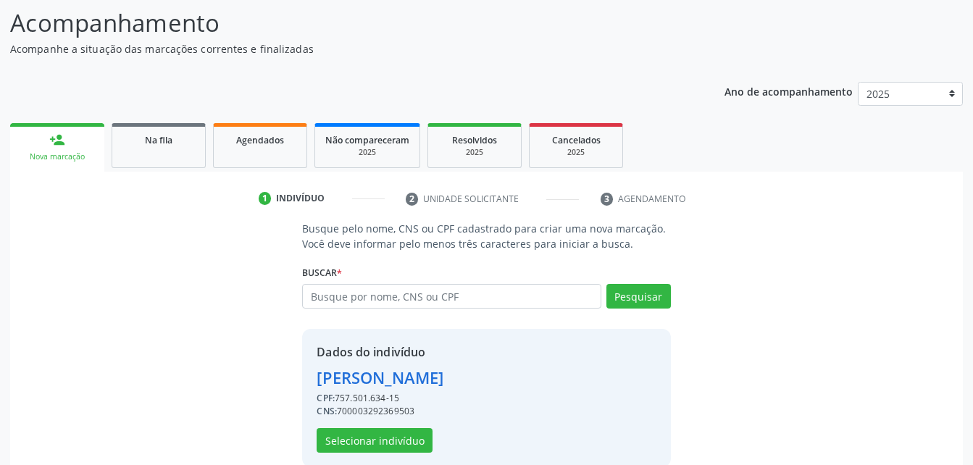
scroll to position [136, 0]
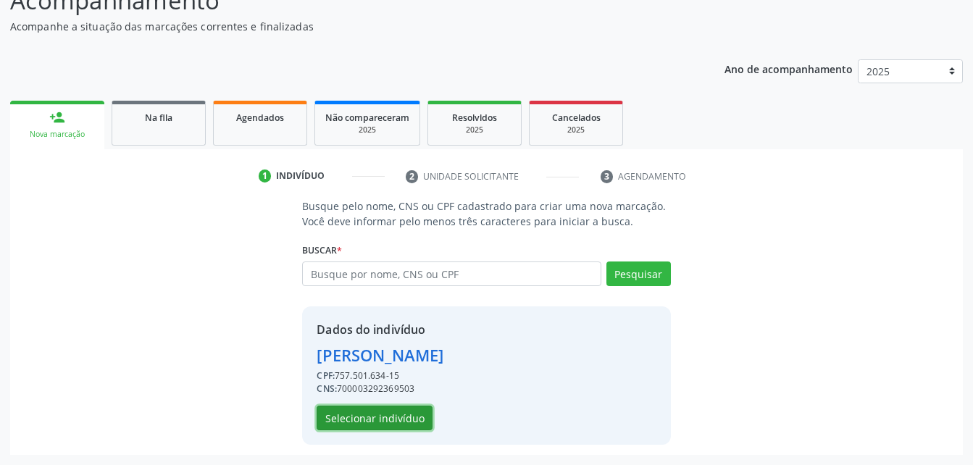
click at [414, 416] on button "Selecionar indivíduo" at bounding box center [375, 418] width 116 height 25
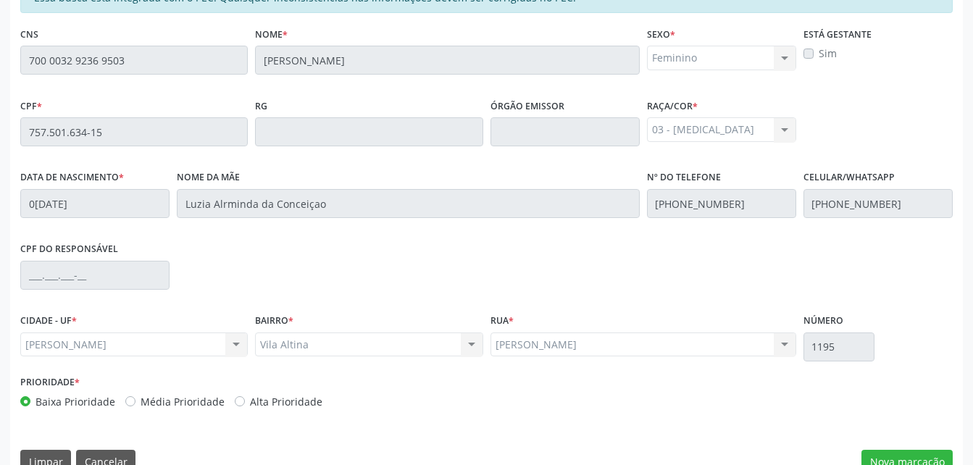
scroll to position [383, 0]
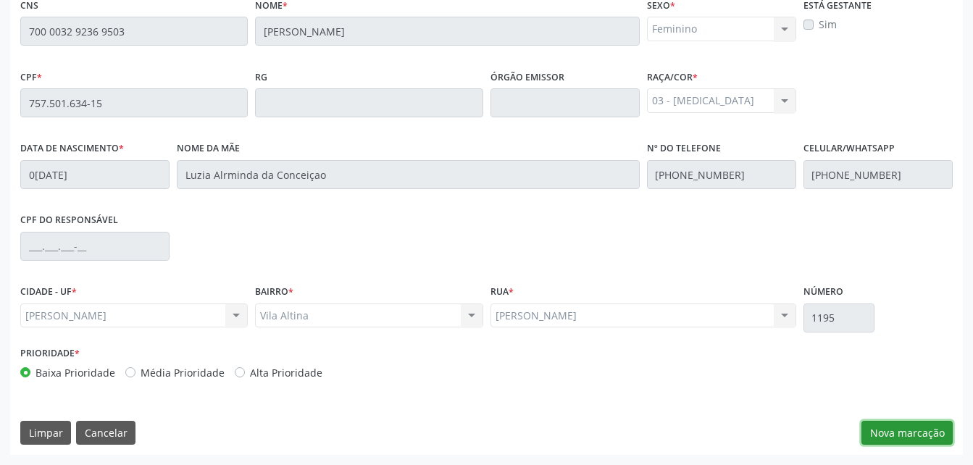
click at [949, 433] on button "Nova marcação" at bounding box center [907, 433] width 91 height 25
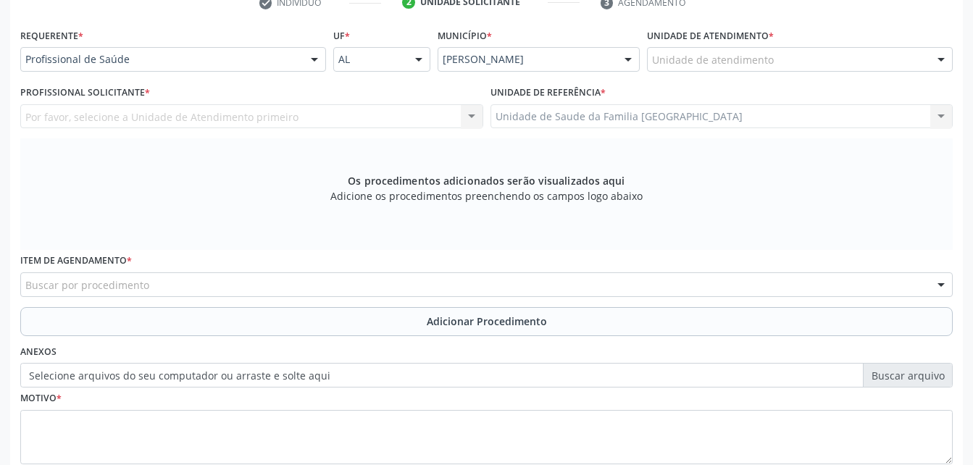
scroll to position [238, 0]
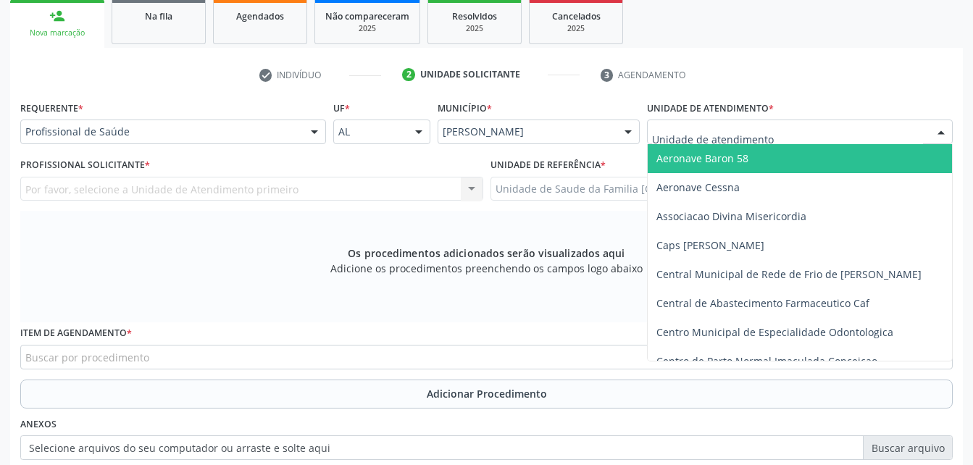
click at [784, 130] on div at bounding box center [800, 132] width 306 height 25
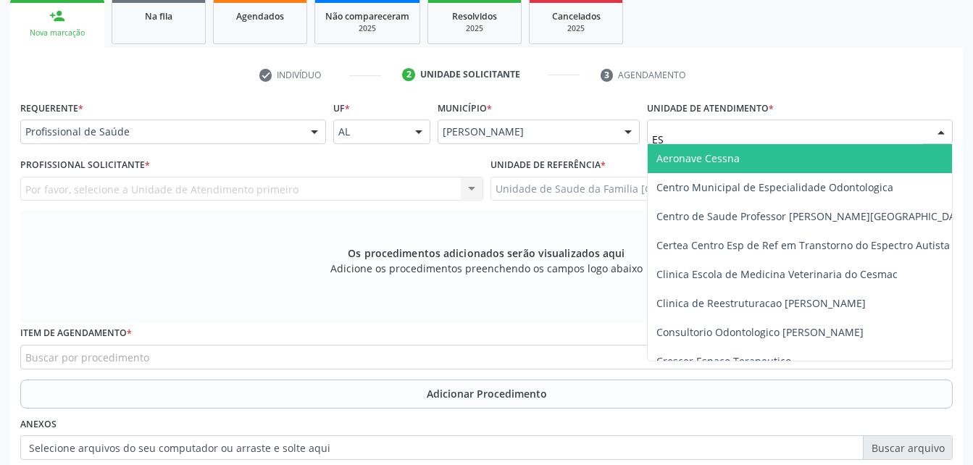
type input "EST"
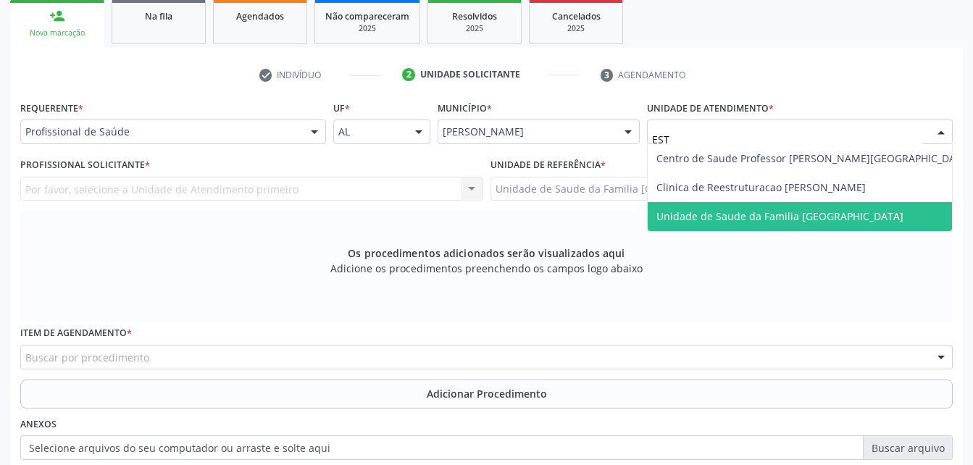
click at [834, 210] on span "Unidade de Saude da Familia [GEOGRAPHIC_DATA]" at bounding box center [780, 216] width 247 height 14
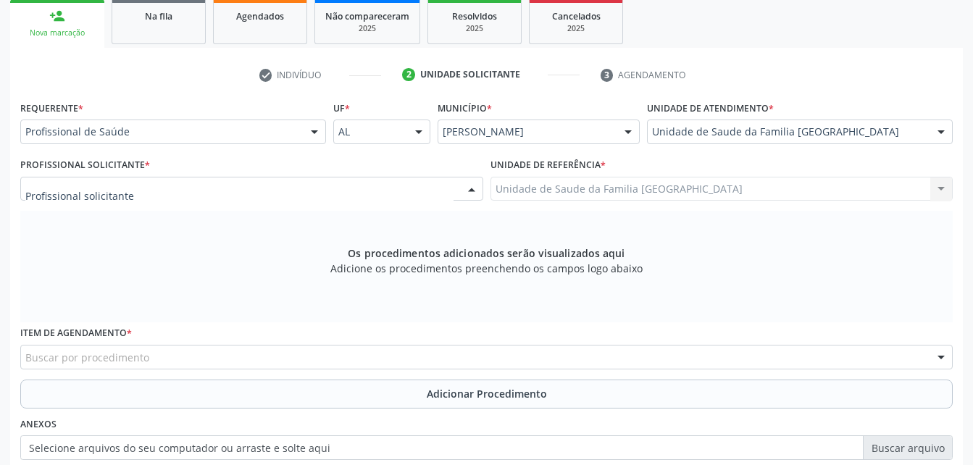
click at [349, 198] on div at bounding box center [251, 189] width 463 height 25
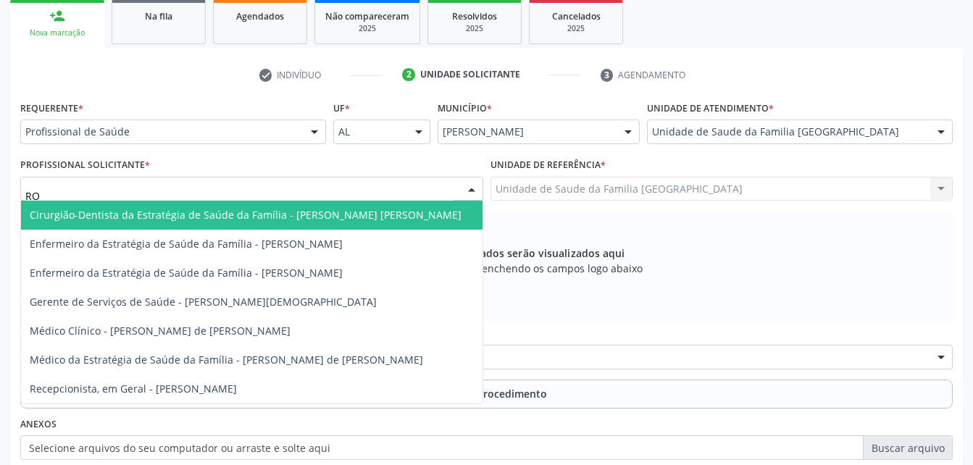
type input "ROD"
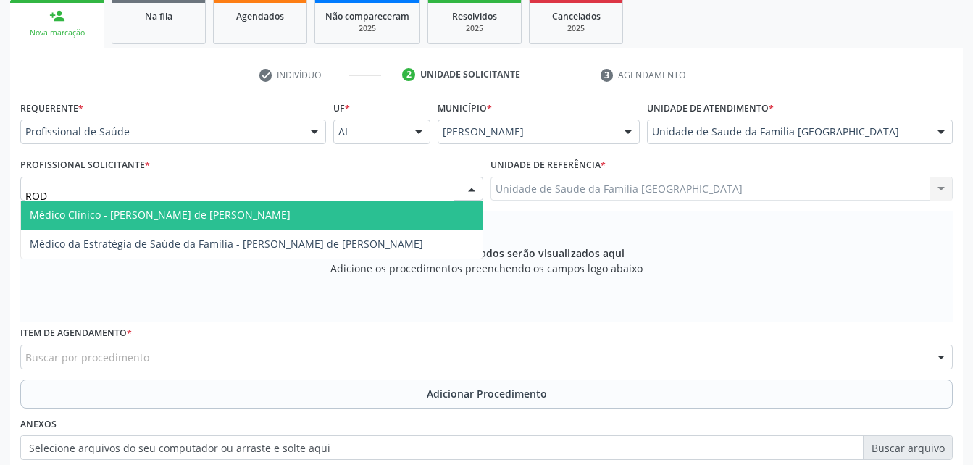
click at [354, 208] on span "Médico Clínico - [PERSON_NAME] de [PERSON_NAME]" at bounding box center [252, 215] width 462 height 29
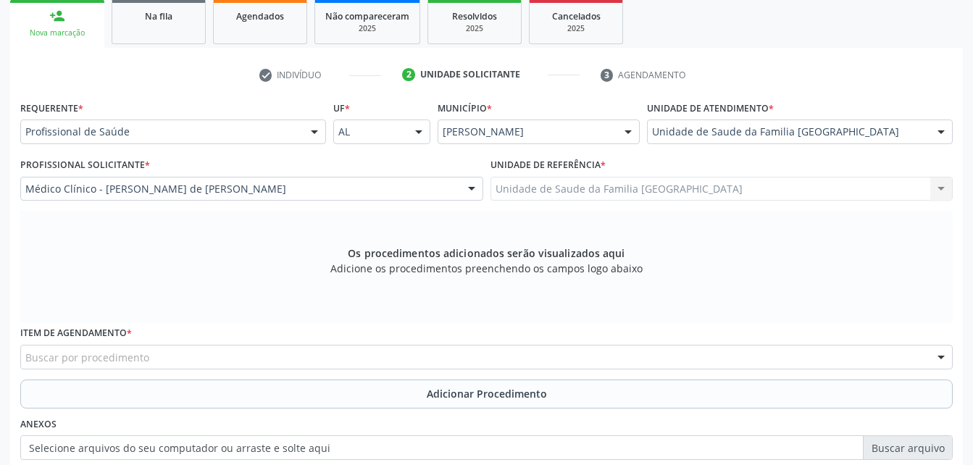
scroll to position [383, 0]
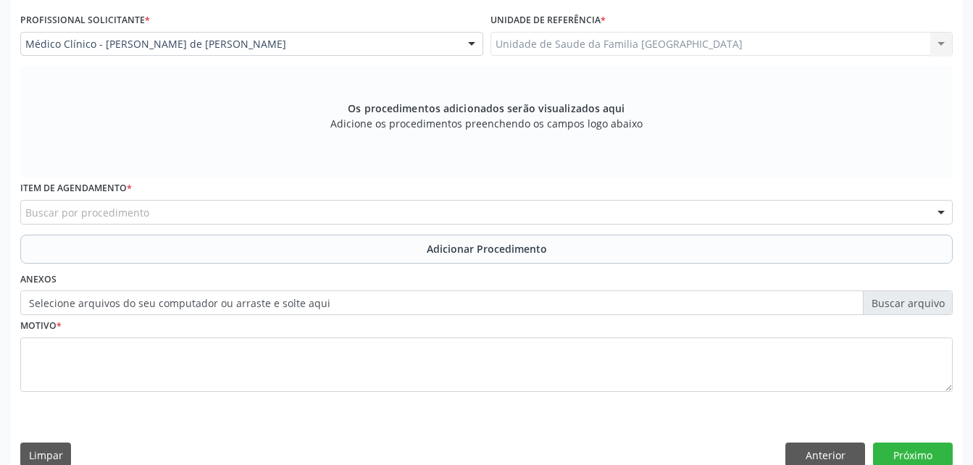
click at [349, 222] on div "Buscar por procedimento" at bounding box center [486, 212] width 933 height 25
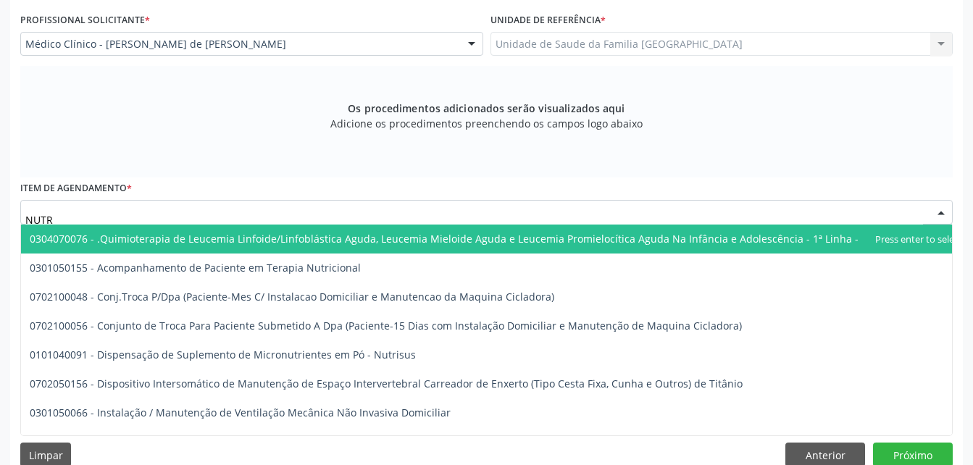
type input "NUTRI"
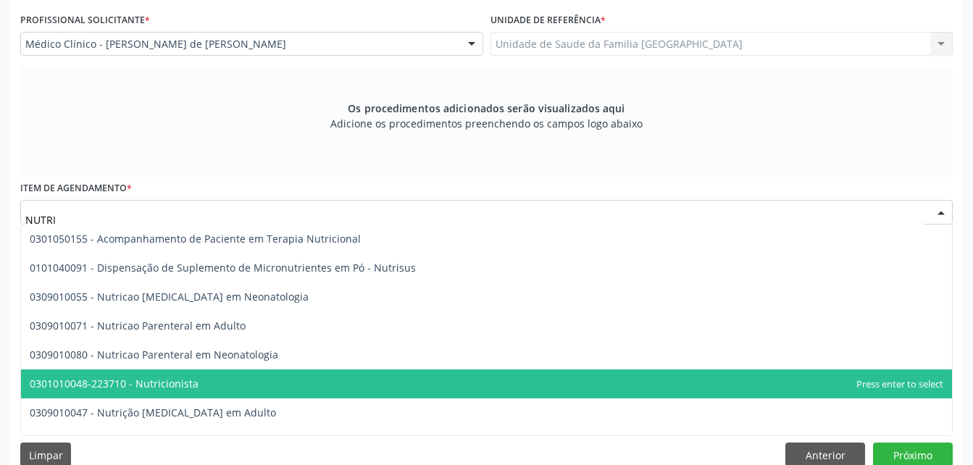
click at [261, 377] on span "0301010048-223710 - Nutricionista" at bounding box center [486, 384] width 931 height 29
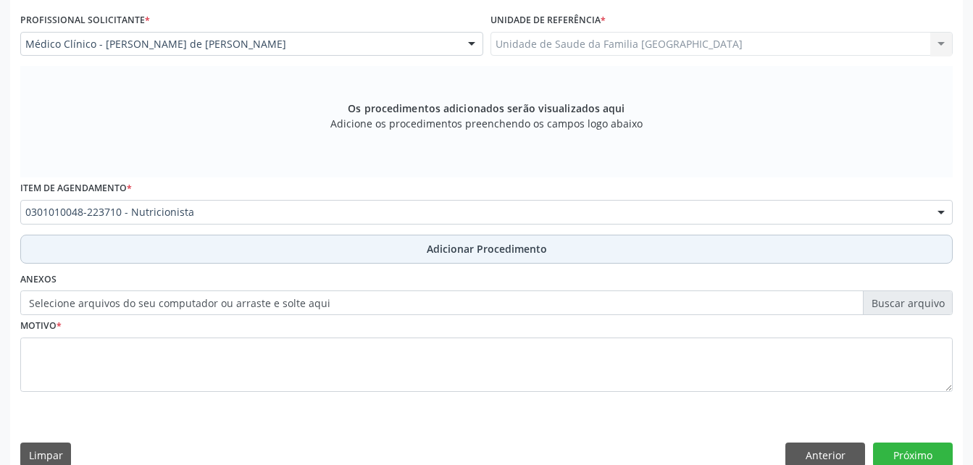
click at [276, 245] on button "Adicionar Procedimento" at bounding box center [486, 249] width 933 height 29
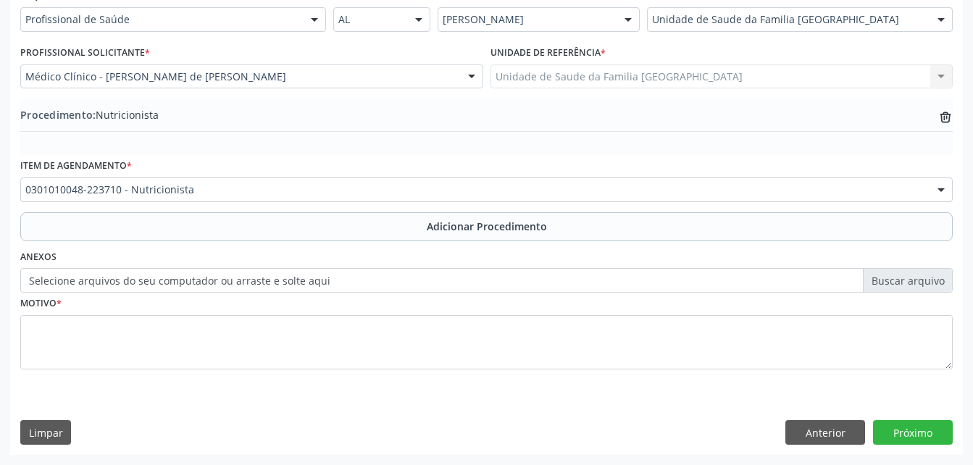
scroll to position [350, 0]
click at [236, 277] on label "Selecione arquivos do seu computador ou arraste e solte aqui" at bounding box center [486, 280] width 933 height 25
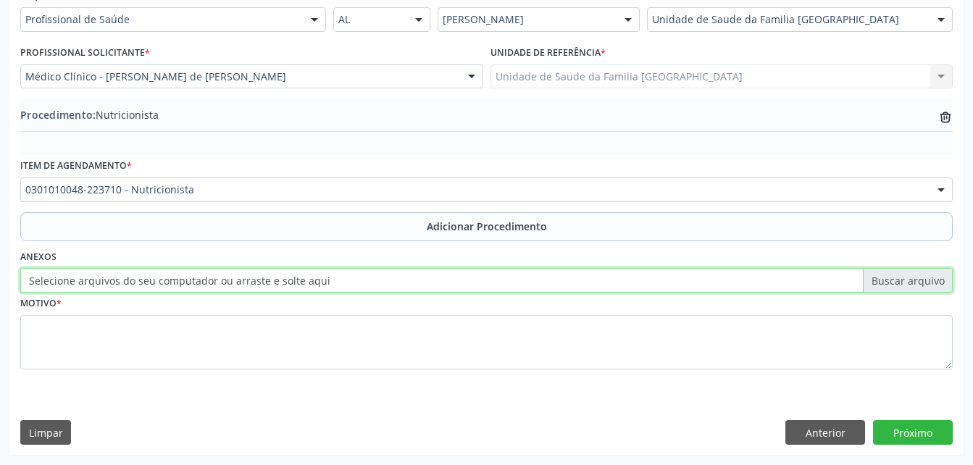
click at [236, 277] on input "Selecione arquivos do seu computador ou arraste e solte aqui" at bounding box center [486, 280] width 933 height 25
type input "C:\fakepath\WhatsApp Image [DATE] 09.06.26.jpeg"
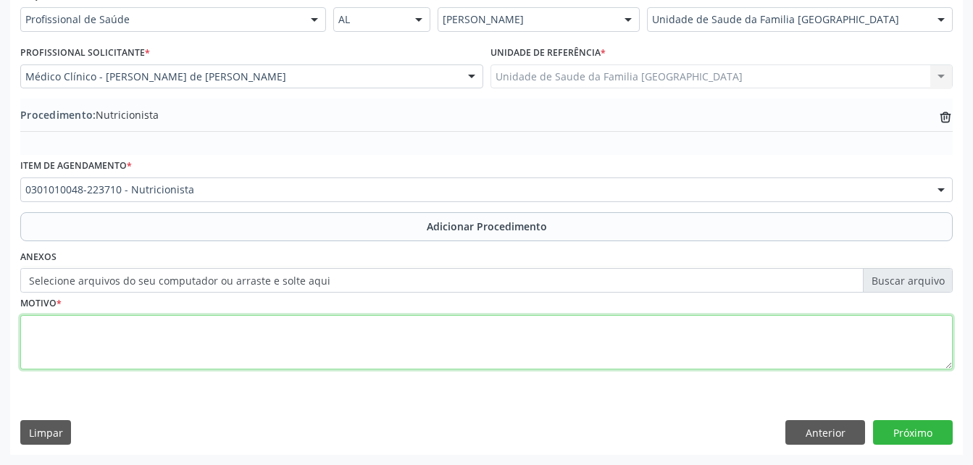
click at [344, 354] on textarea at bounding box center [486, 342] width 933 height 55
type textarea "HAS"
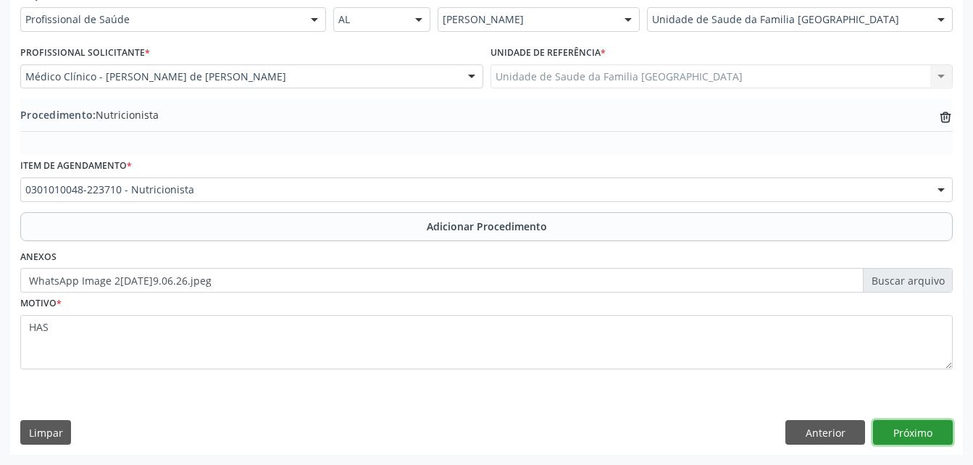
click at [907, 421] on button "Próximo" at bounding box center [913, 432] width 80 height 25
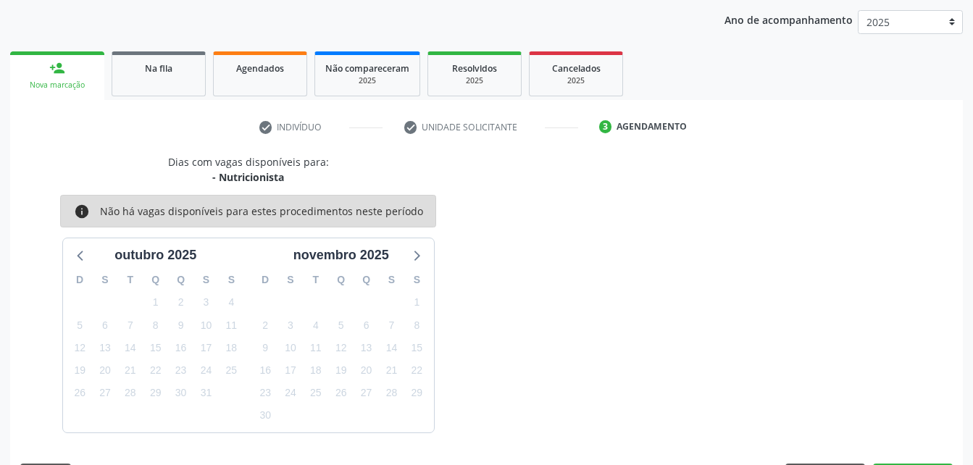
scroll to position [228, 0]
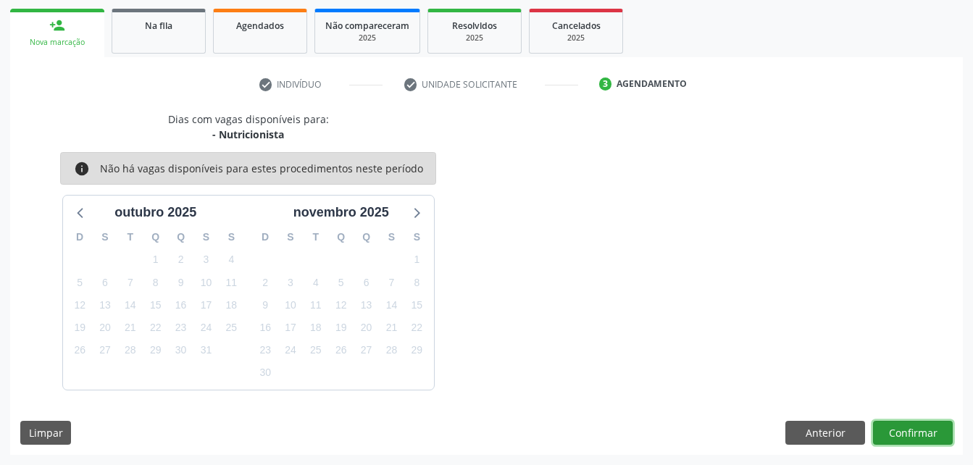
click at [916, 433] on button "Confirmar" at bounding box center [913, 433] width 80 height 25
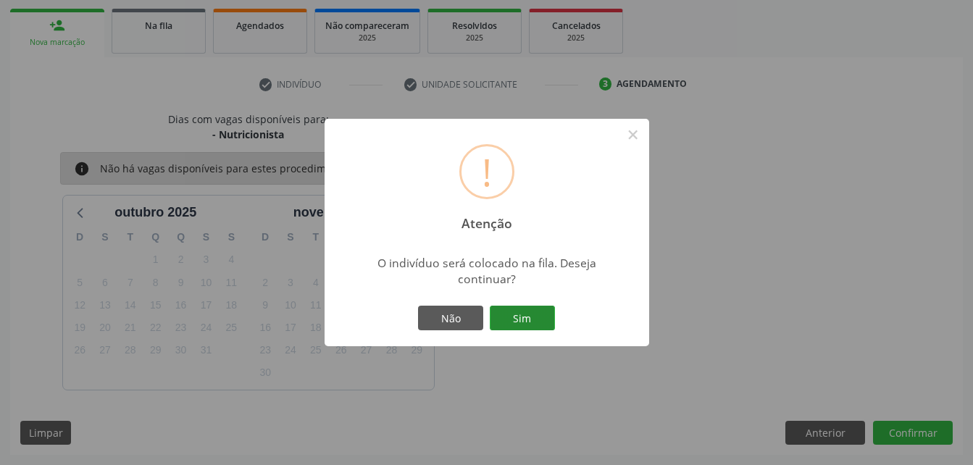
click at [512, 324] on button "Sim" at bounding box center [522, 318] width 65 height 25
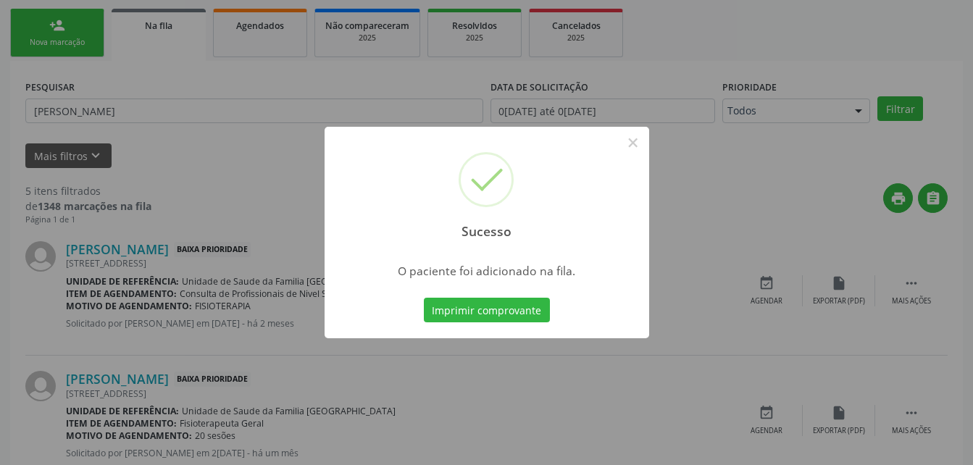
scroll to position [33, 0]
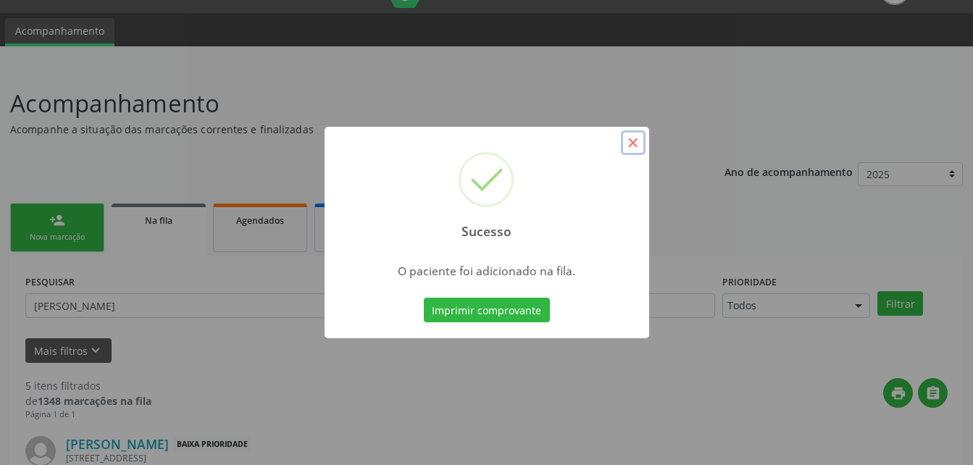
click at [633, 142] on button "×" at bounding box center [633, 142] width 25 height 25
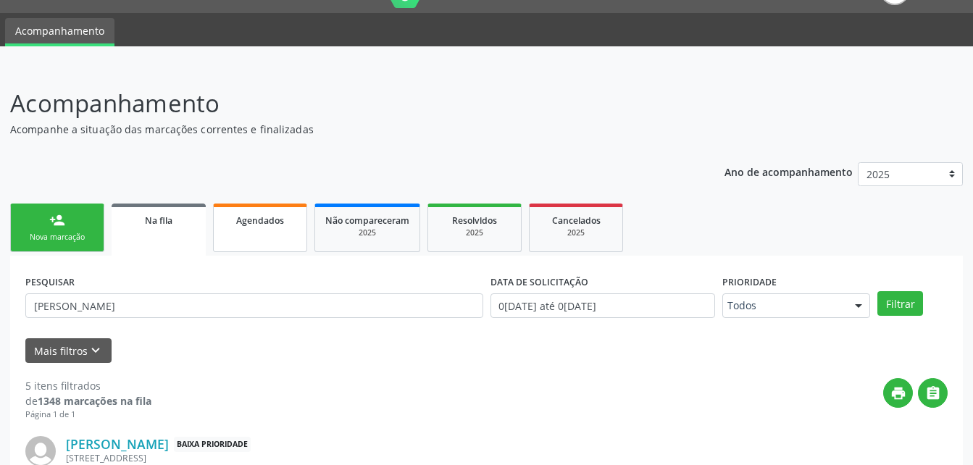
click at [288, 224] on div "Agendados" at bounding box center [260, 219] width 72 height 15
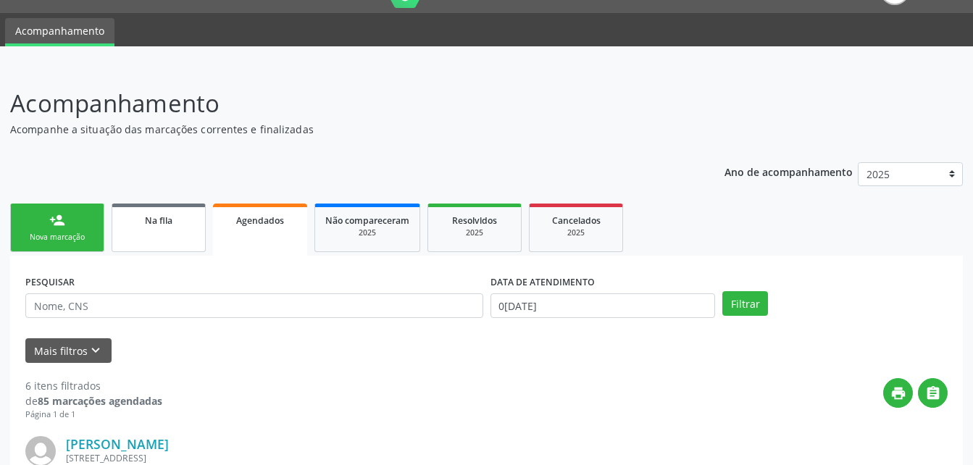
click at [139, 234] on link "Na fila" at bounding box center [159, 228] width 94 height 49
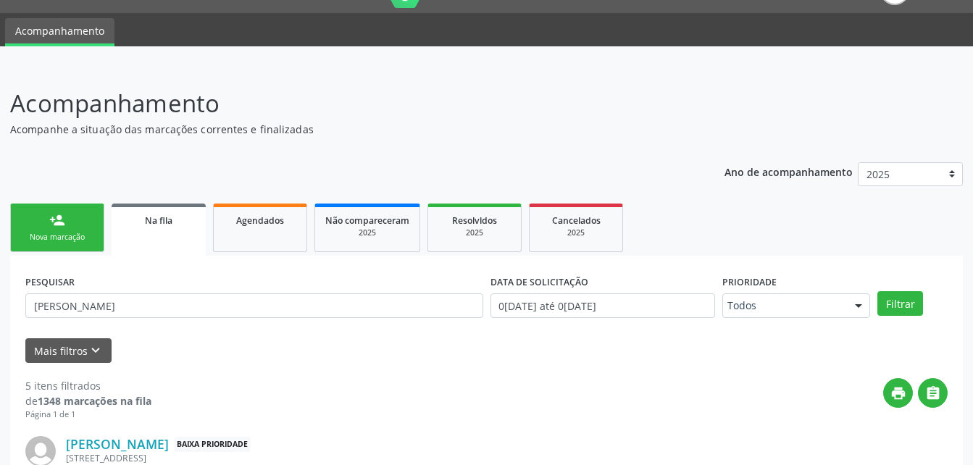
scroll to position [106, 0]
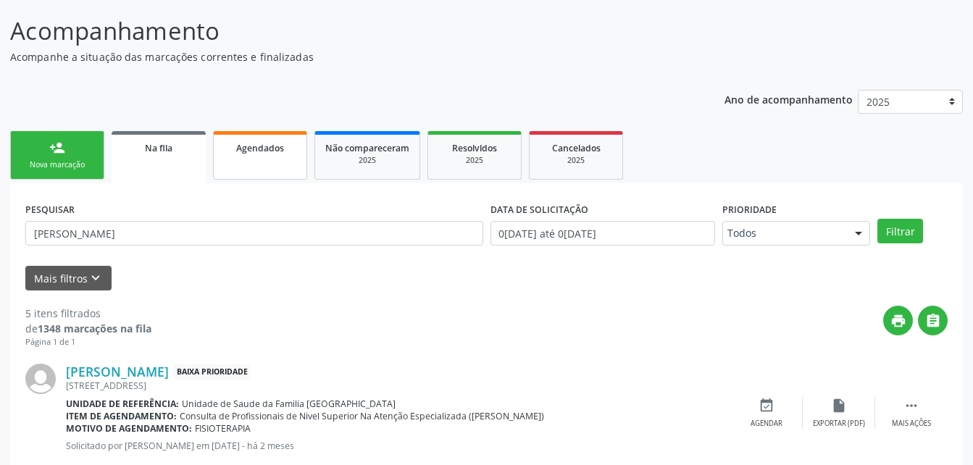
click at [262, 163] on link "Agendados" at bounding box center [260, 155] width 94 height 49
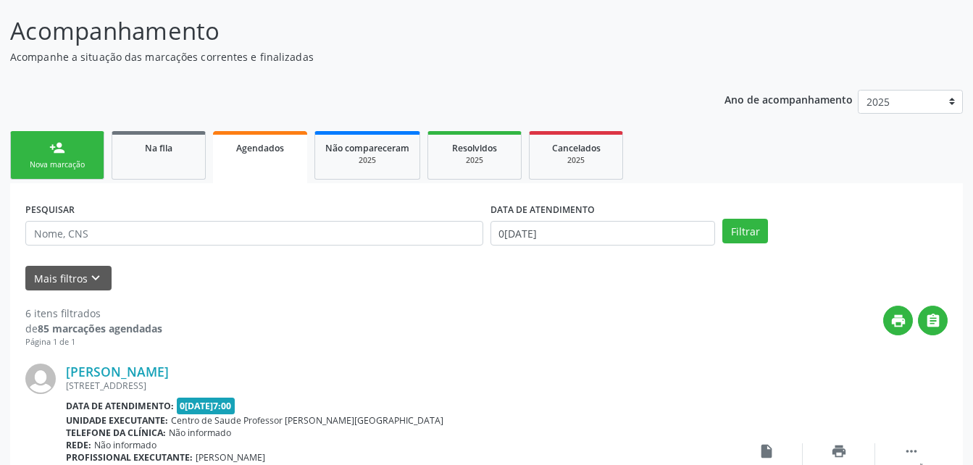
scroll to position [178, 0]
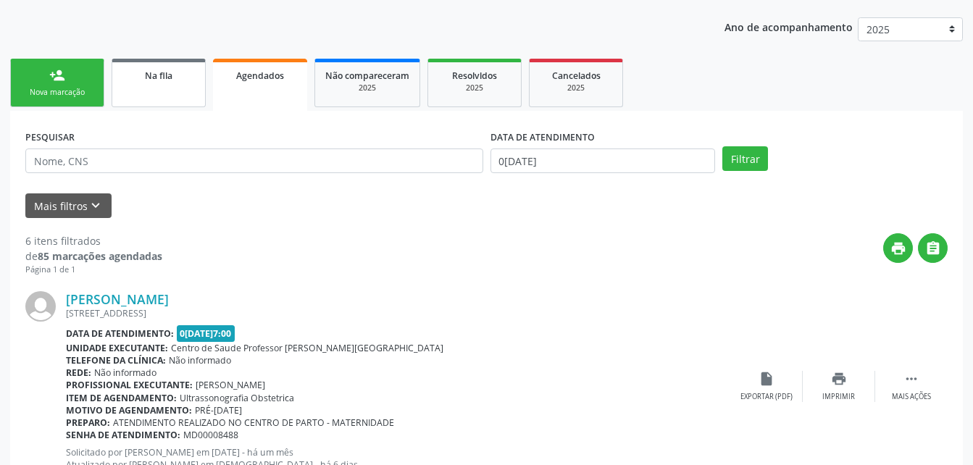
click at [169, 96] on link "Na fila" at bounding box center [159, 83] width 94 height 49
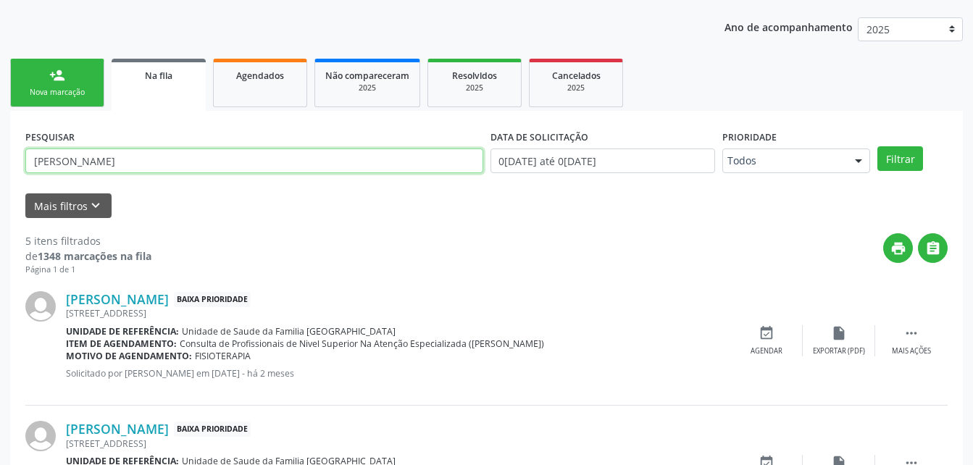
click at [268, 151] on input "[PERSON_NAME]" at bounding box center [254, 161] width 458 height 25
type input "M"
